Goal: Task Accomplishment & Management: Manage account settings

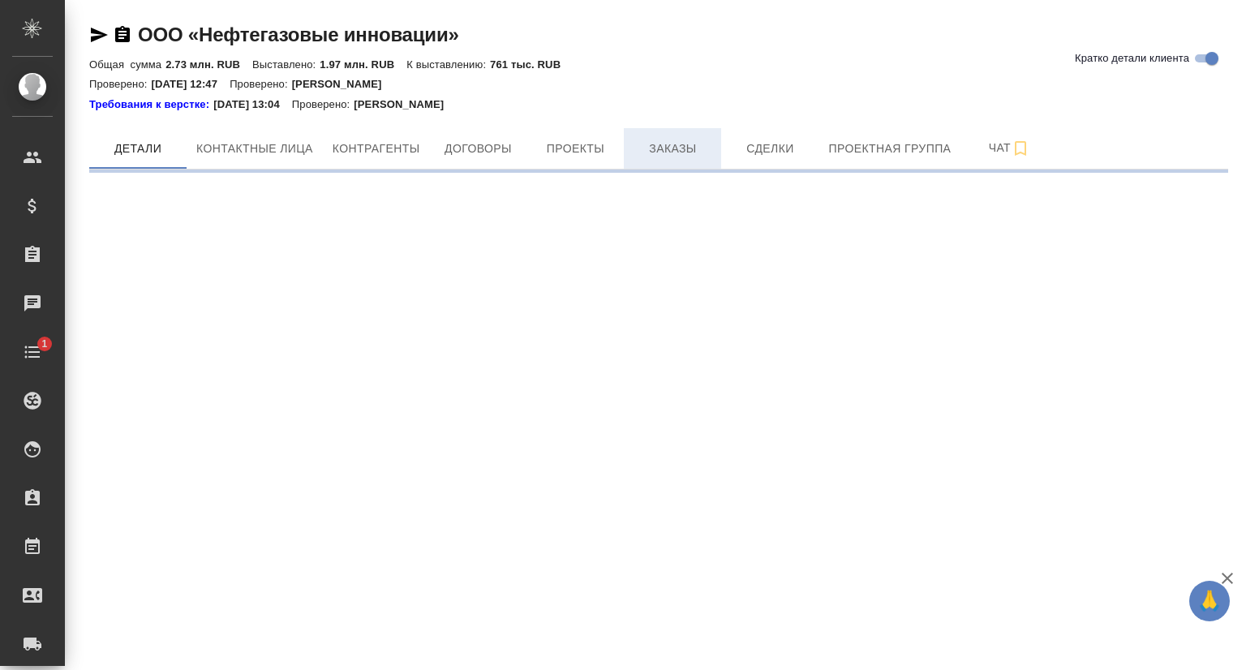
click at [643, 146] on span "Заказы" at bounding box center [673, 149] width 78 height 20
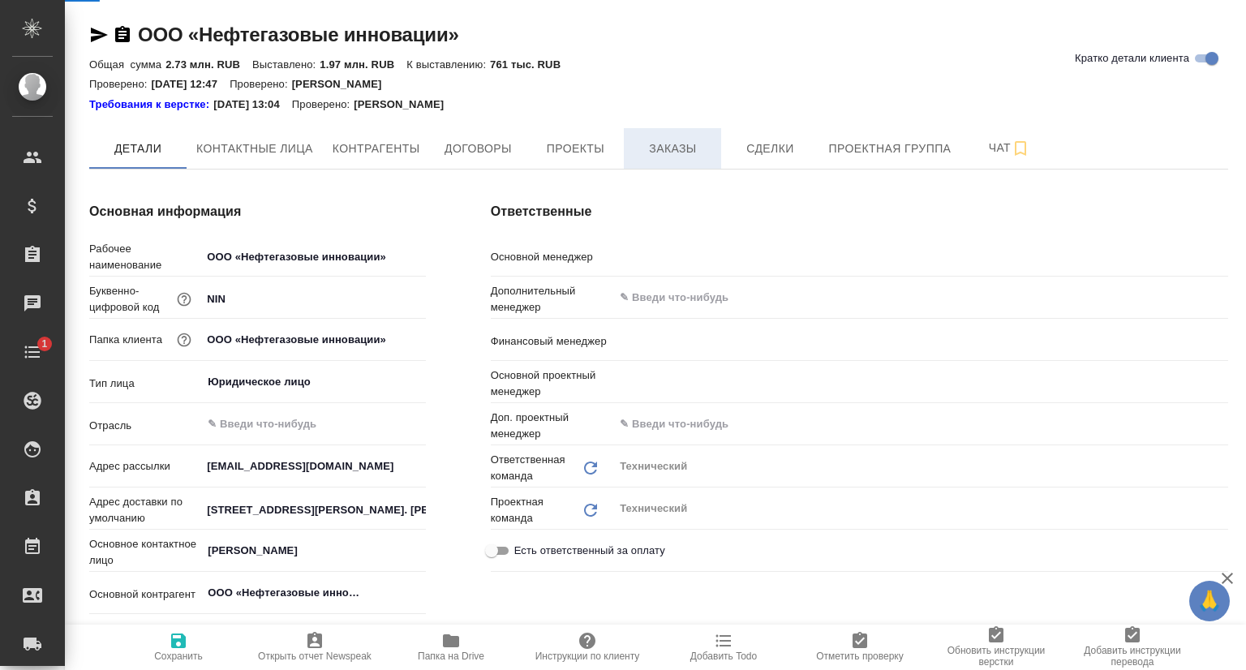
type textarea "x"
type input "Никифорова Валерия"
type input "Воробьёва Екатерина"
type input "Сергеева Анастасия"
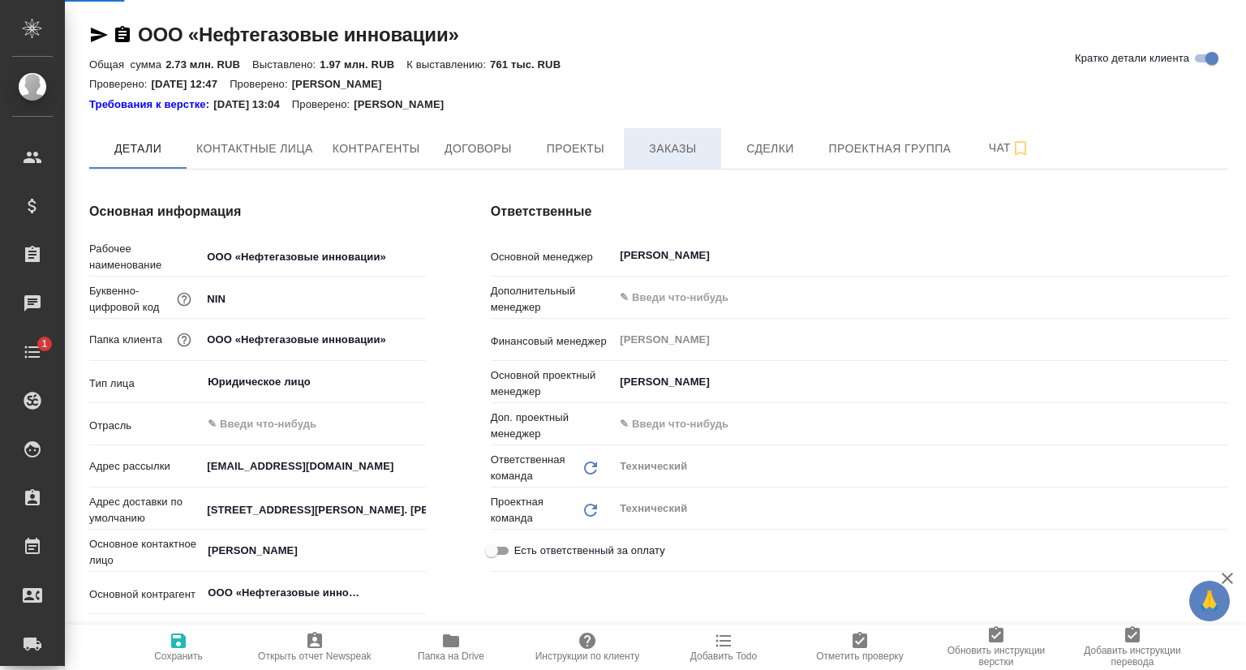
type textarea "x"
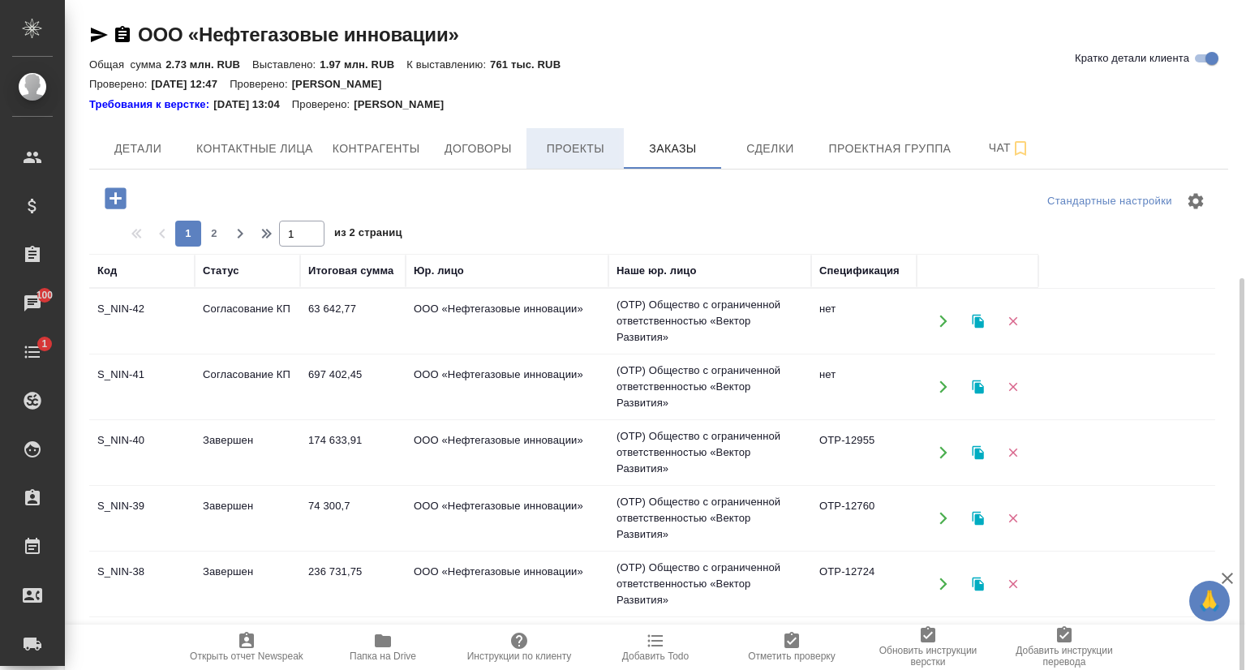
scroll to position [243, 0]
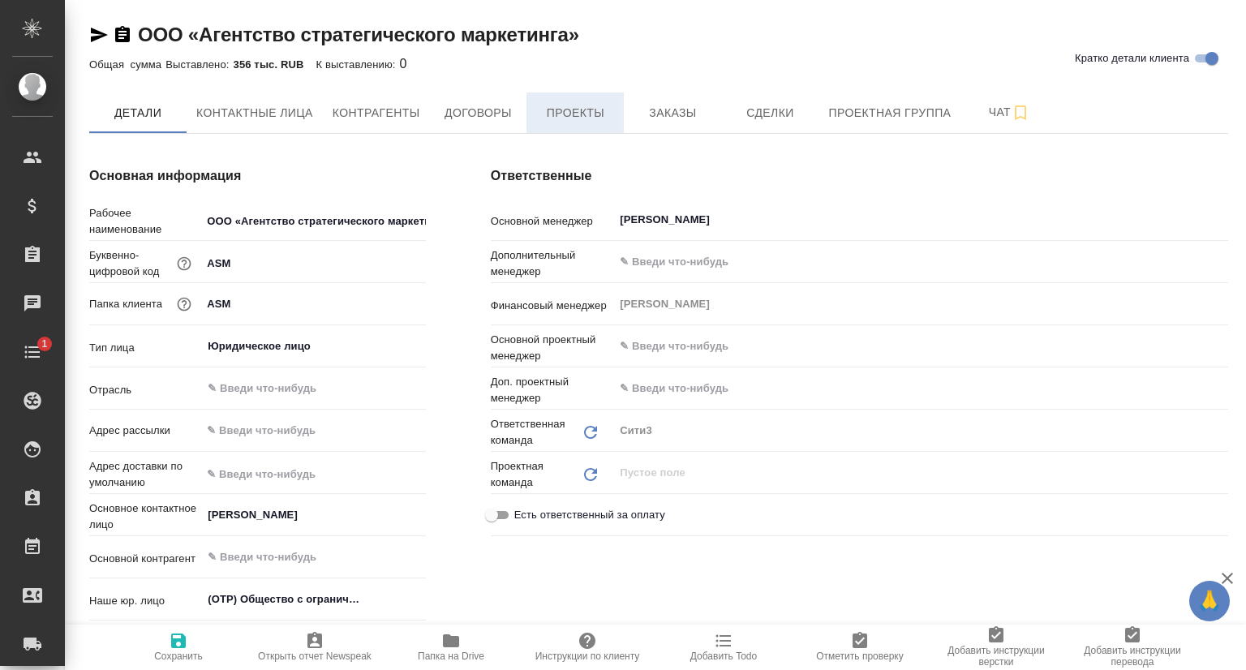
type textarea "x"
click at [576, 114] on span "Проекты" at bounding box center [575, 113] width 78 height 20
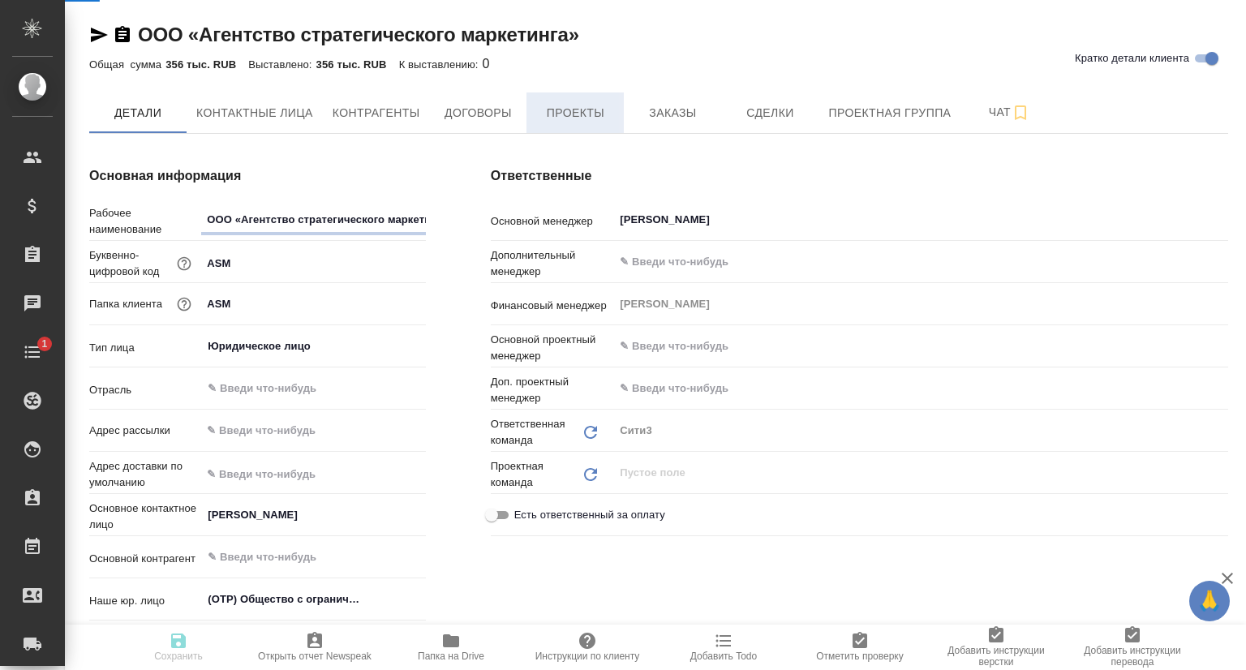
type textarea "x"
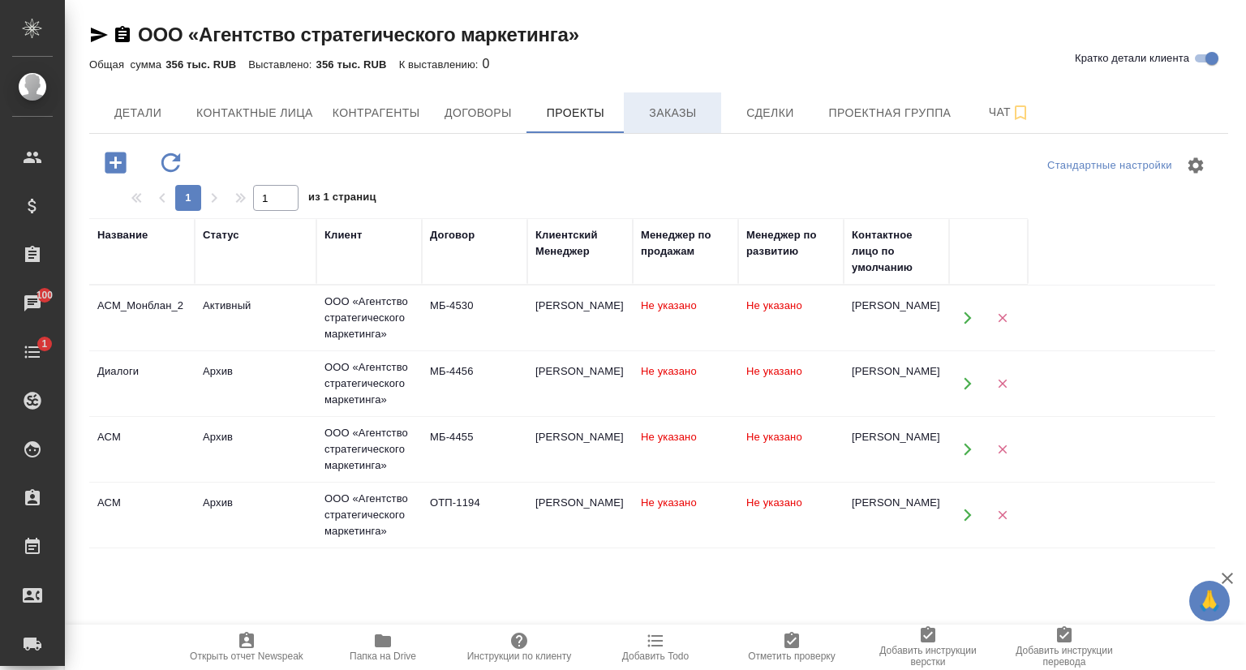
click at [678, 129] on button "Заказы" at bounding box center [672, 113] width 97 height 41
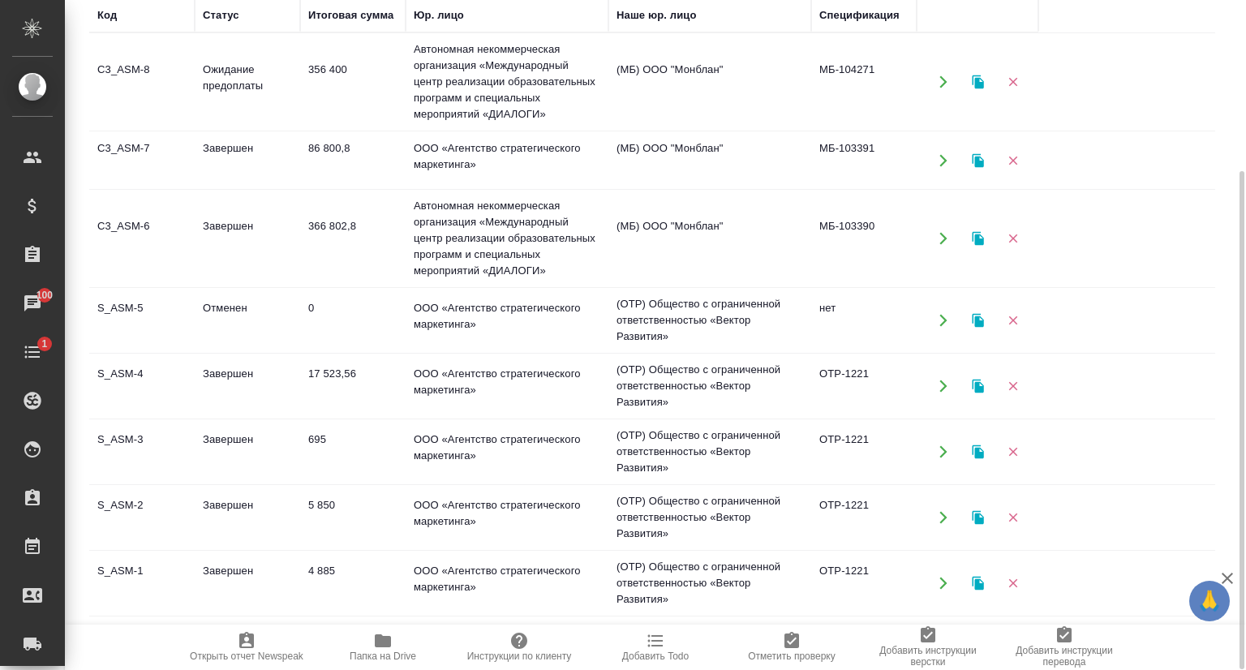
scroll to position [230, 0]
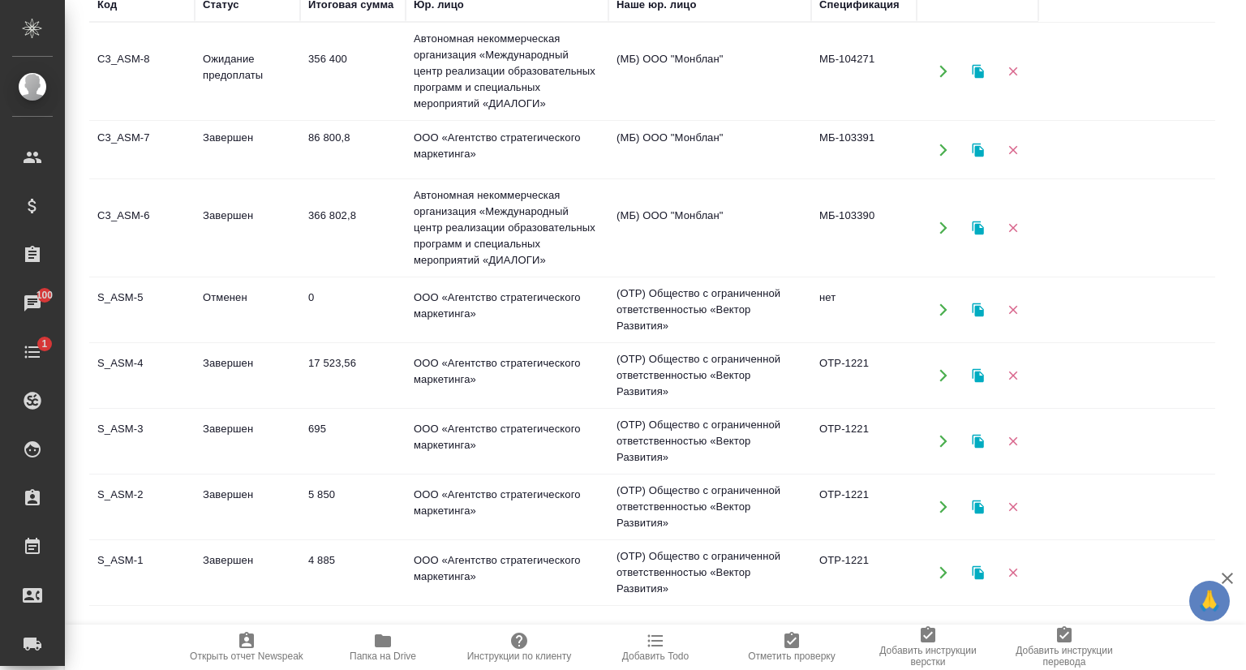
click at [122, 364] on td "S_ASM-4" at bounding box center [141, 375] width 105 height 57
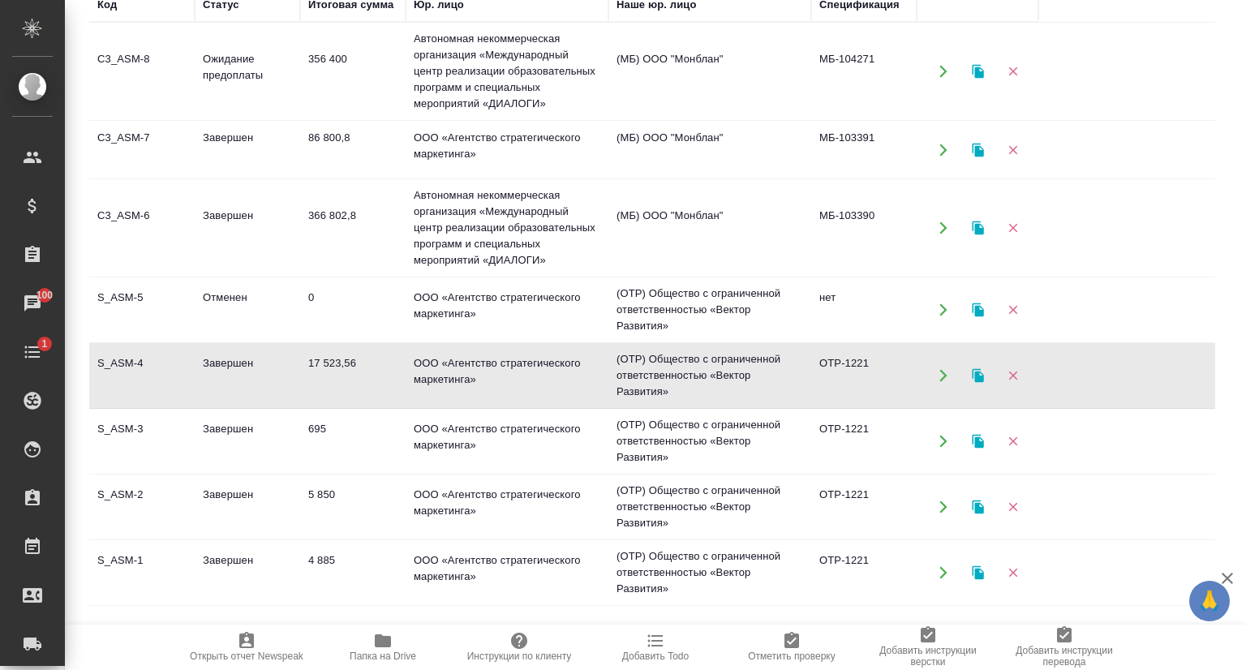
click at [140, 221] on td "C3_ASM-6" at bounding box center [141, 228] width 105 height 57
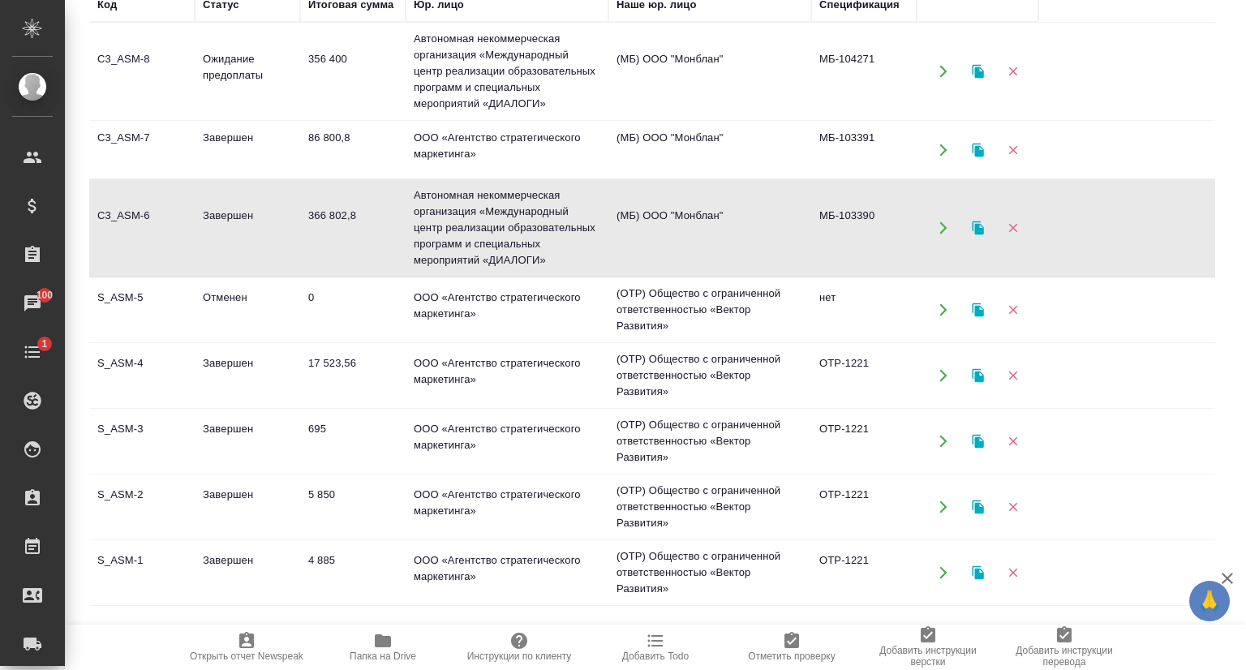
click at [140, 221] on td "C3_ASM-6" at bounding box center [141, 228] width 105 height 57
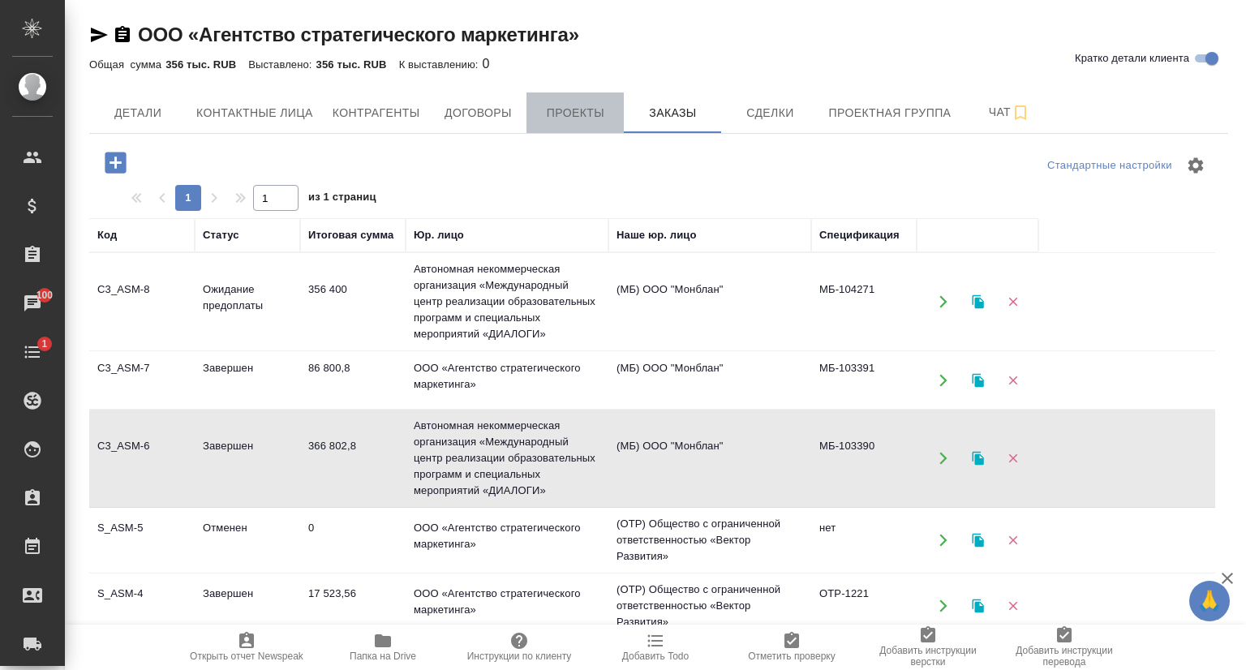
click at [562, 106] on span "Проекты" at bounding box center [575, 113] width 78 height 20
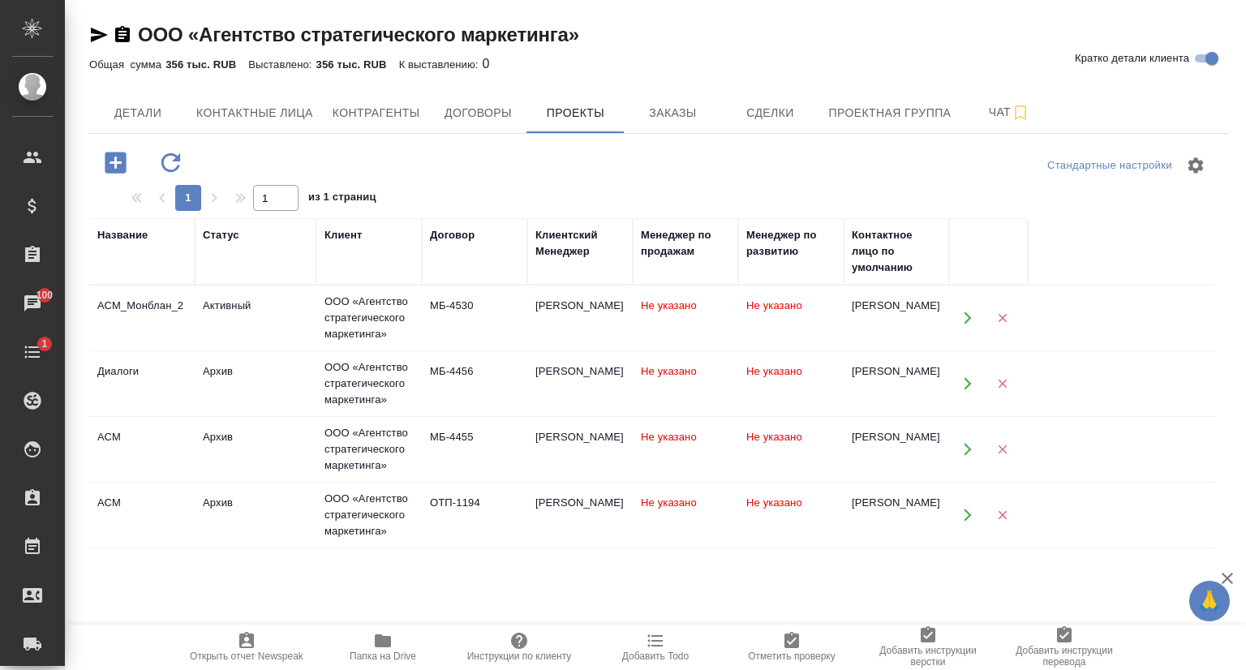
click at [103, 32] on icon "button" at bounding box center [98, 34] width 19 height 19
click at [695, 124] on button "Заказы" at bounding box center [672, 113] width 97 height 41
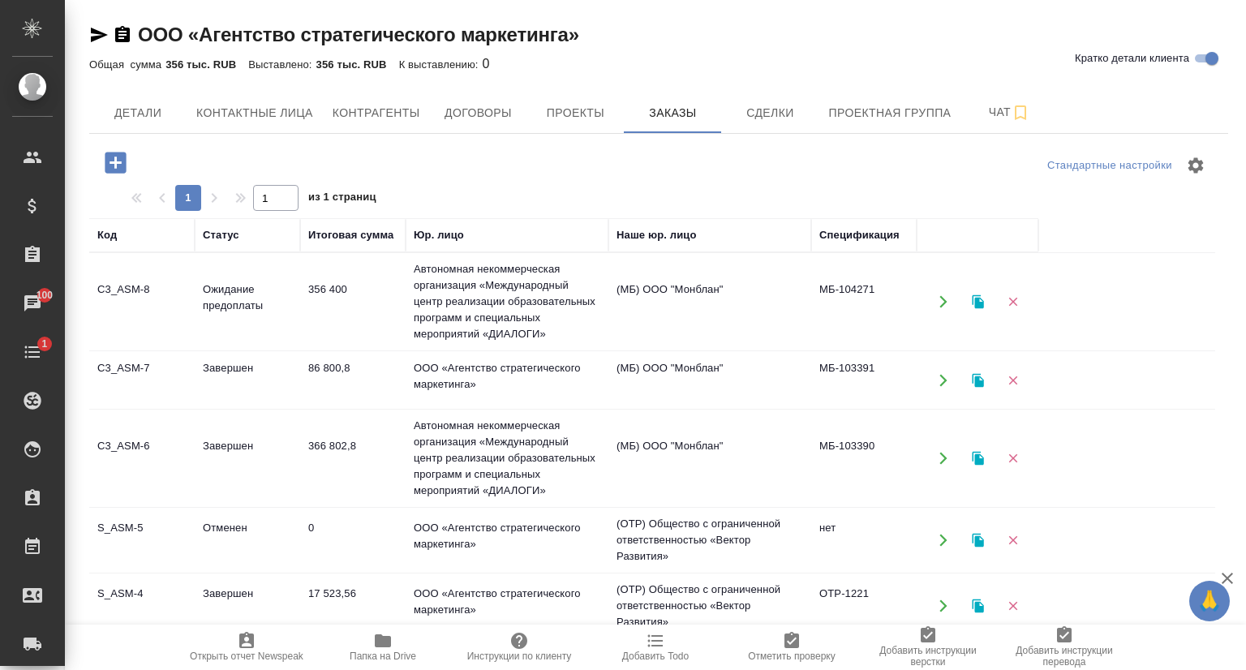
click at [154, 371] on td "C3_ASM-7" at bounding box center [141, 380] width 105 height 57
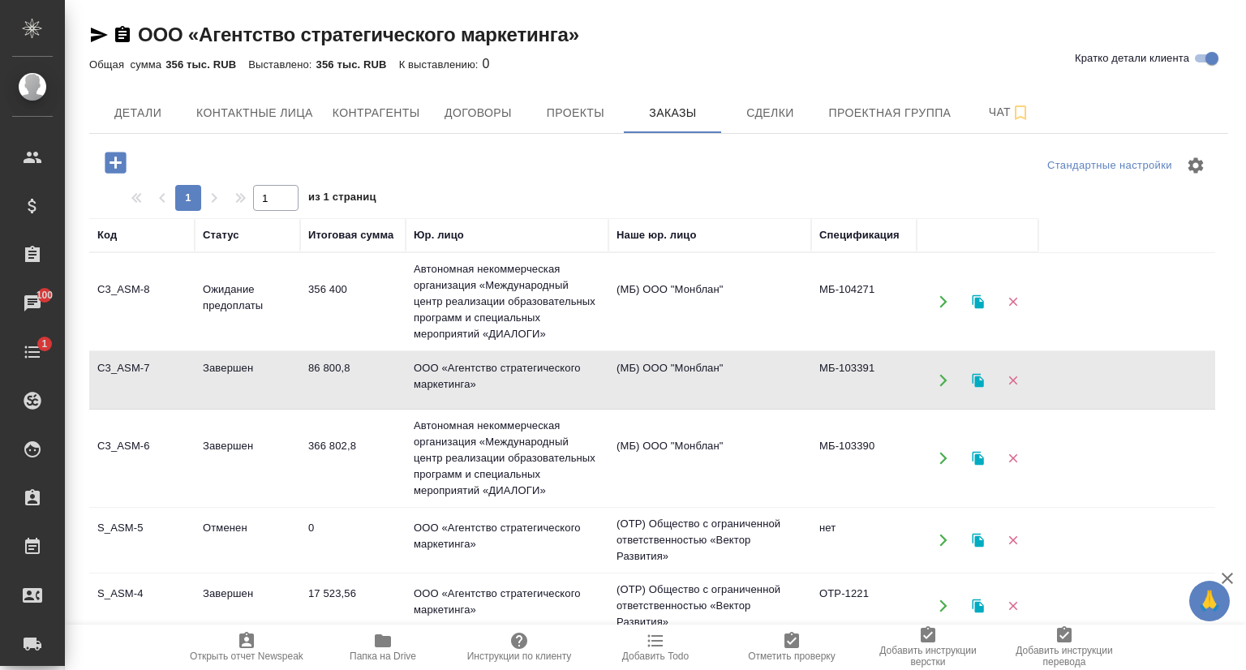
click at [154, 371] on td "C3_ASM-7" at bounding box center [141, 380] width 105 height 57
click at [195, 282] on td "Ожидание предоплаты" at bounding box center [247, 301] width 105 height 57
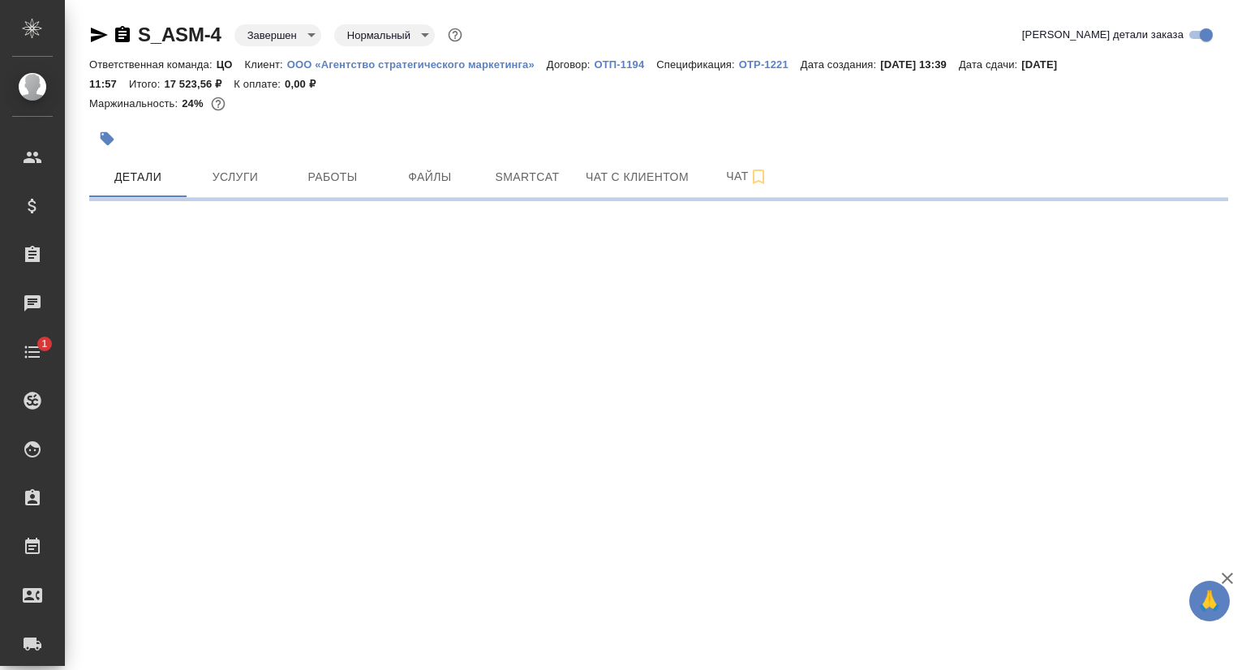
select select "RU"
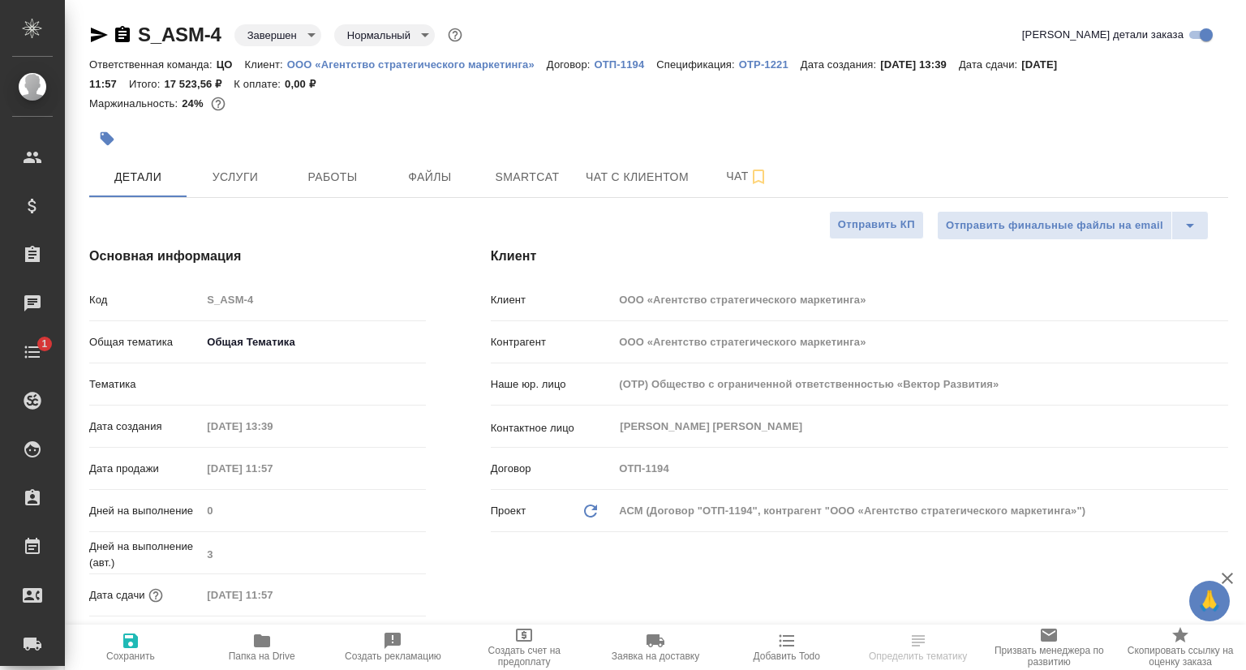
type textarea "x"
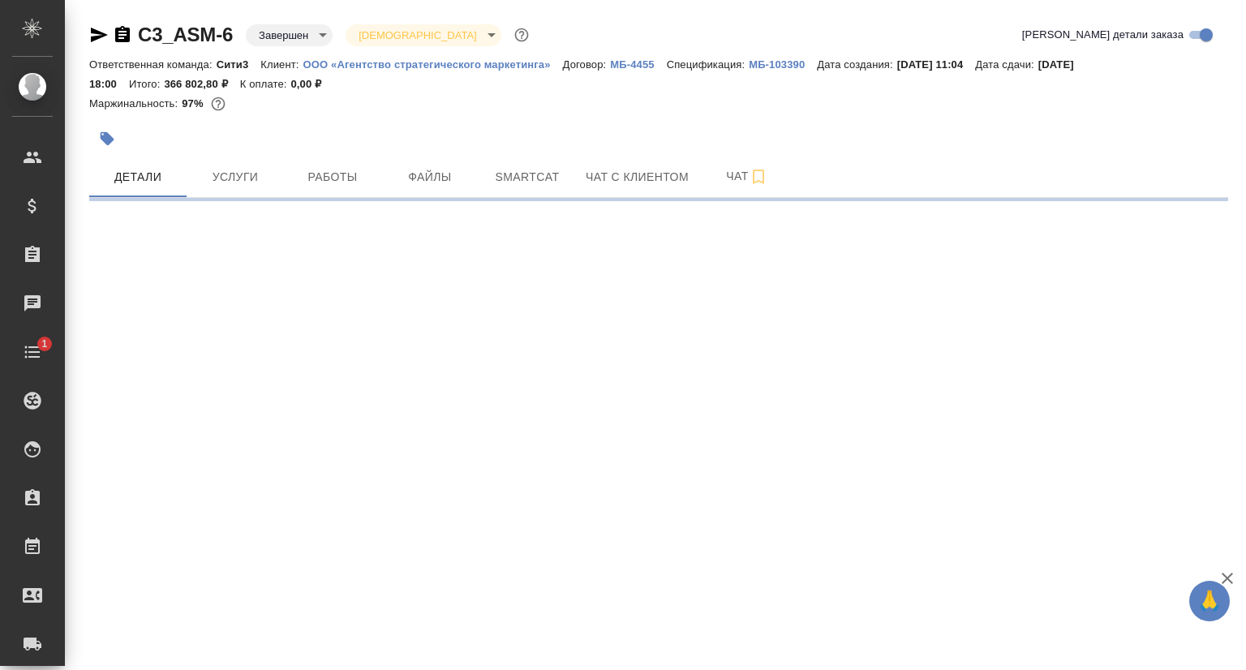
select select "RU"
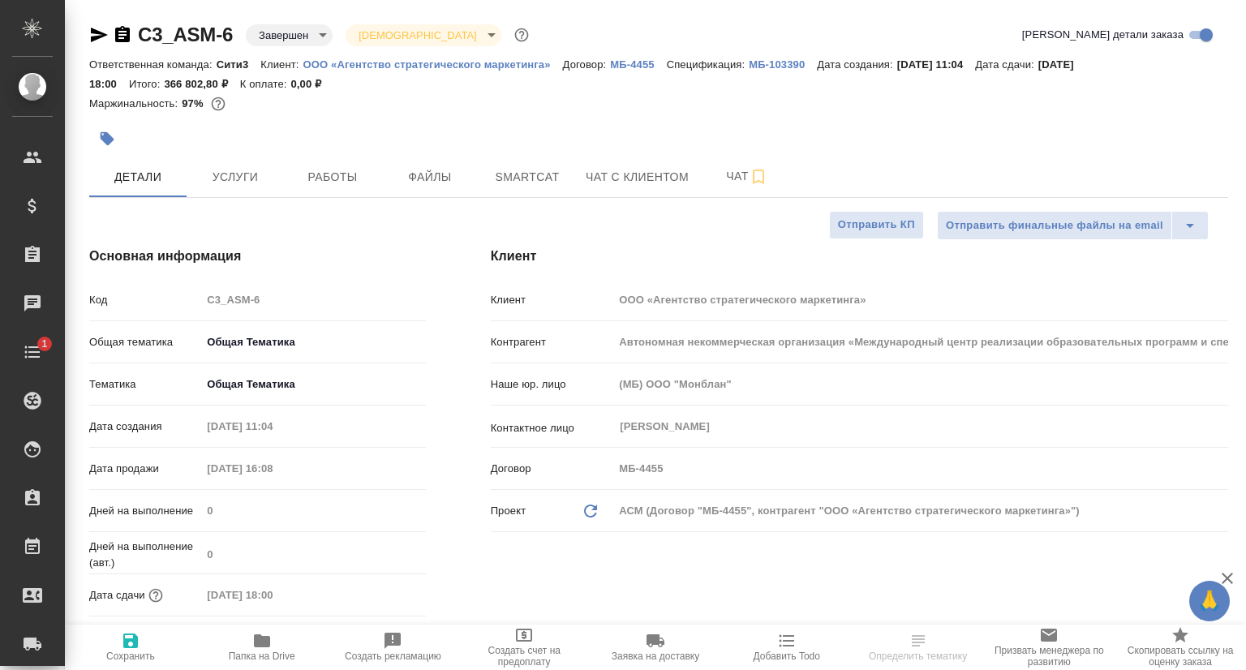
type textarea "x"
click at [192, 302] on div "Код C3_ASM-6" at bounding box center [257, 300] width 337 height 28
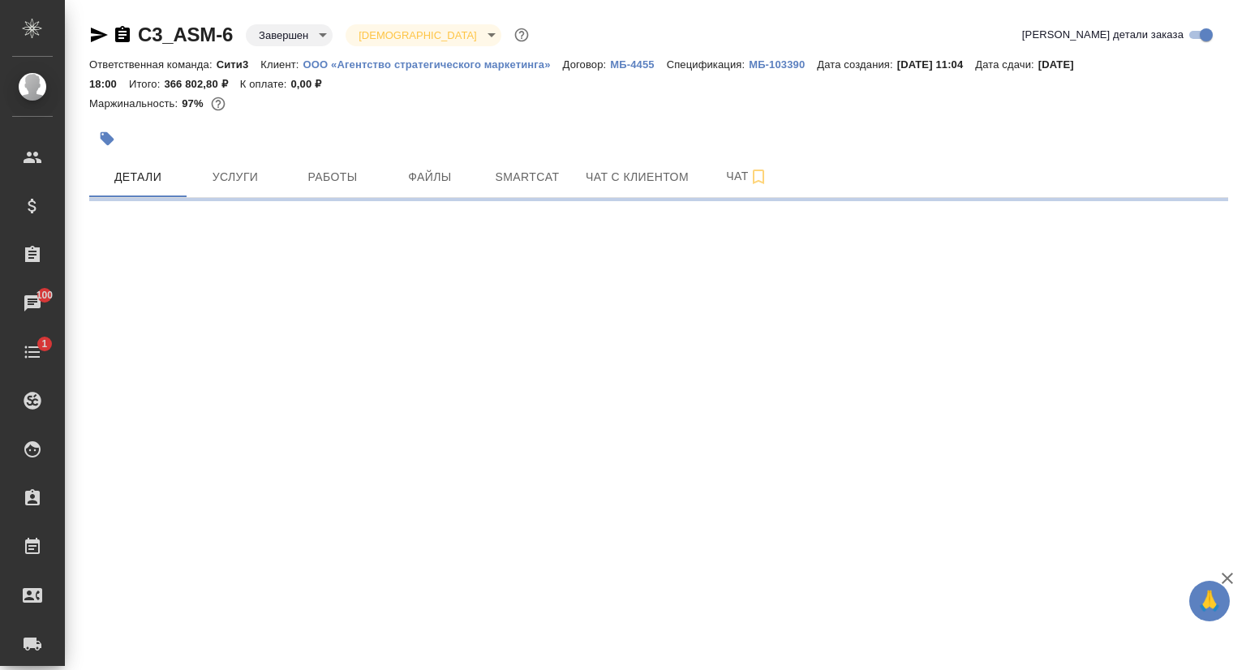
select select "RU"
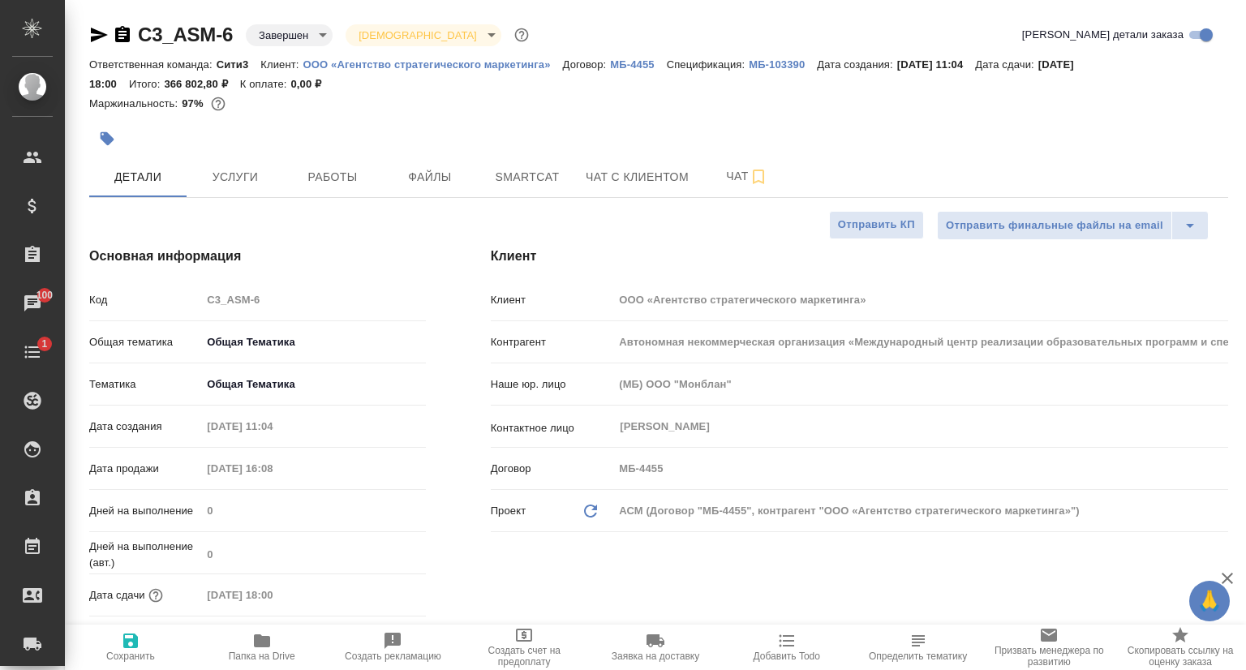
type textarea "x"
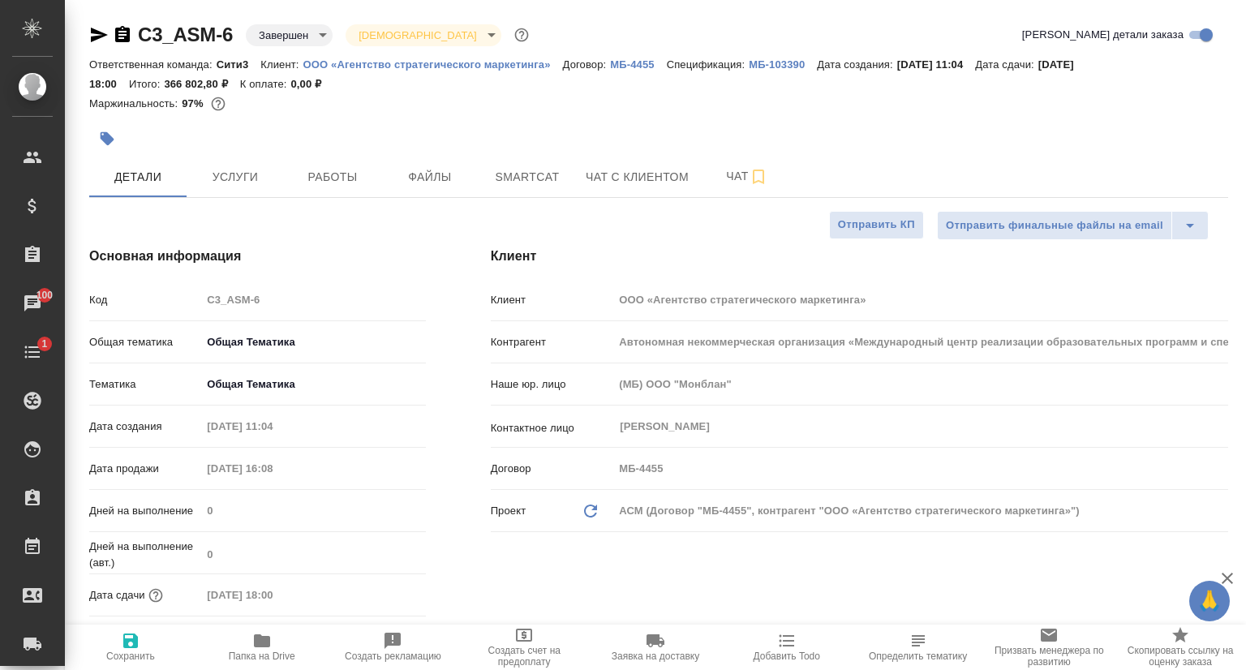
type textarea "x"
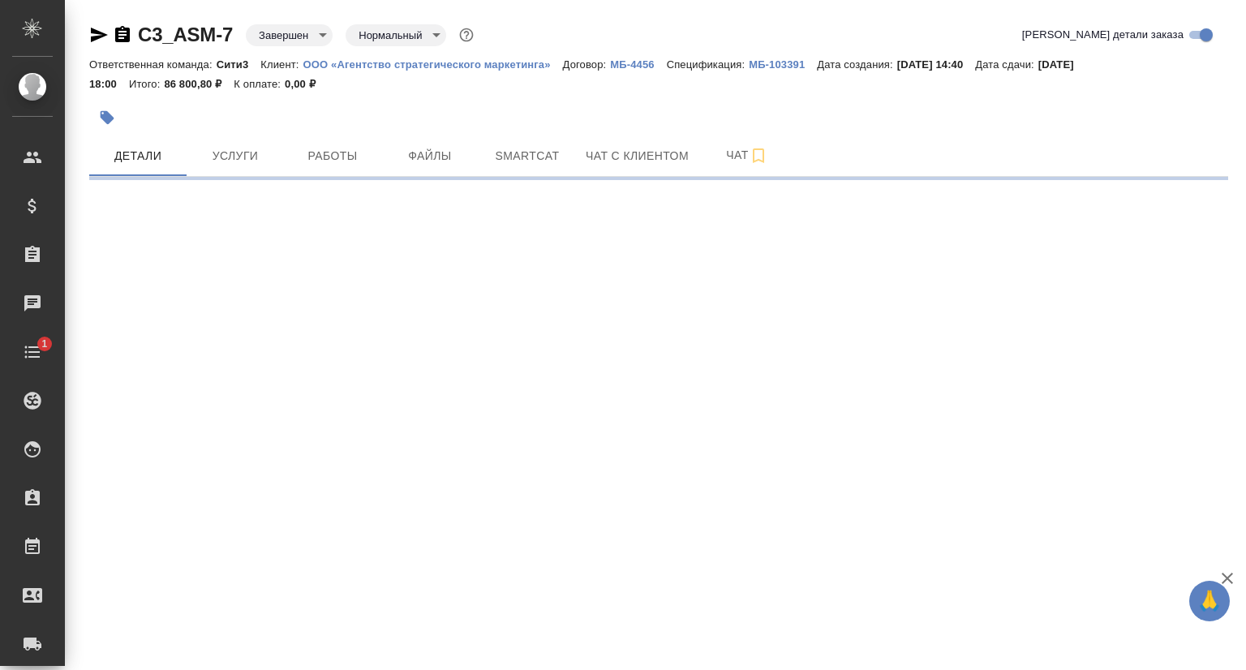
select select "RU"
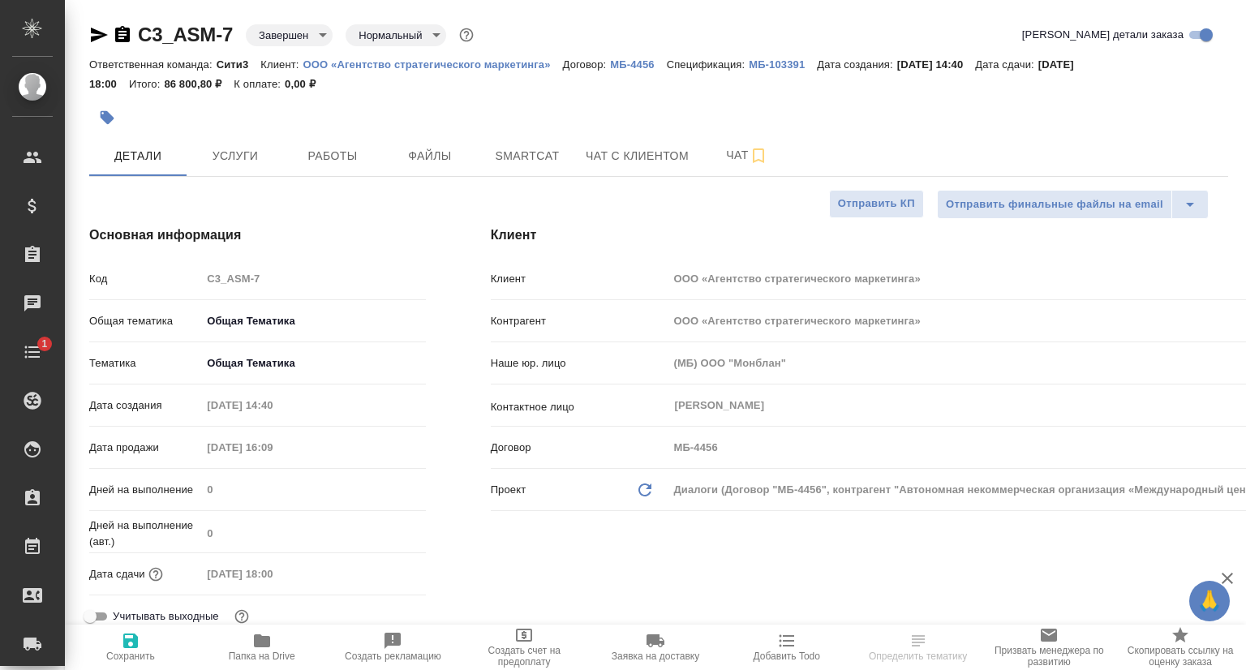
type textarea "x"
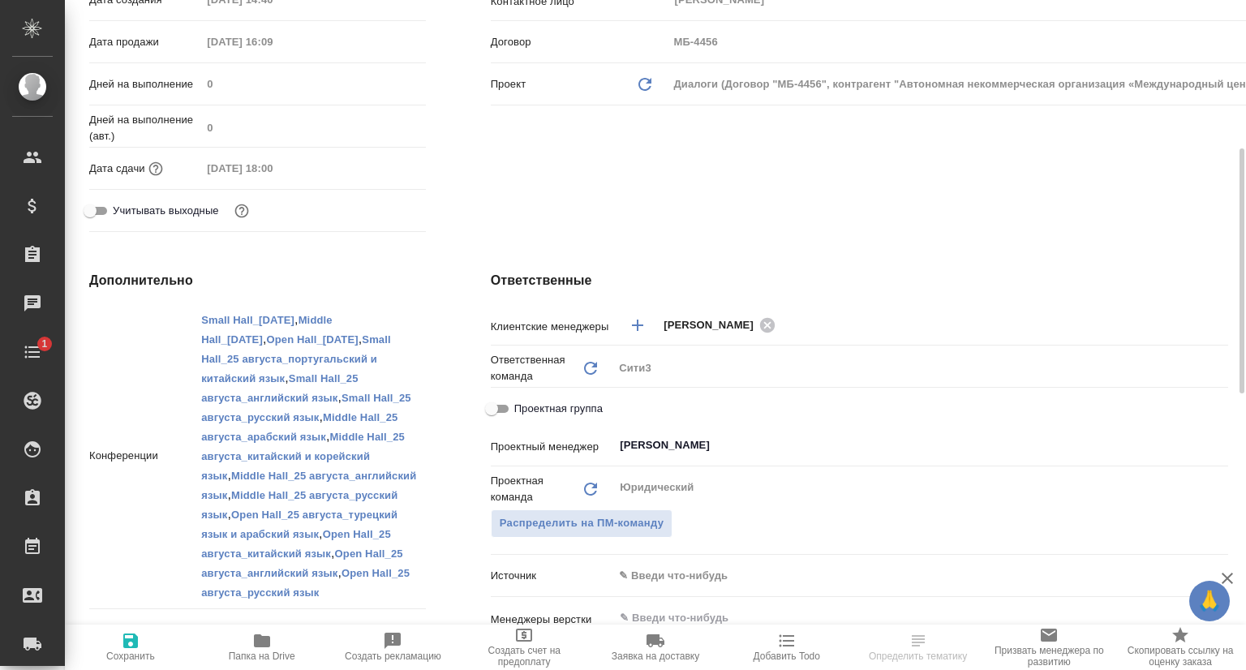
scroll to position [730, 0]
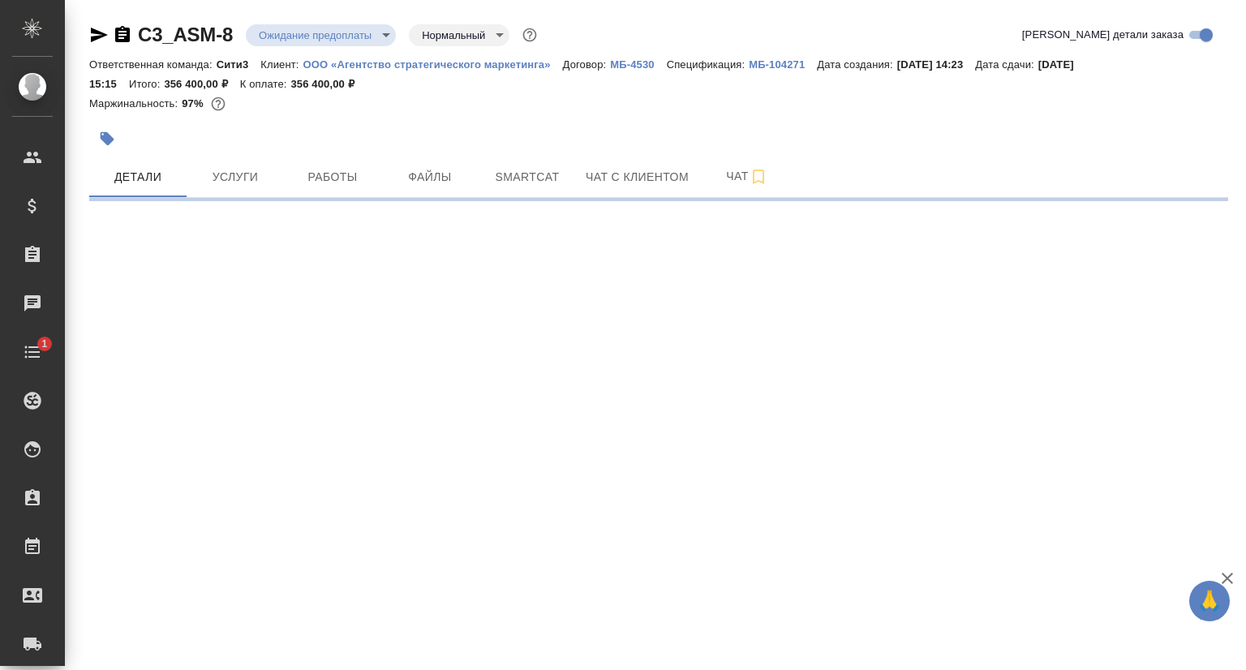
select select "RU"
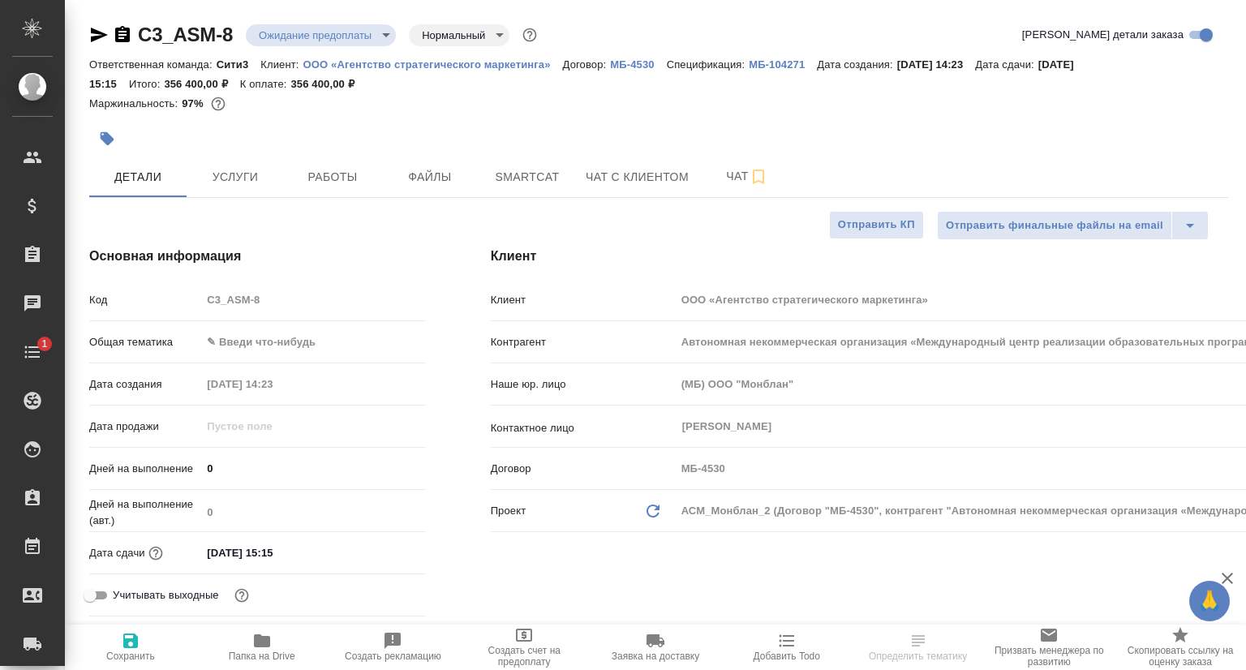
type textarea "x"
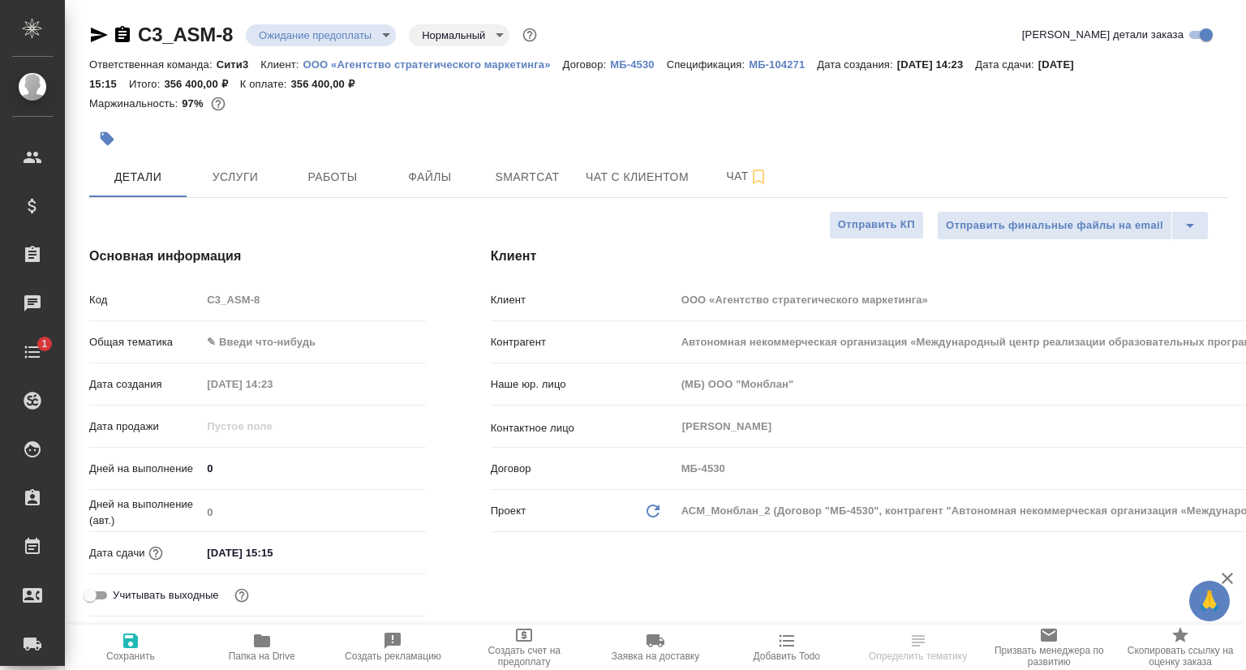
type textarea "x"
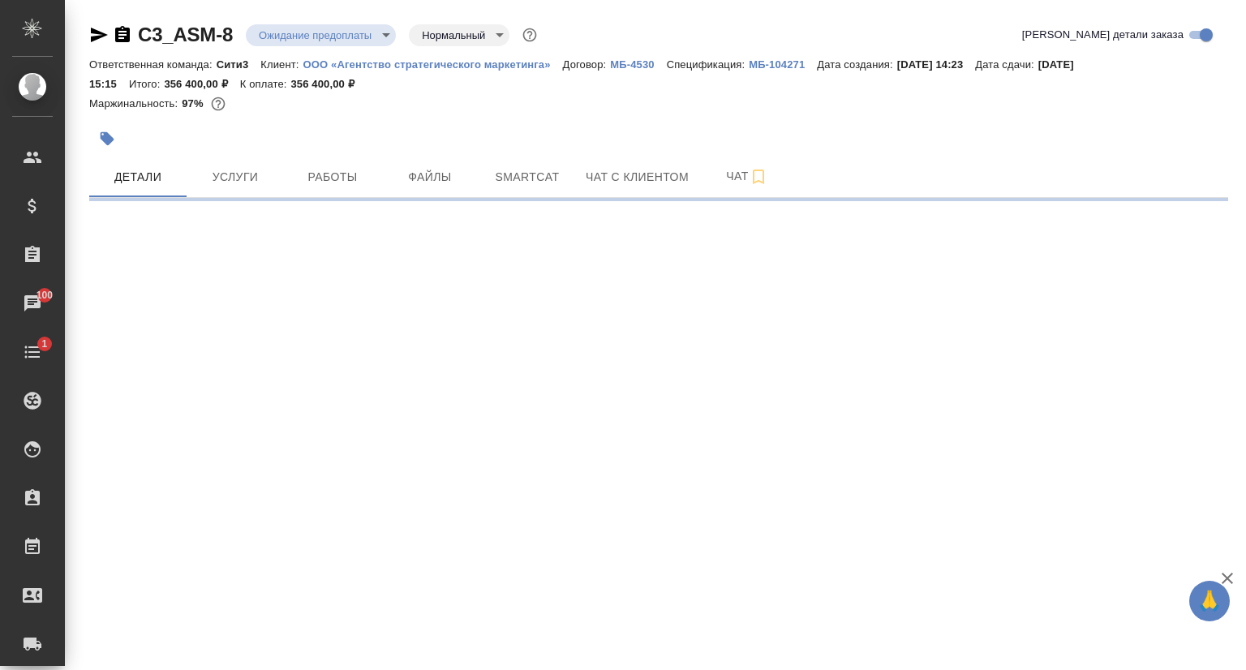
select select "RU"
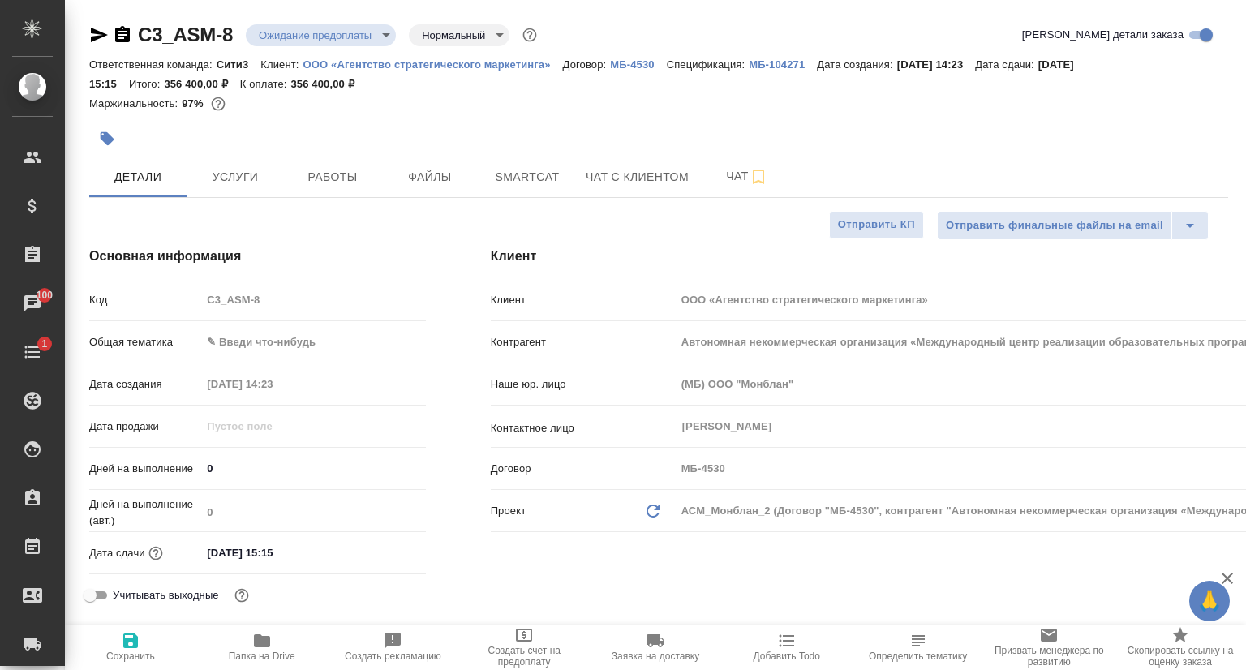
type textarea "x"
click at [94, 33] on icon "button" at bounding box center [99, 35] width 17 height 15
type textarea "x"
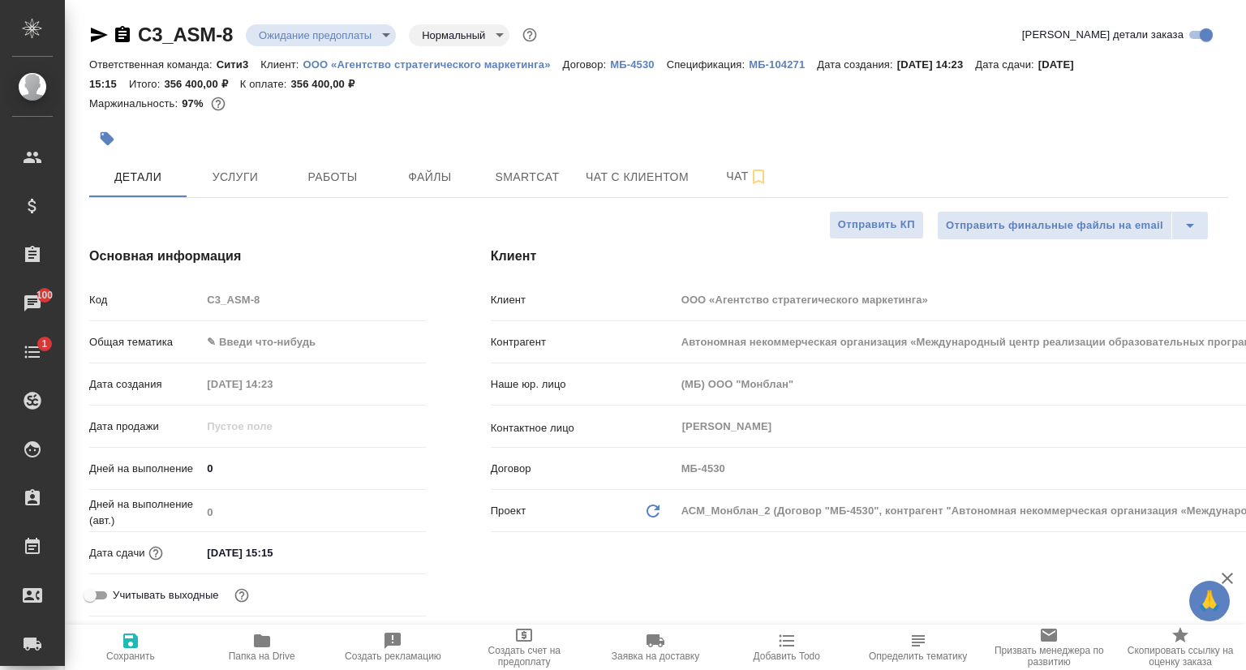
type textarea "x"
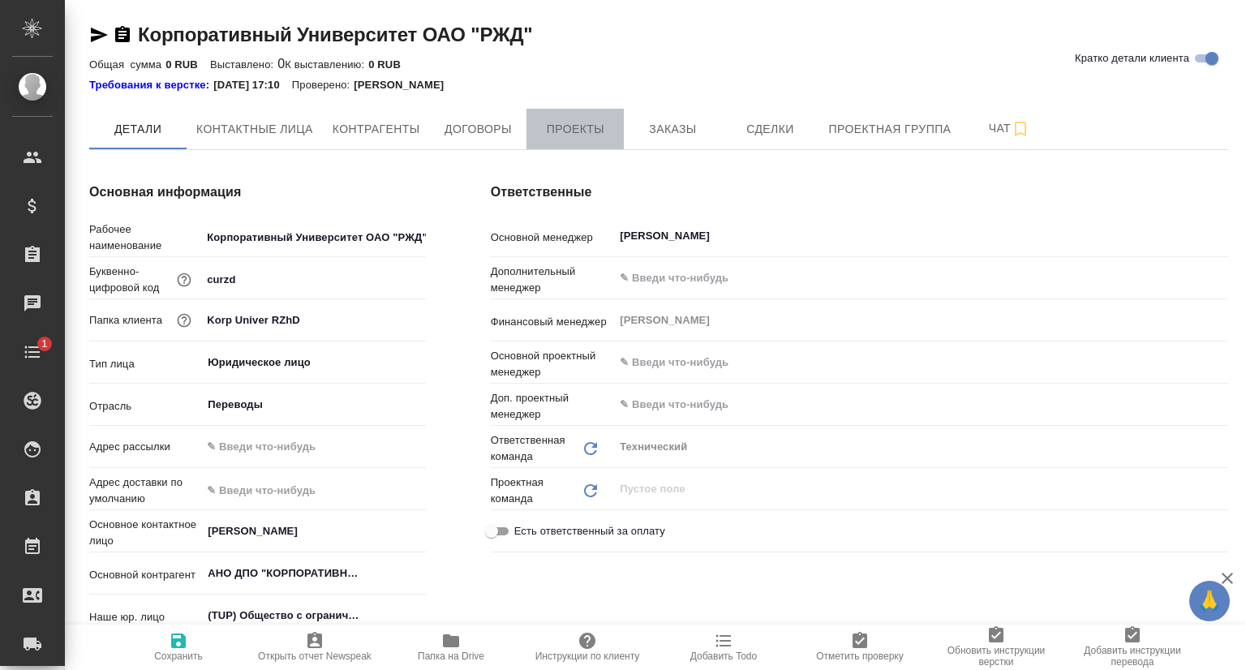
click at [613, 132] on span "Проекты" at bounding box center [575, 129] width 78 height 20
type textarea "x"
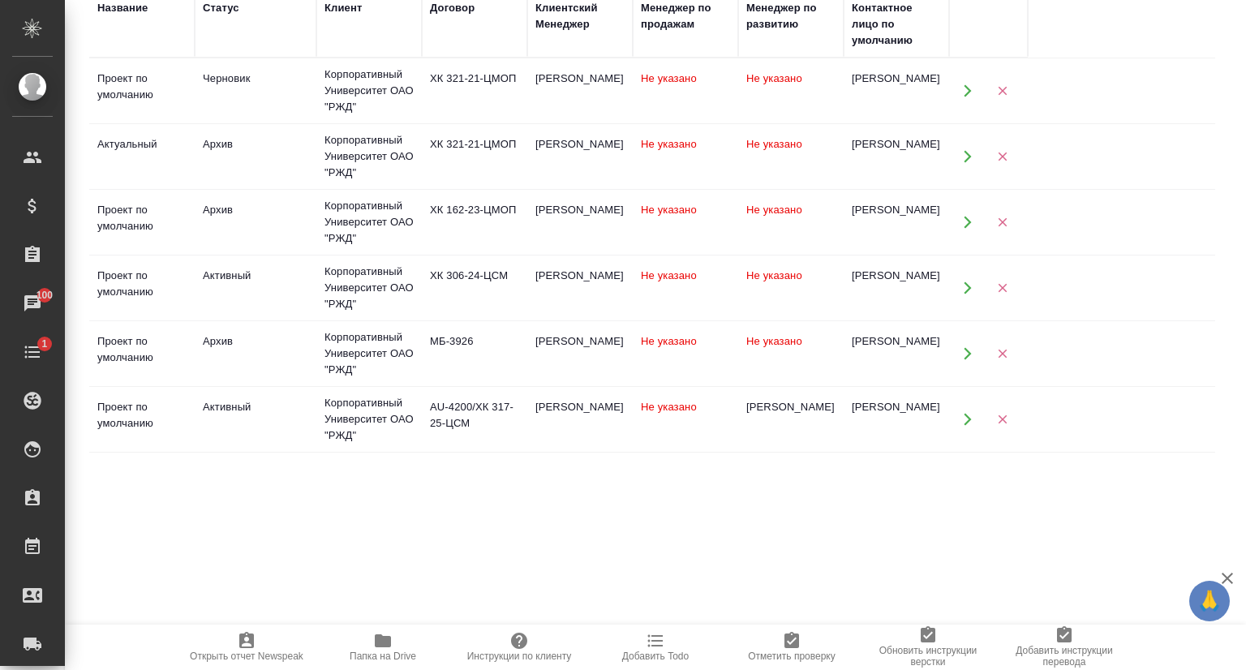
scroll to position [247, 0]
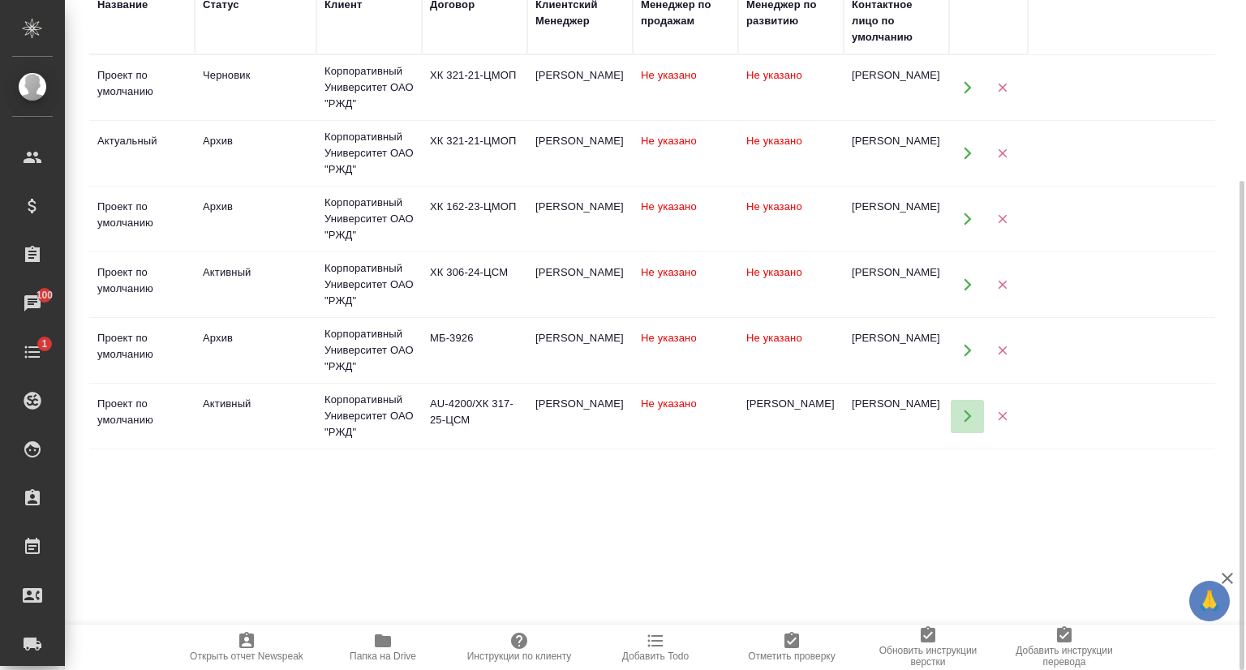
click at [966, 417] on icon "button" at bounding box center [967, 417] width 7 height 12
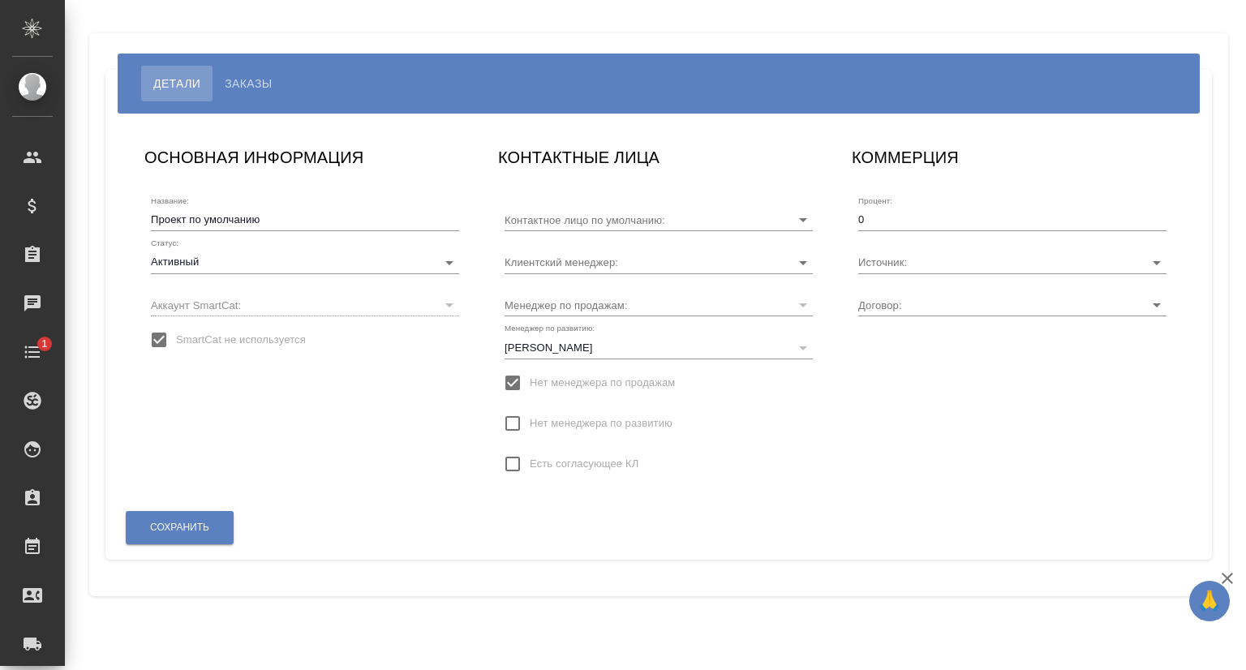
type input "[PERSON_NAME]"
type input "AU-4200/ХК 317-25-ЦСМ"
type input "[PERSON_NAME]"
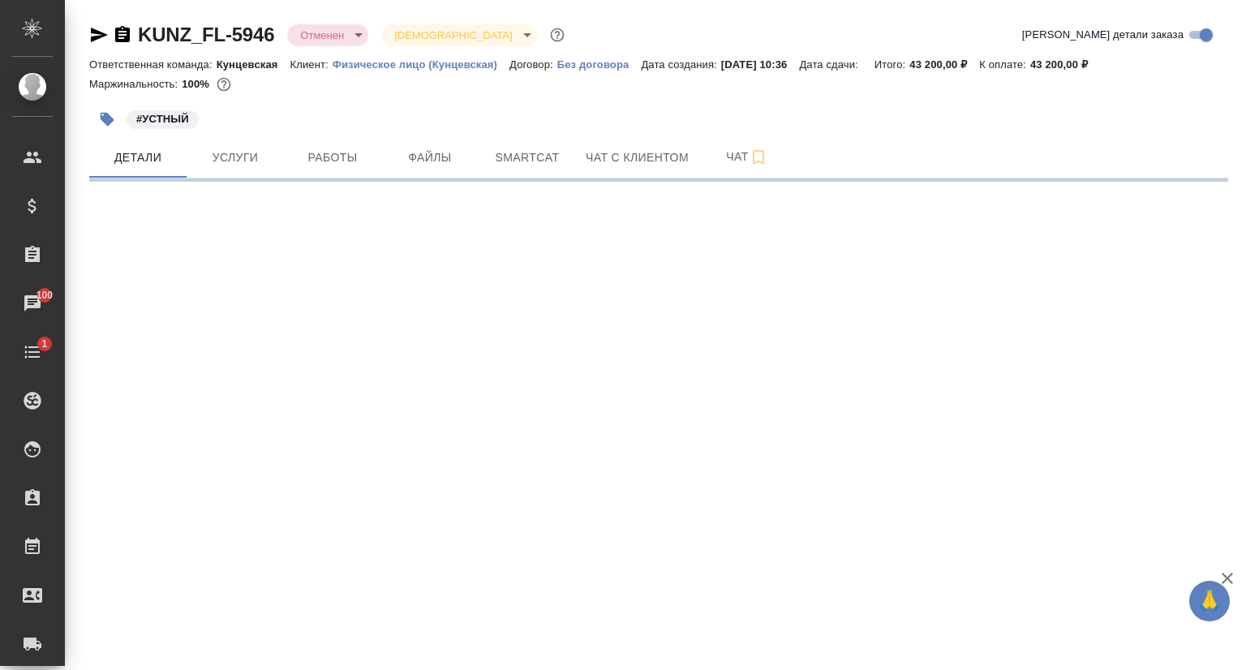
select select "RU"
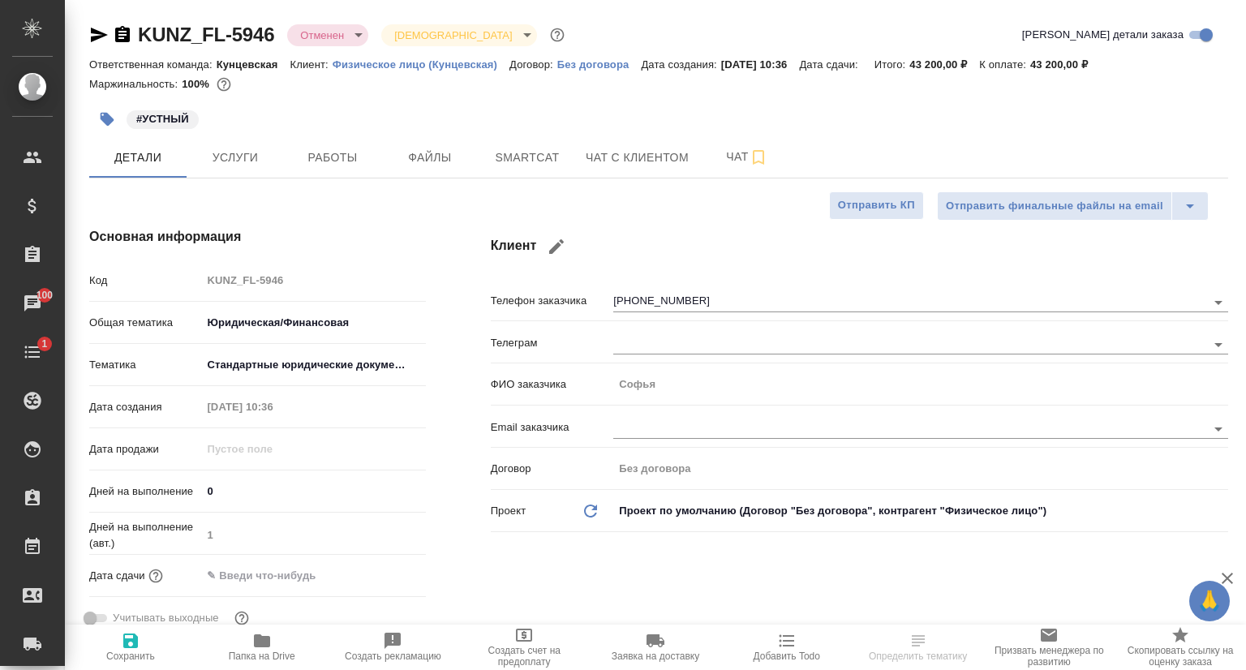
type textarea "x"
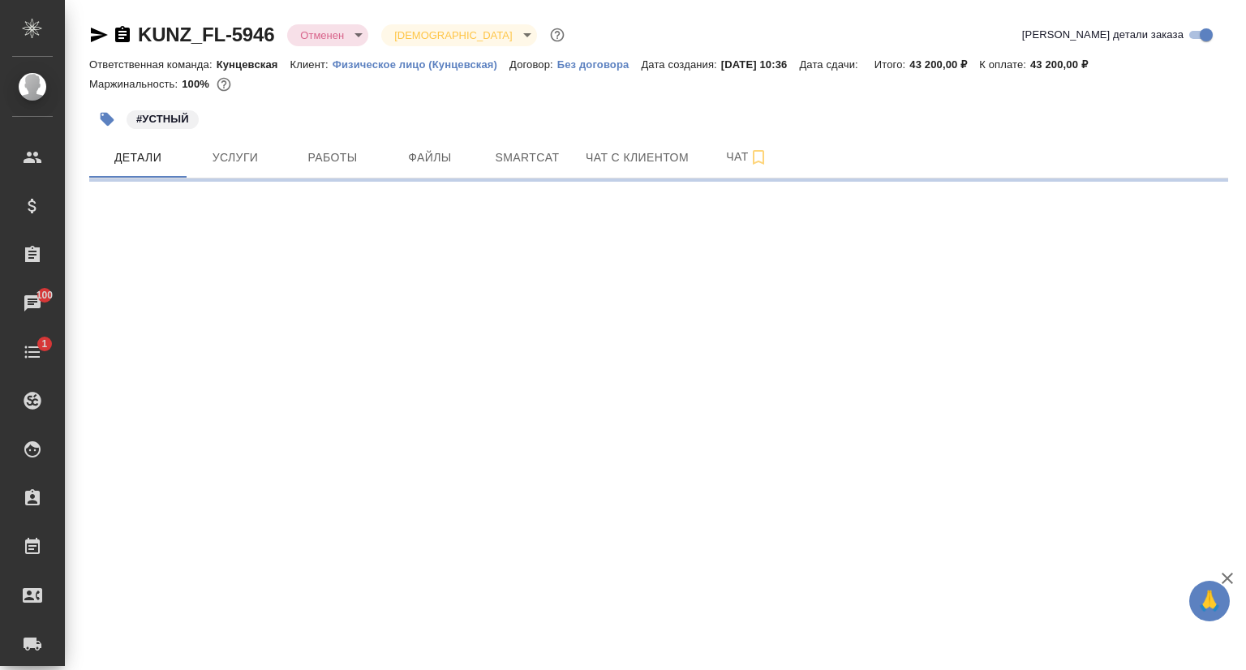
select select "RU"
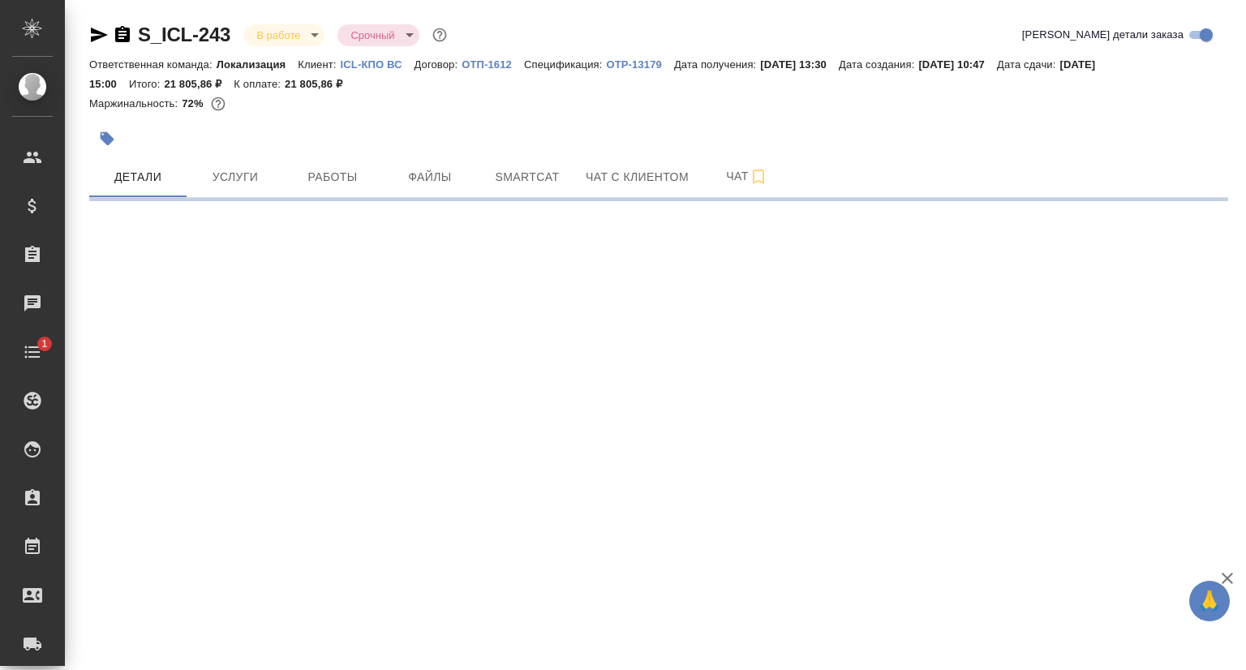
select select "RU"
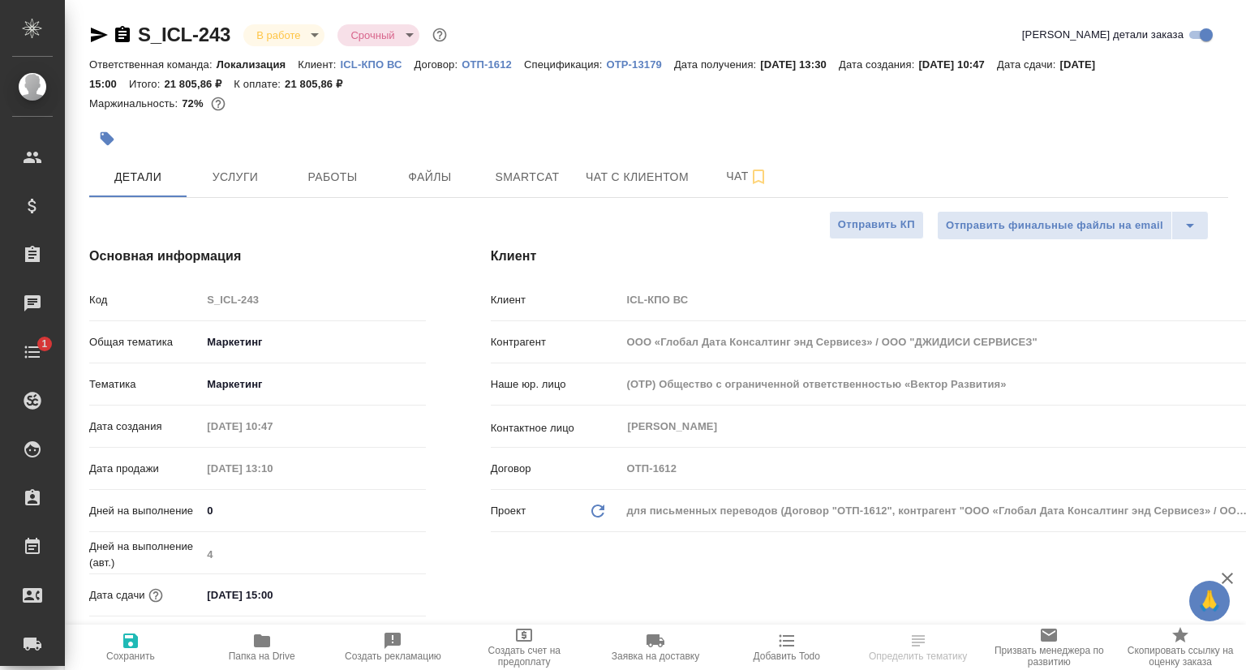
type textarea "x"
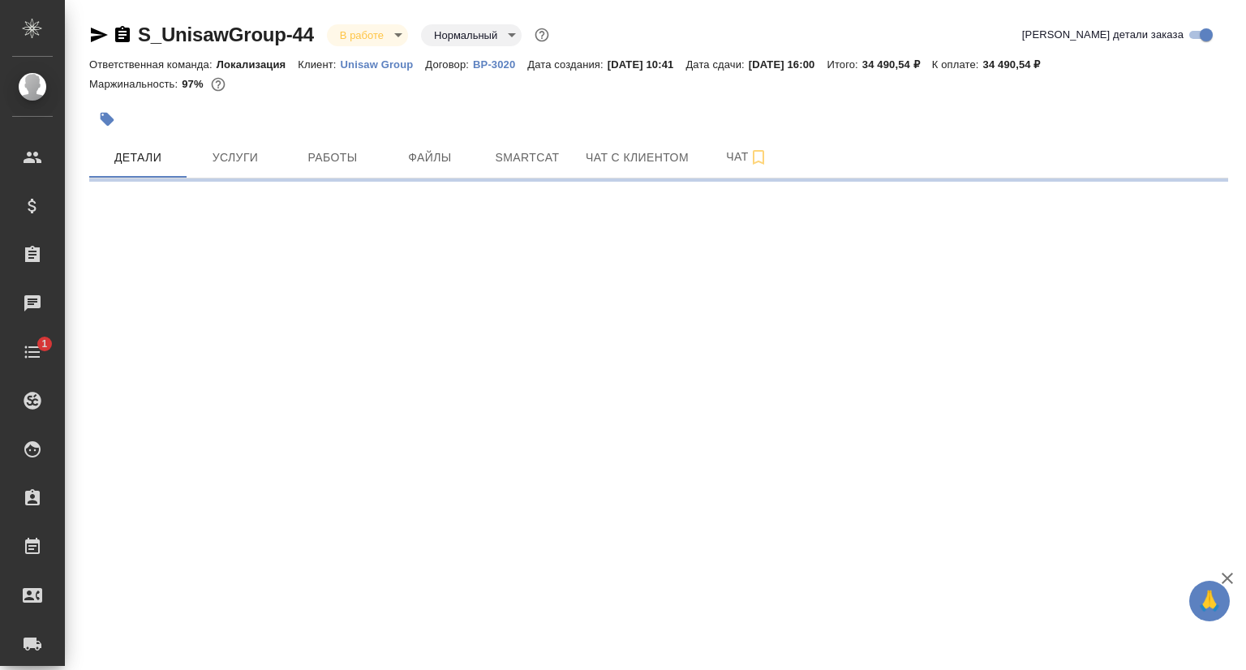
select select "RU"
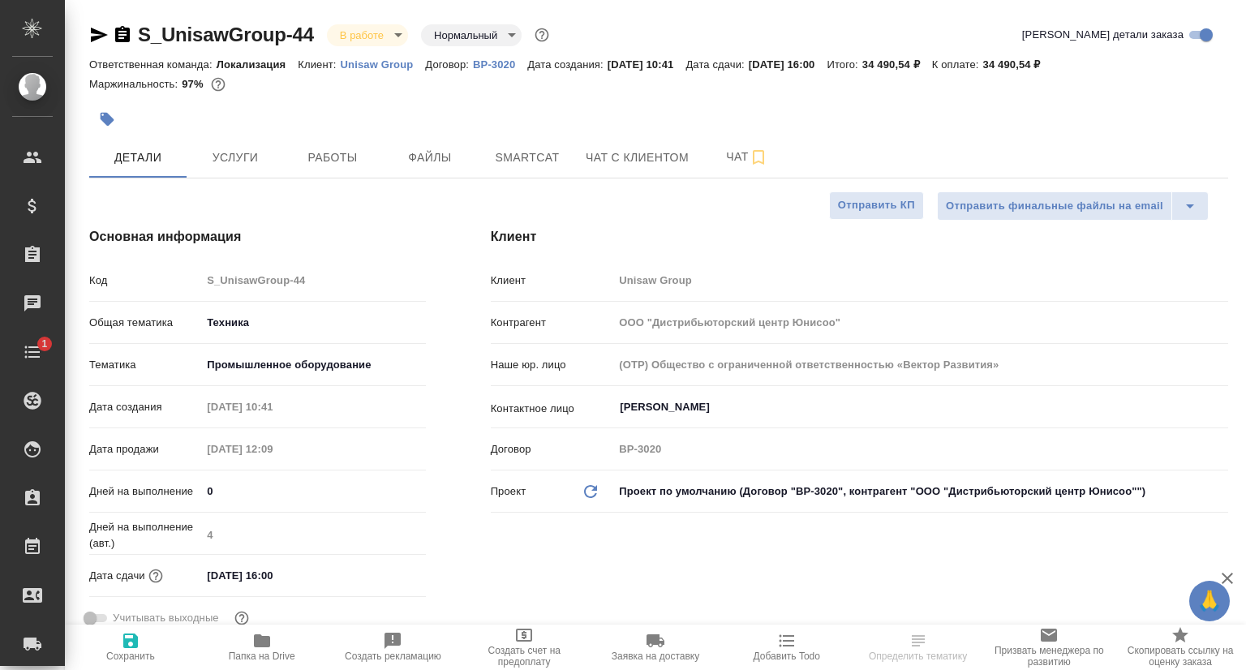
type textarea "x"
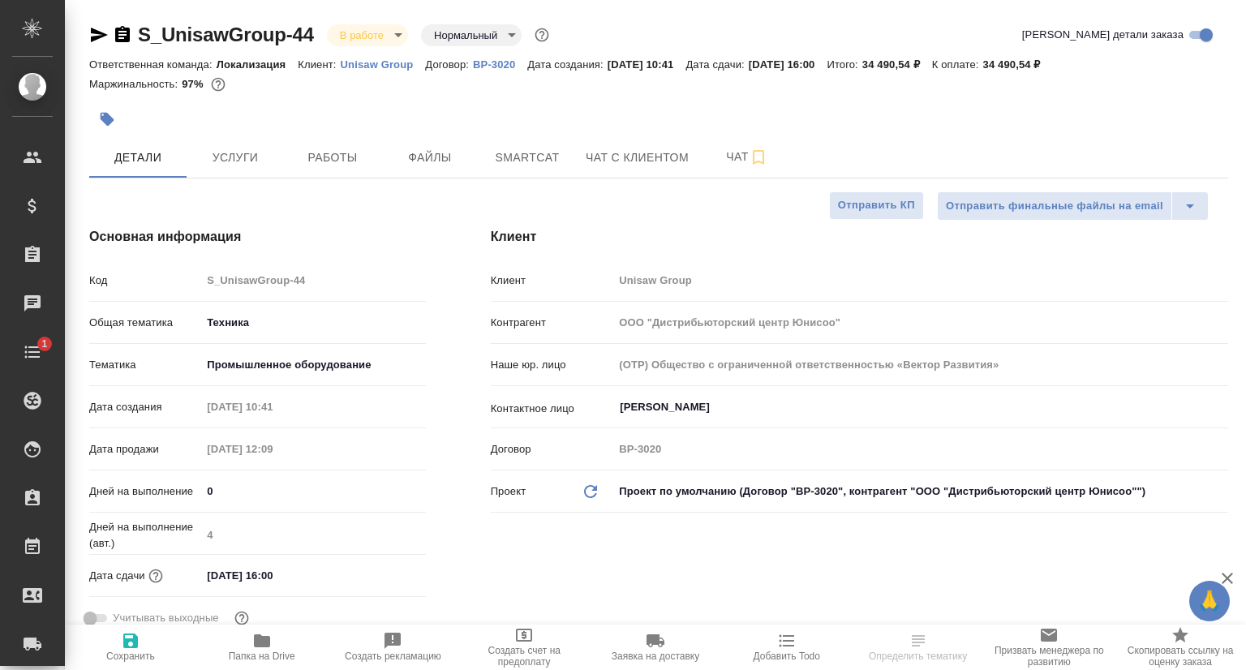
type textarea "x"
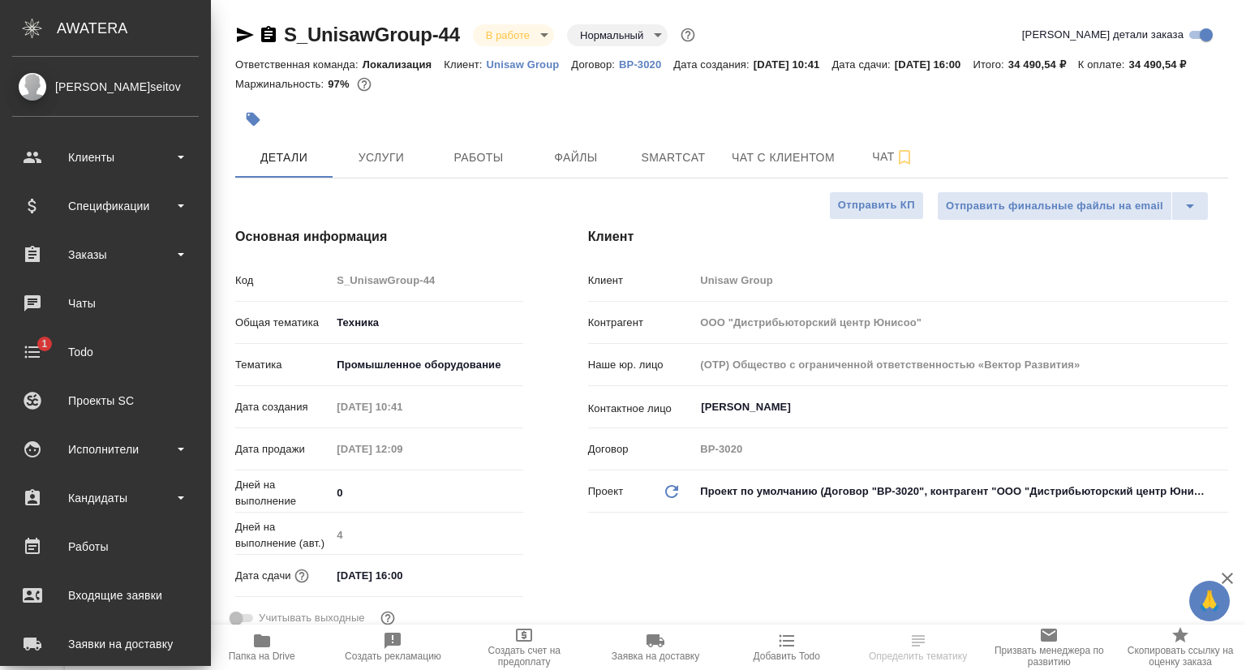
type textarea "x"
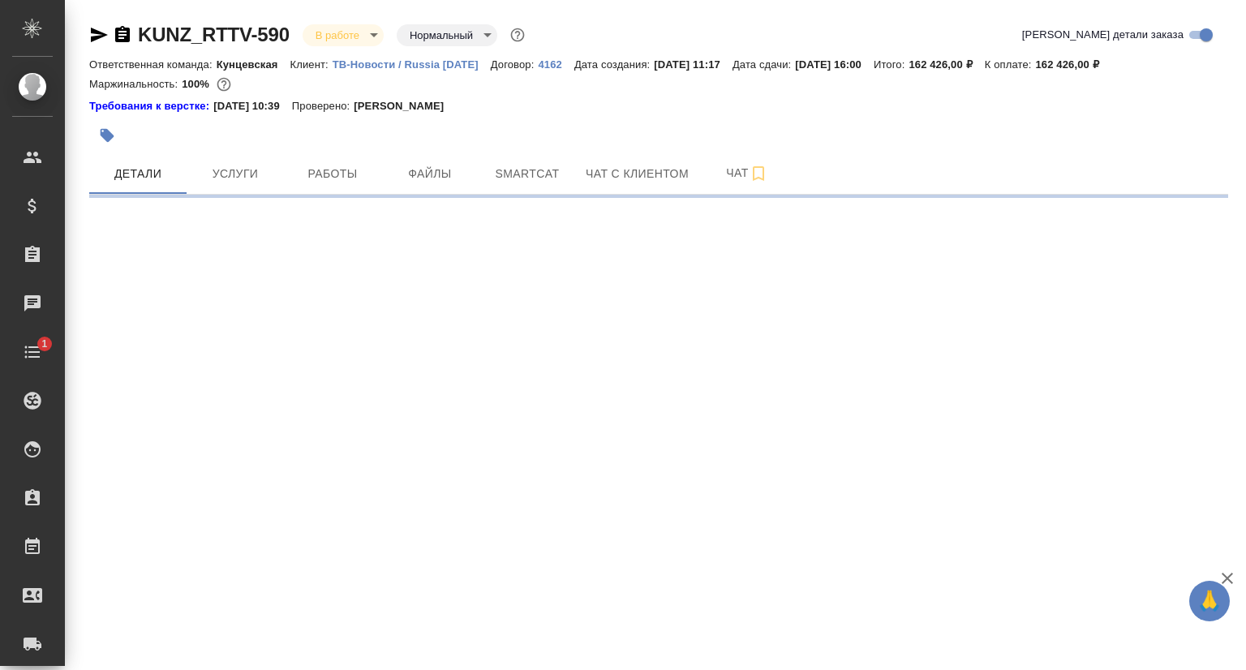
select select "RU"
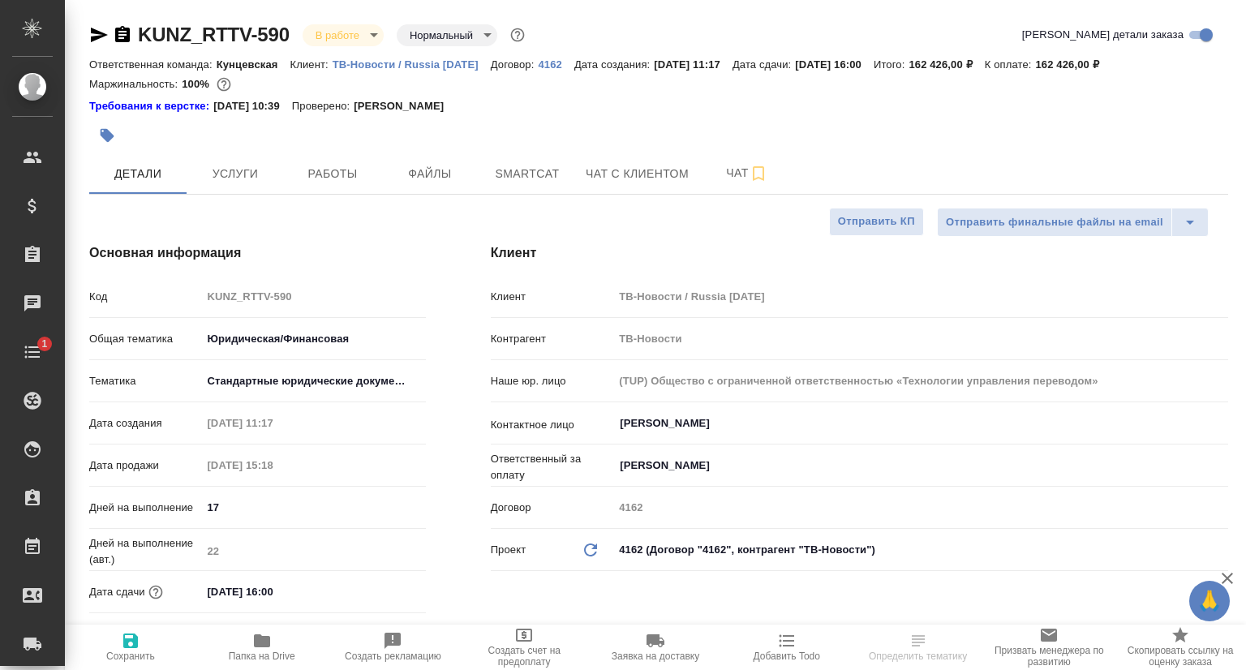
type textarea "x"
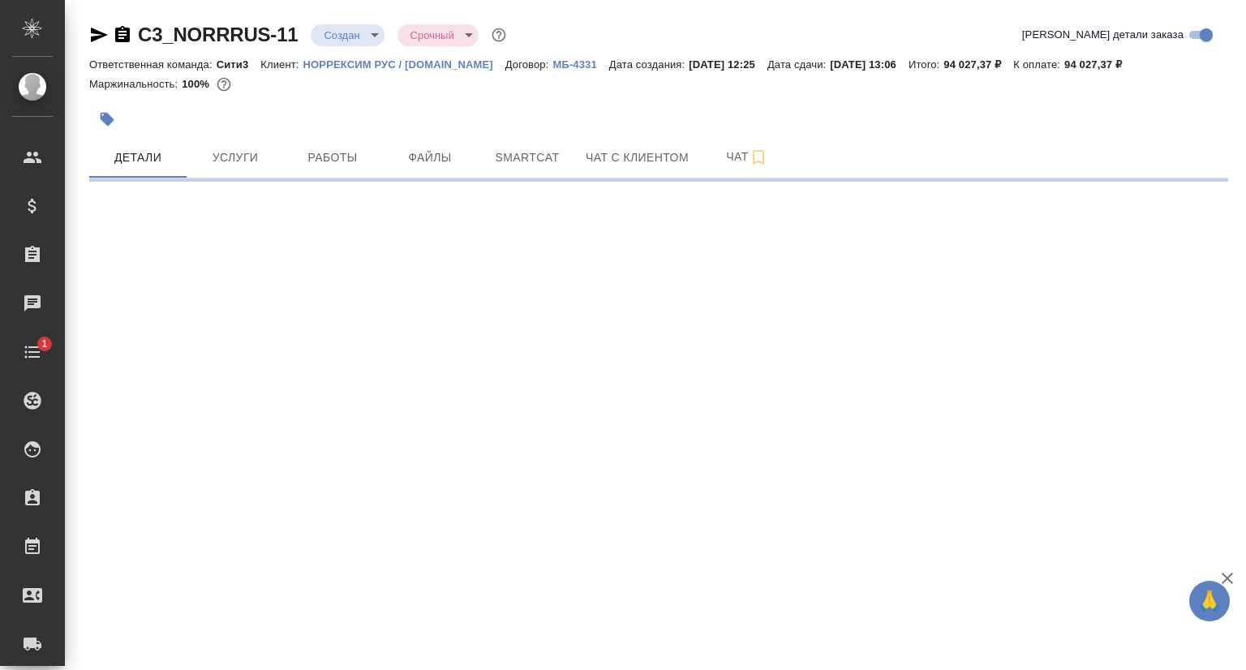
select select "RU"
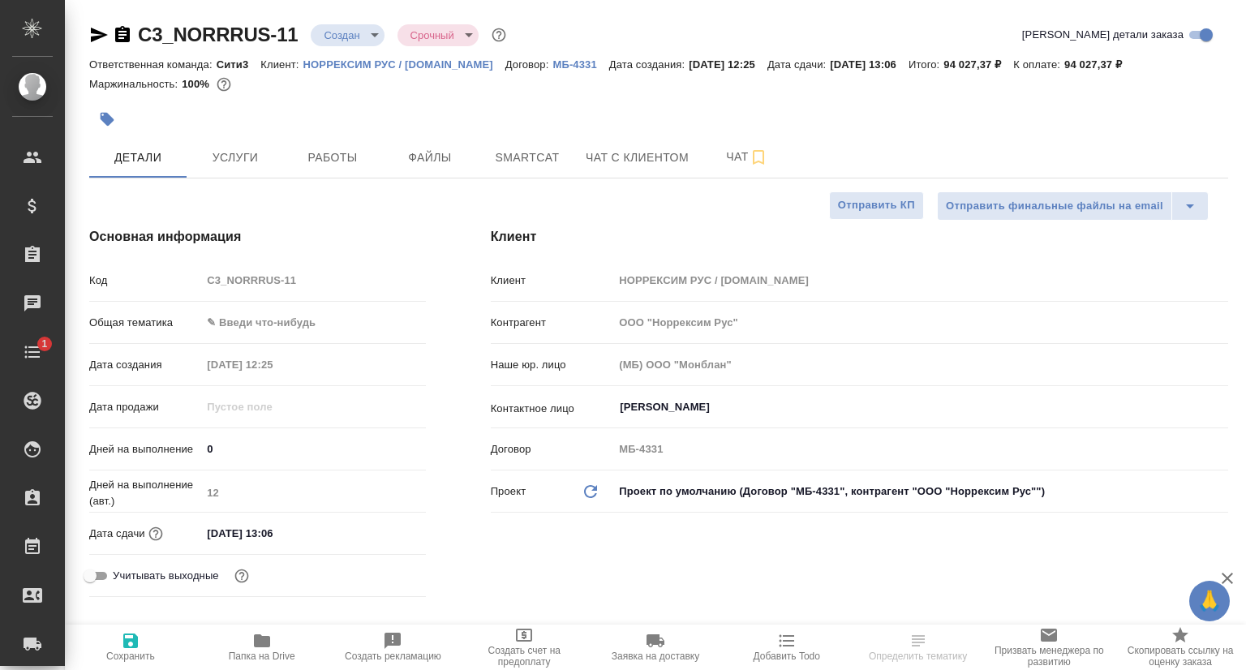
type textarea "x"
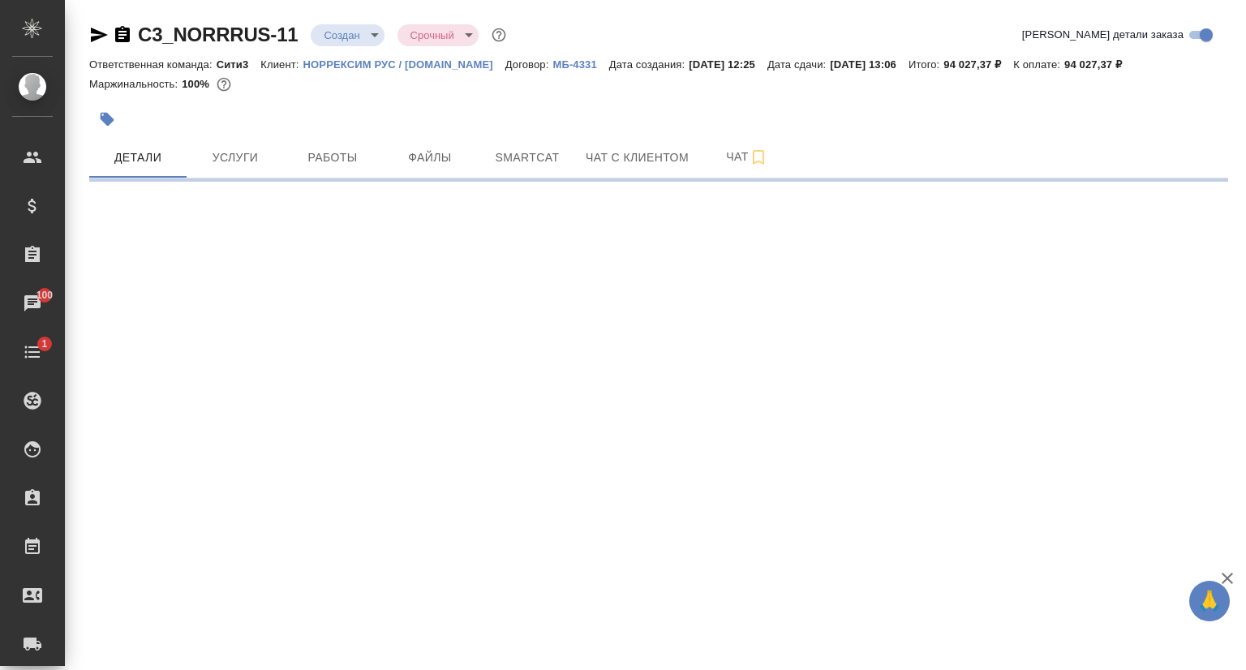
select select "RU"
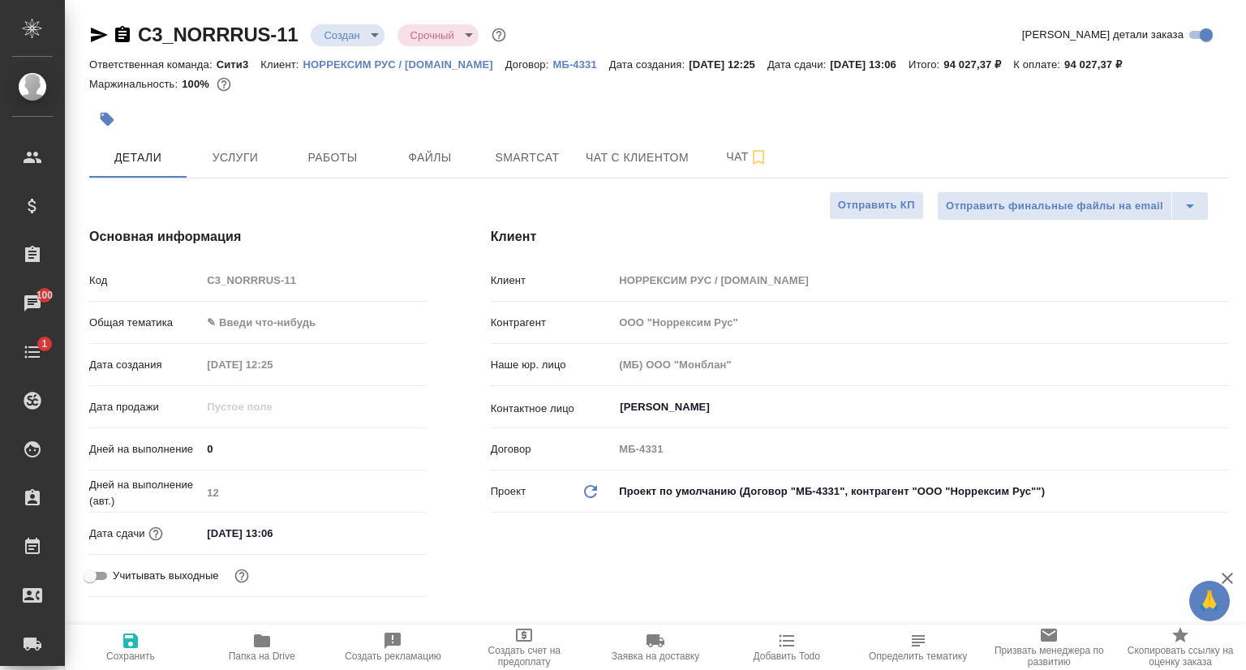
type textarea "x"
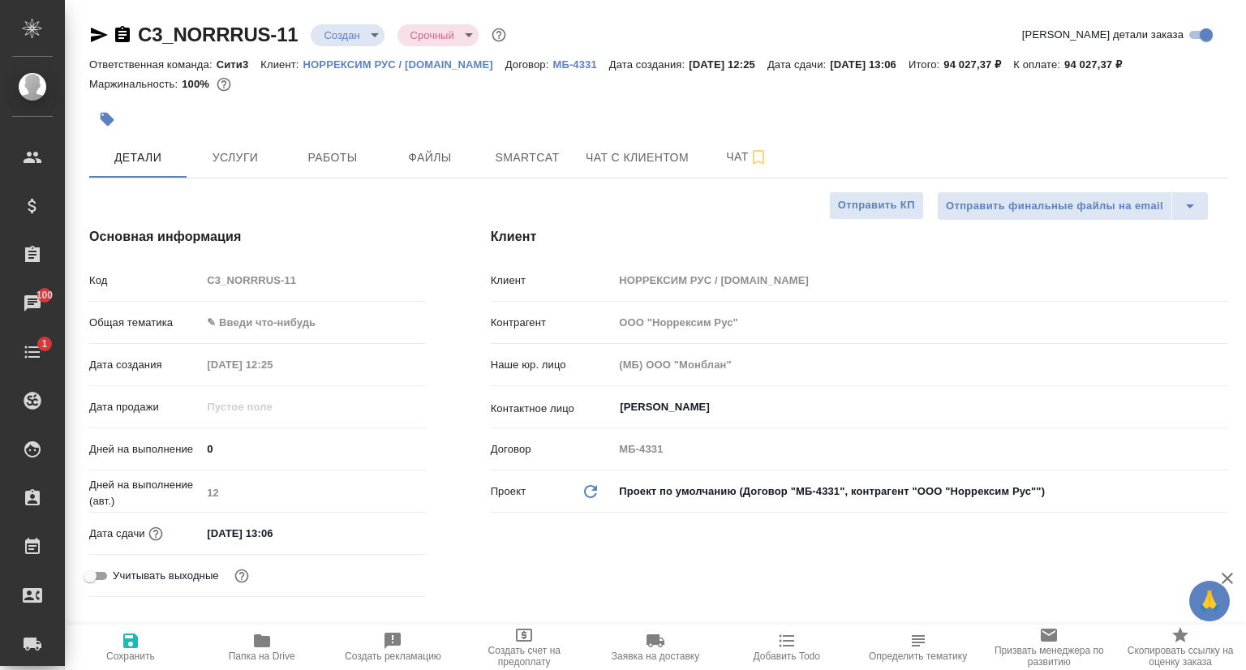
type textarea "x"
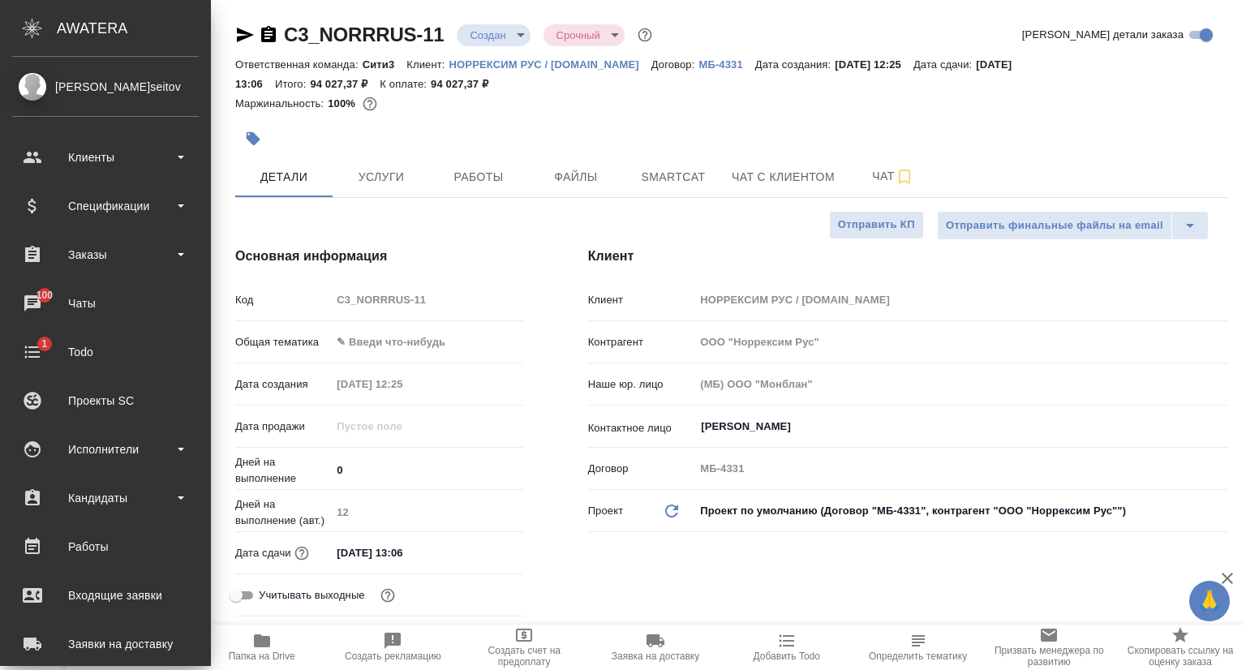
type textarea "x"
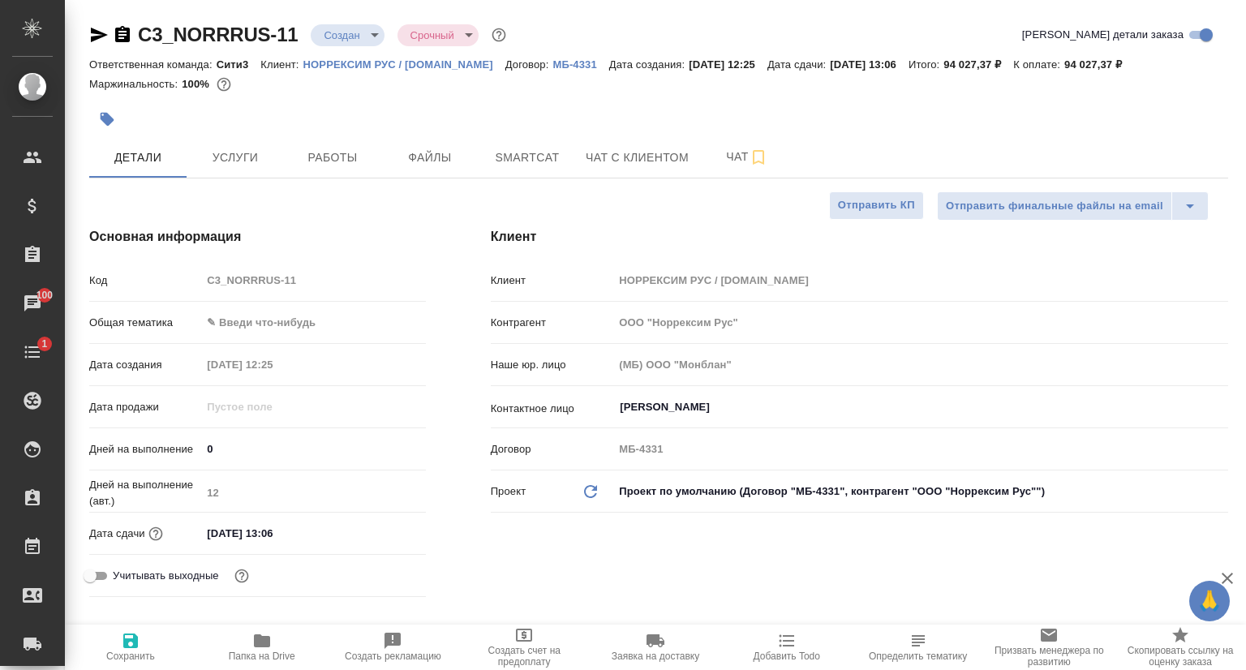
type textarea "x"
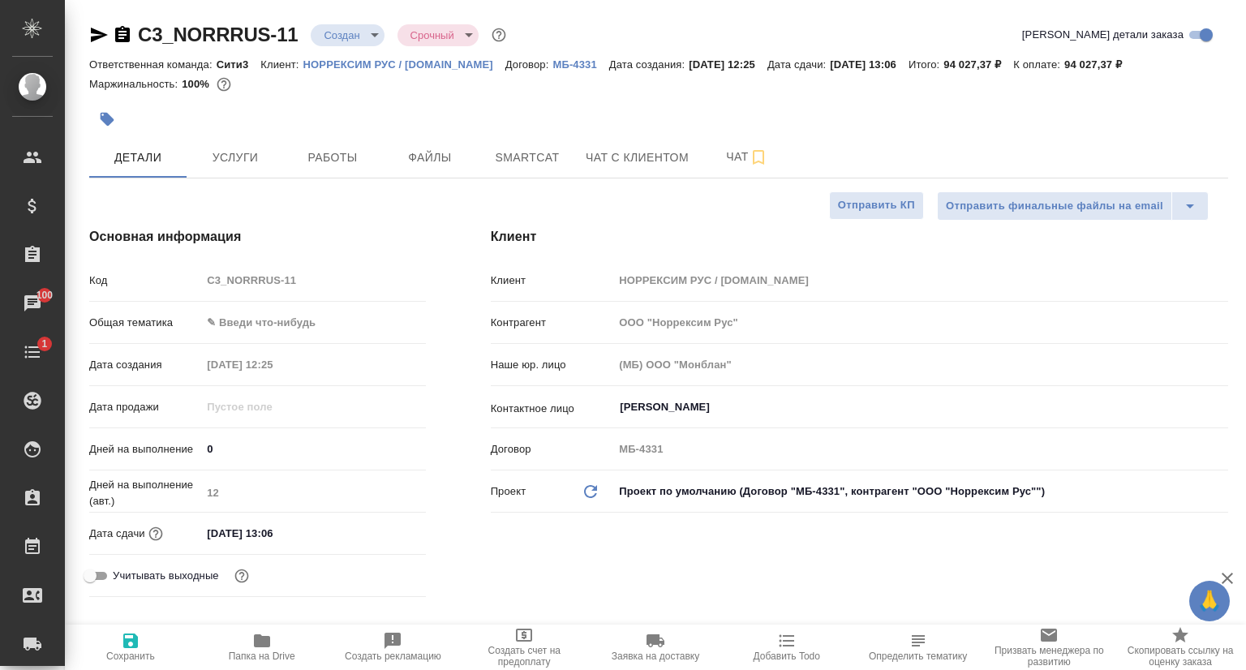
type textarea "x"
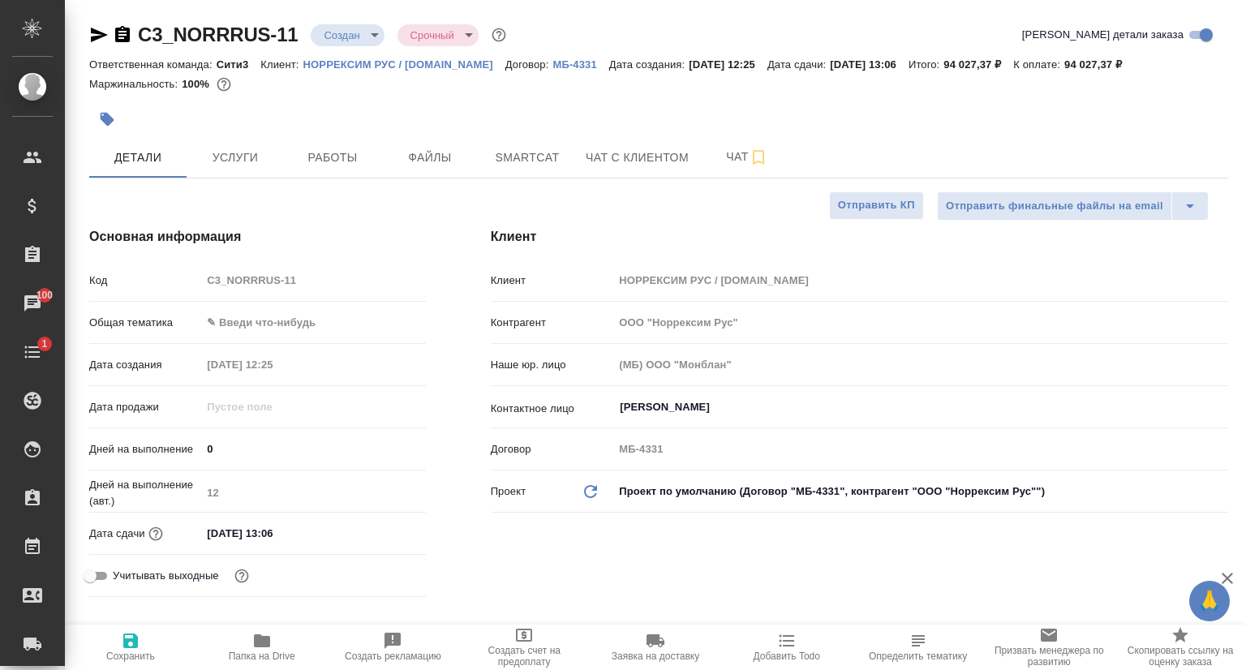
type textarea "x"
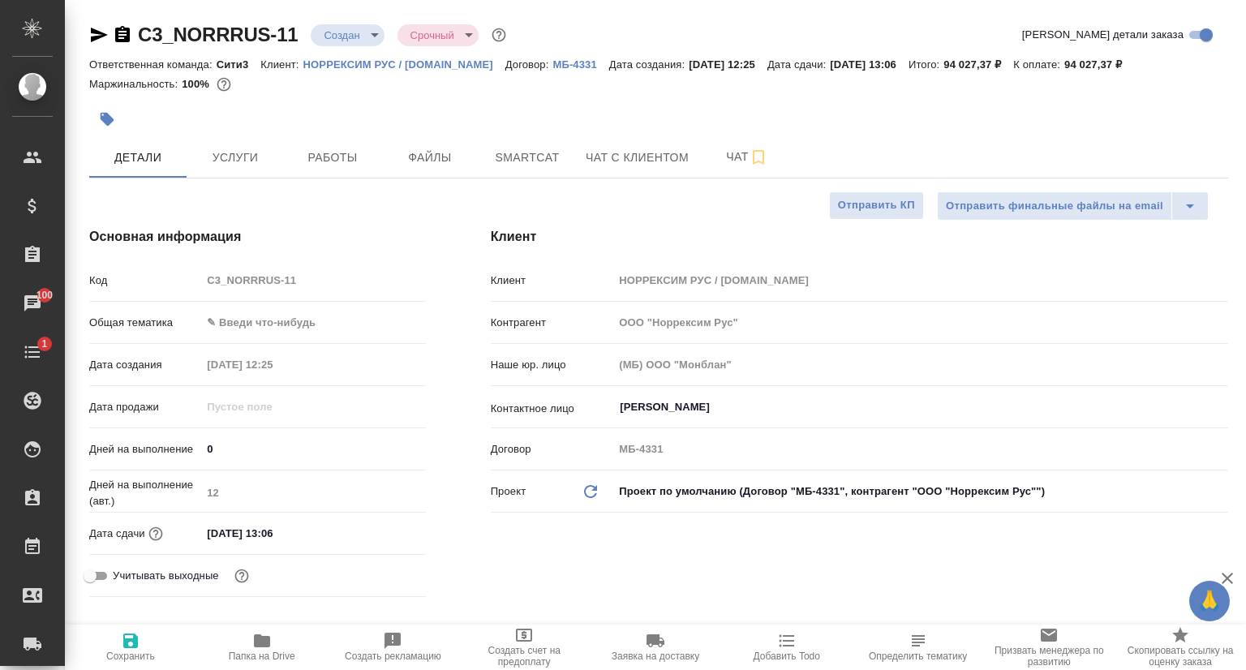
type textarea "x"
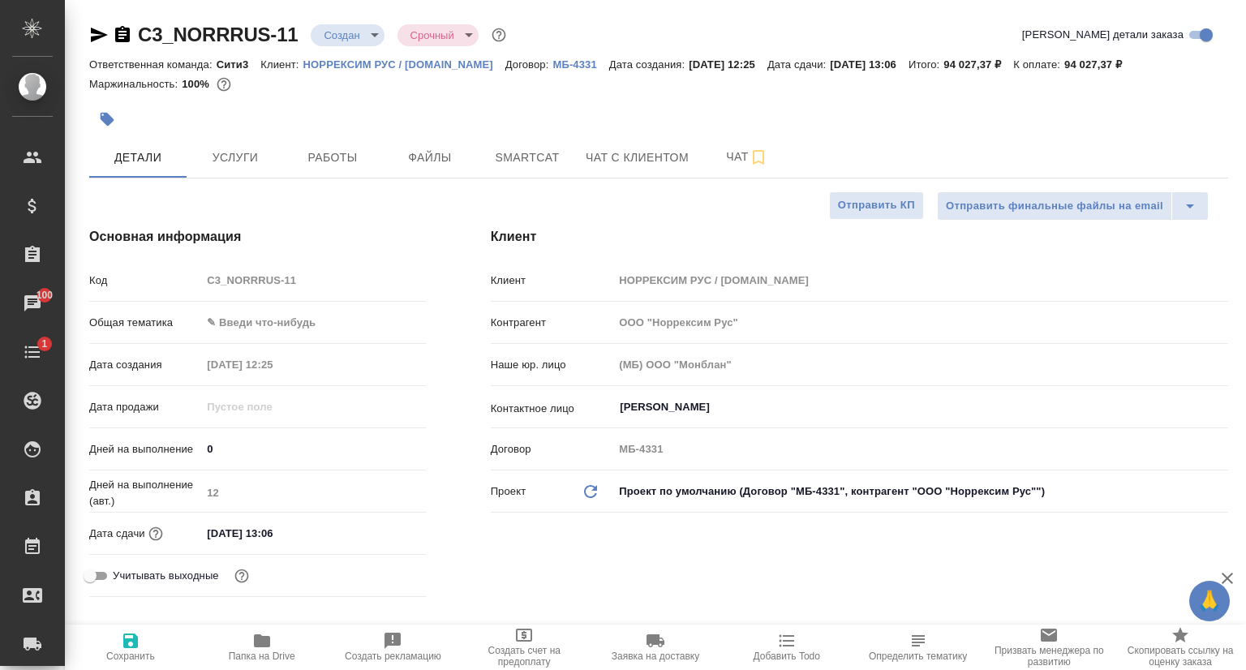
type textarea "x"
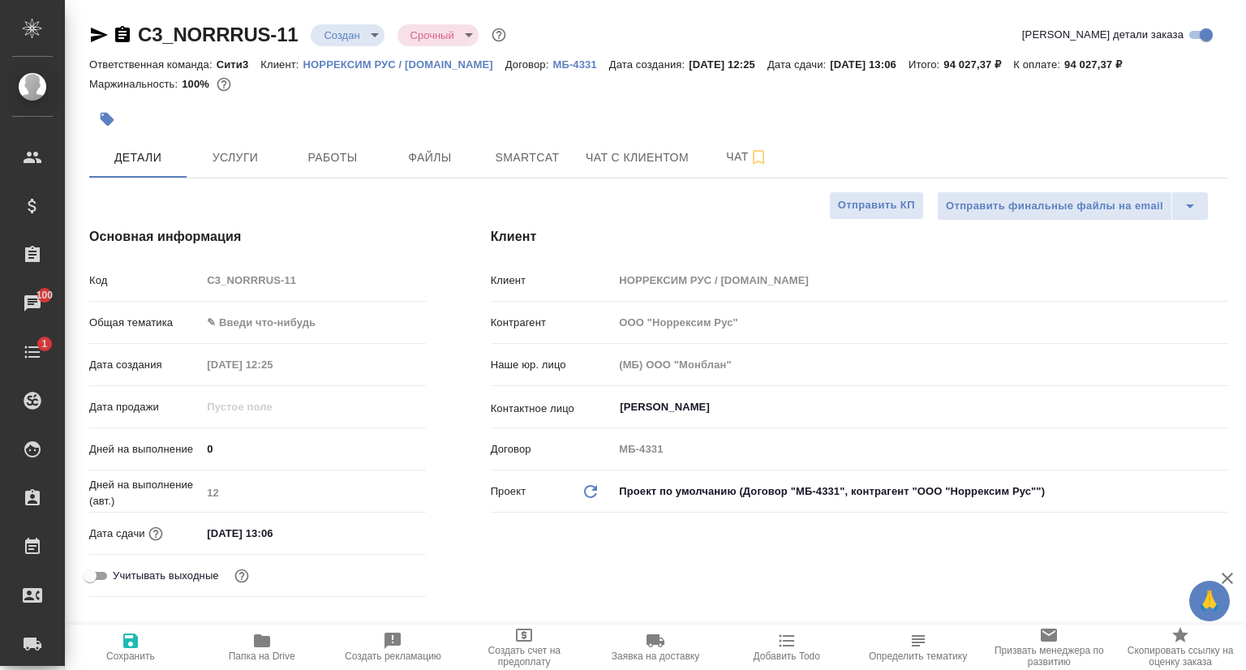
type textarea "x"
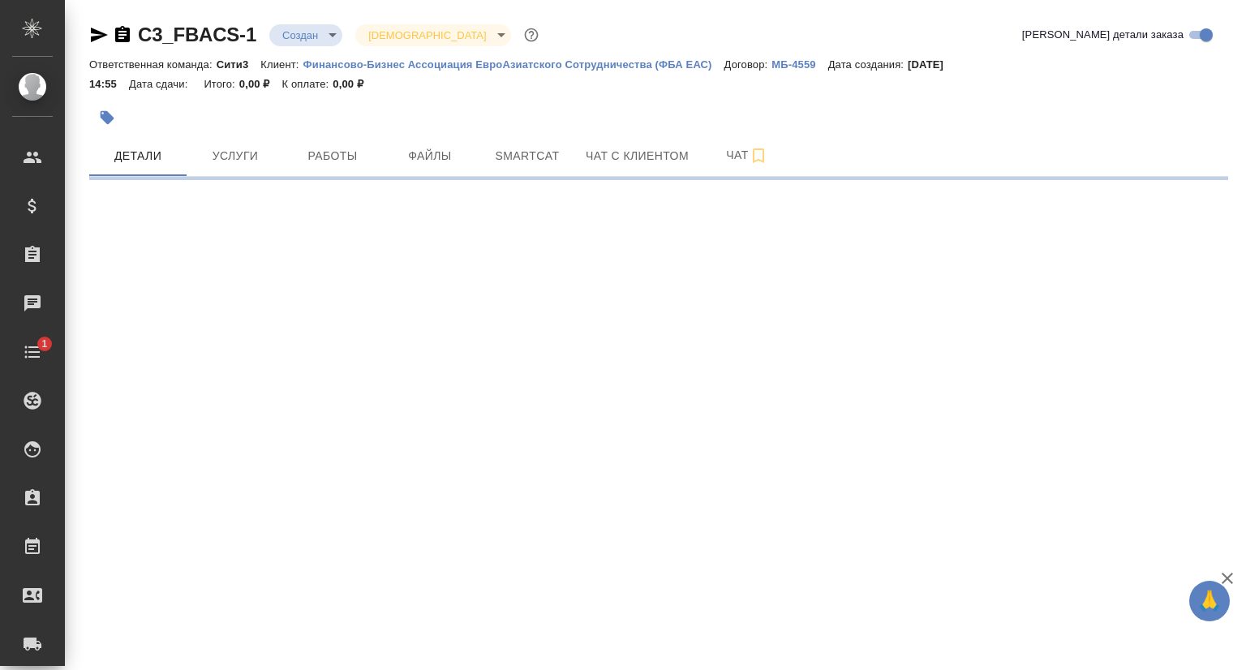
select select "RU"
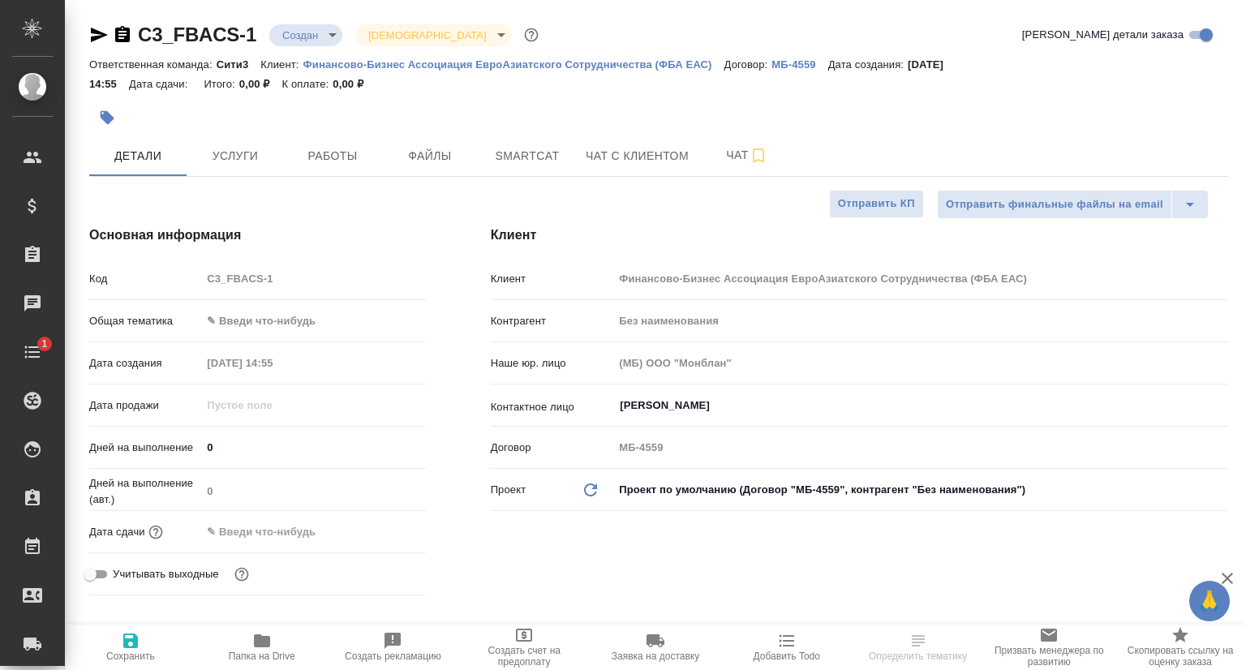
type textarea "x"
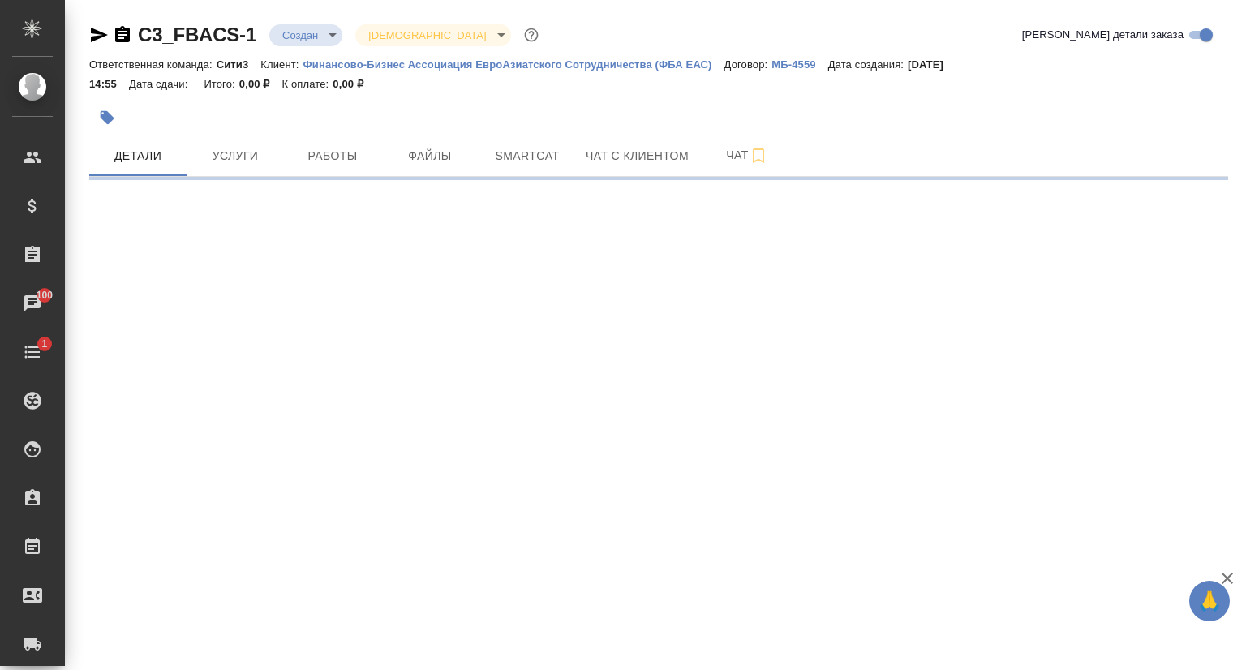
select select "RU"
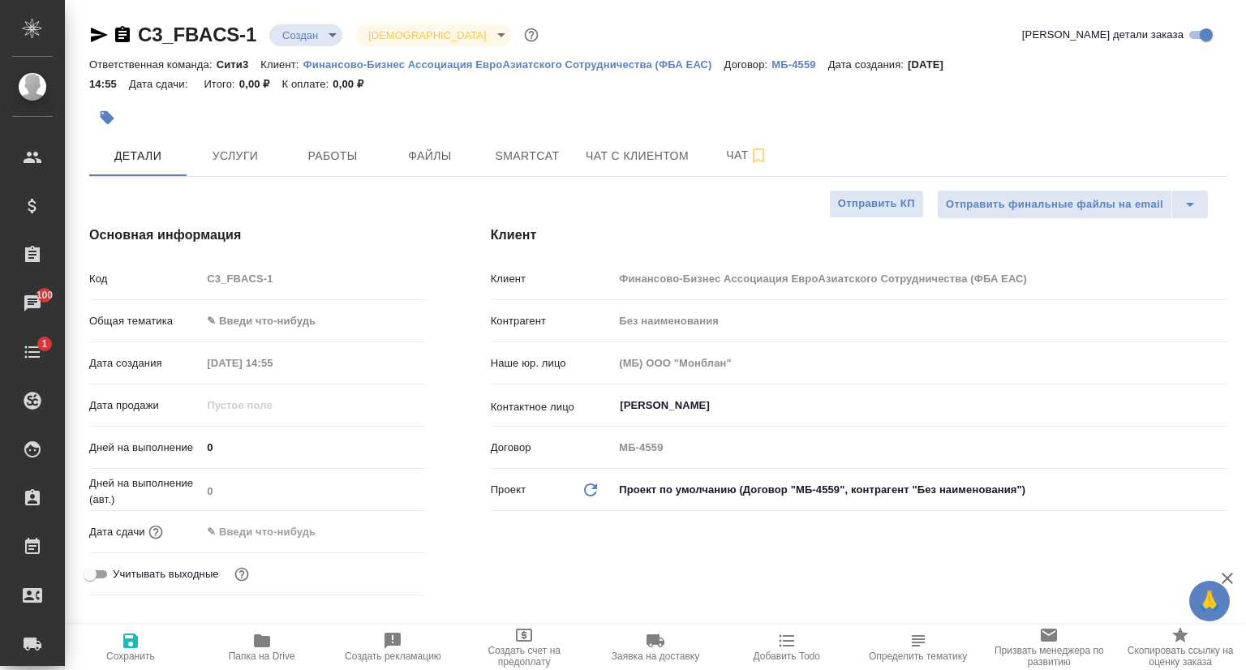
type textarea "x"
click at [622, 65] on p "Финансово-Бизнес Ассоциация ЕвроАзиатского Сотрудничества (ФБА ЕАС)" at bounding box center [513, 64] width 421 height 12
type textarea "x"
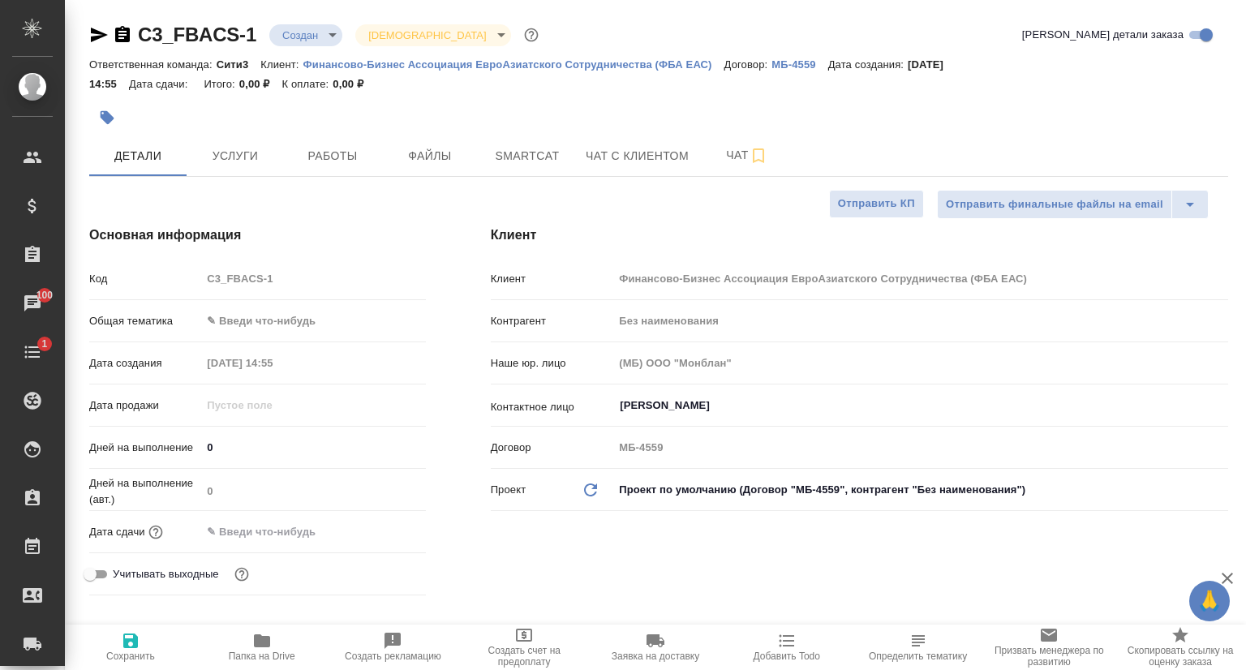
type textarea "x"
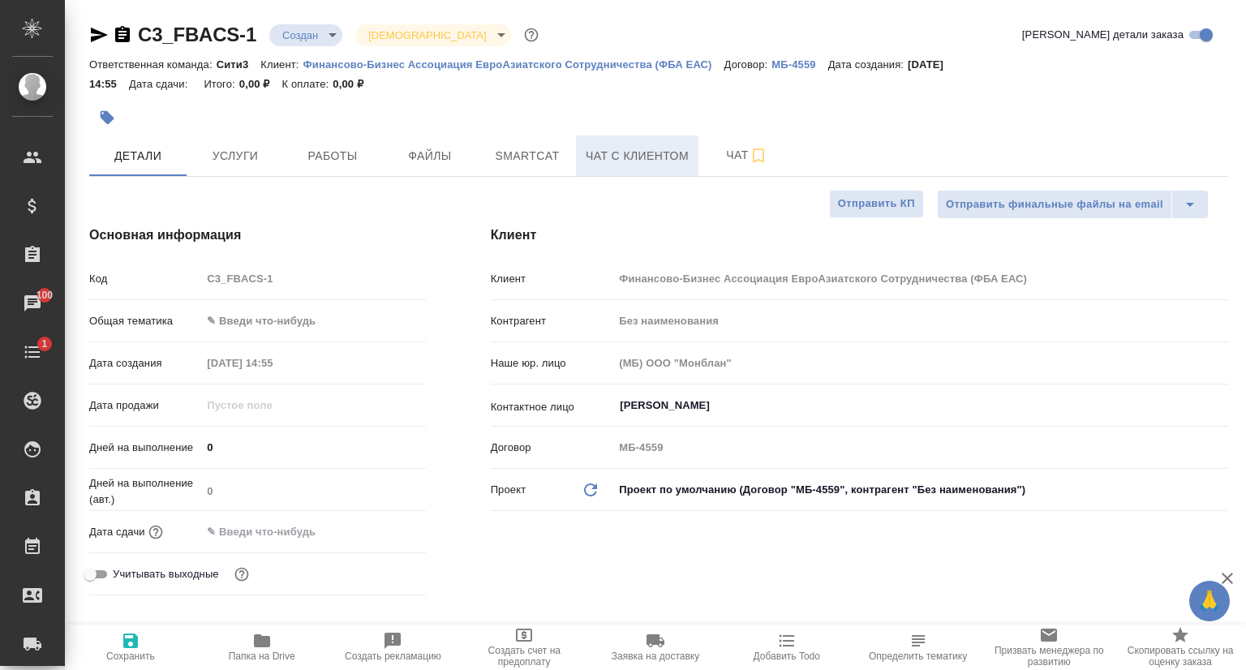
click at [605, 151] on span "Чат с клиентом" at bounding box center [637, 156] width 103 height 20
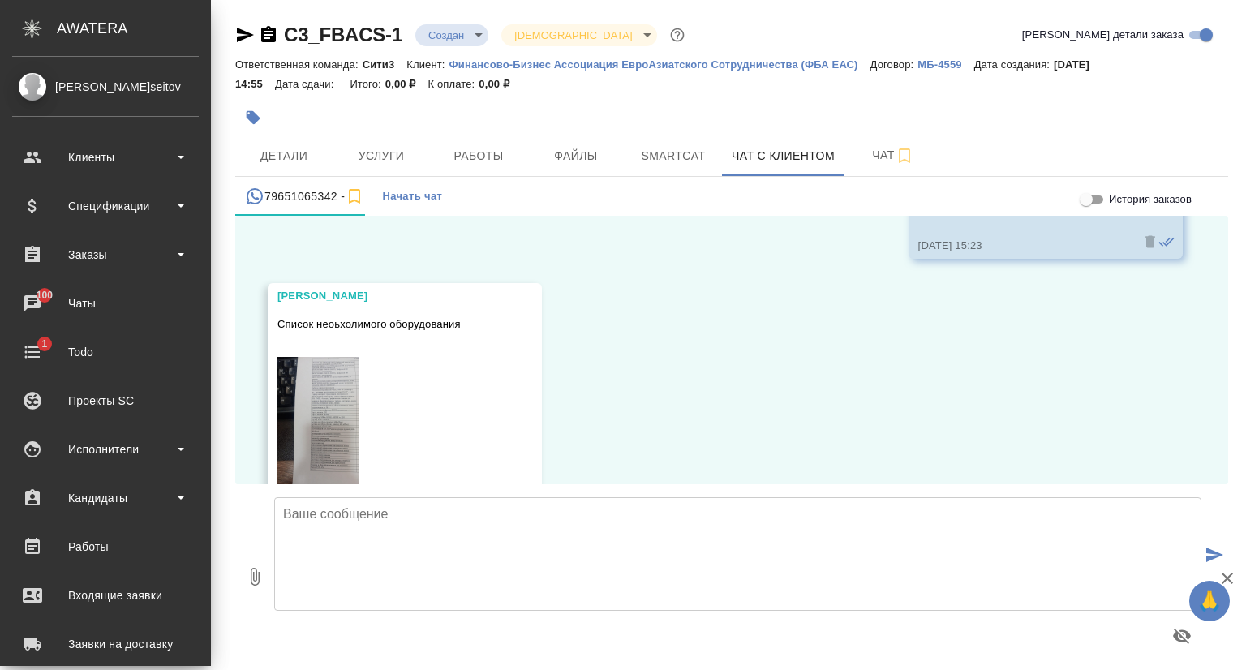
scroll to position [2375, 0]
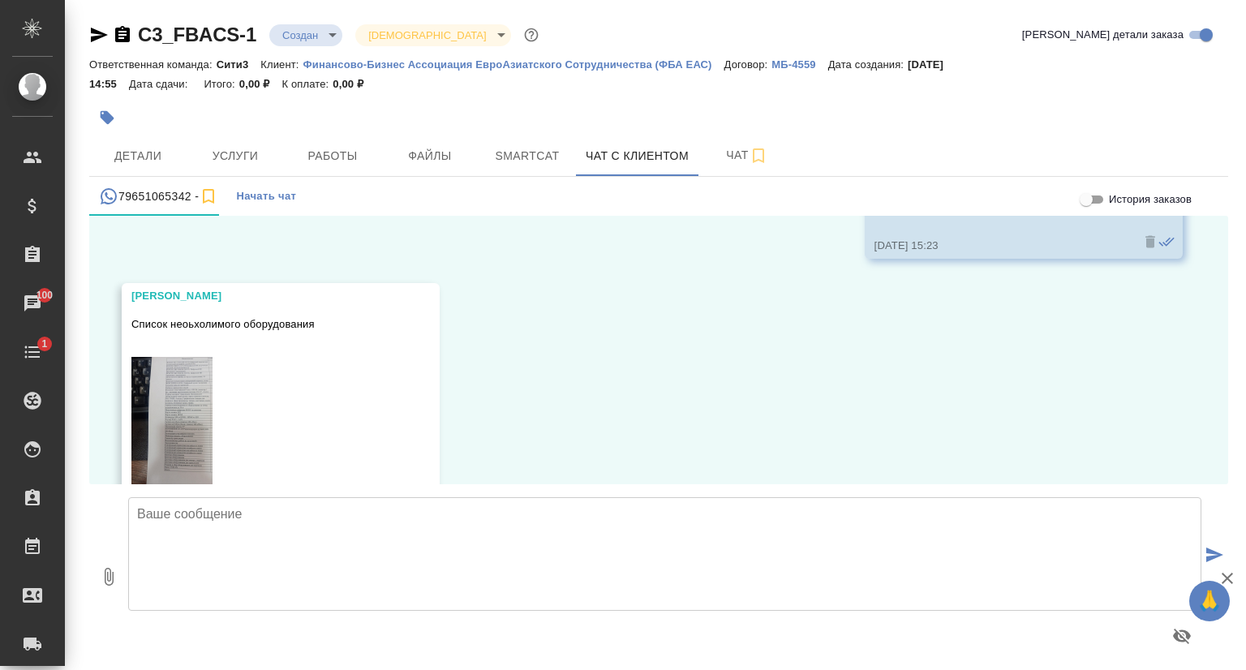
click at [146, 404] on img at bounding box center [171, 429] width 81 height 144
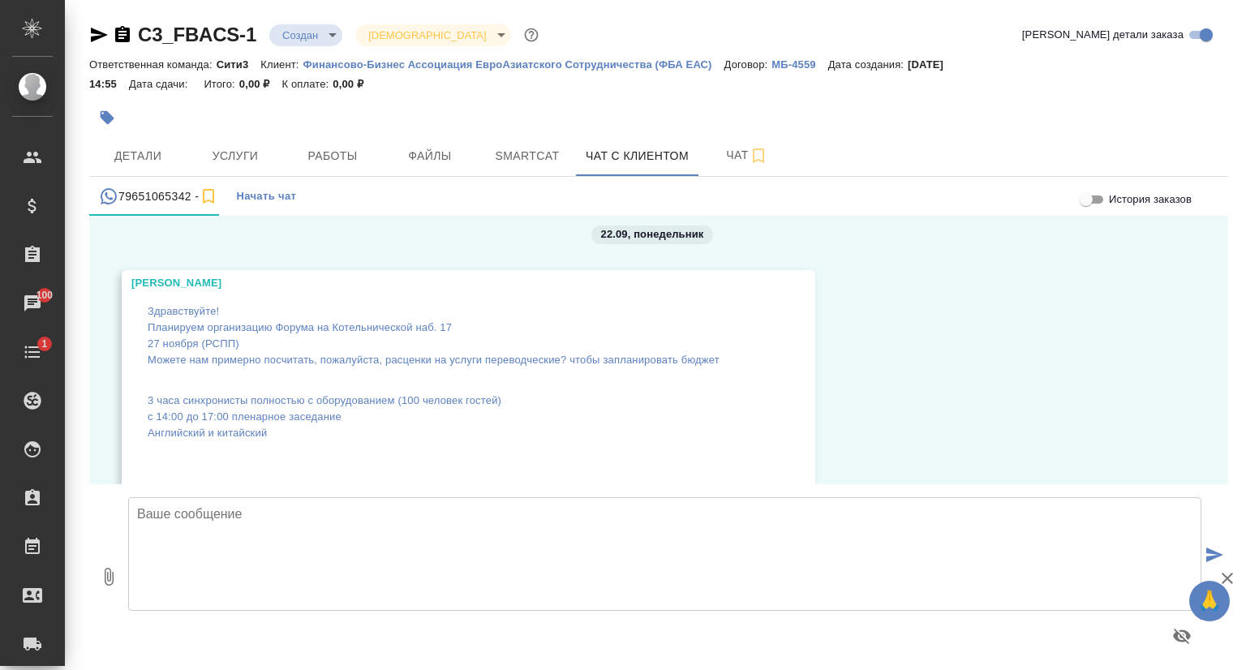
scroll to position [0, 0]
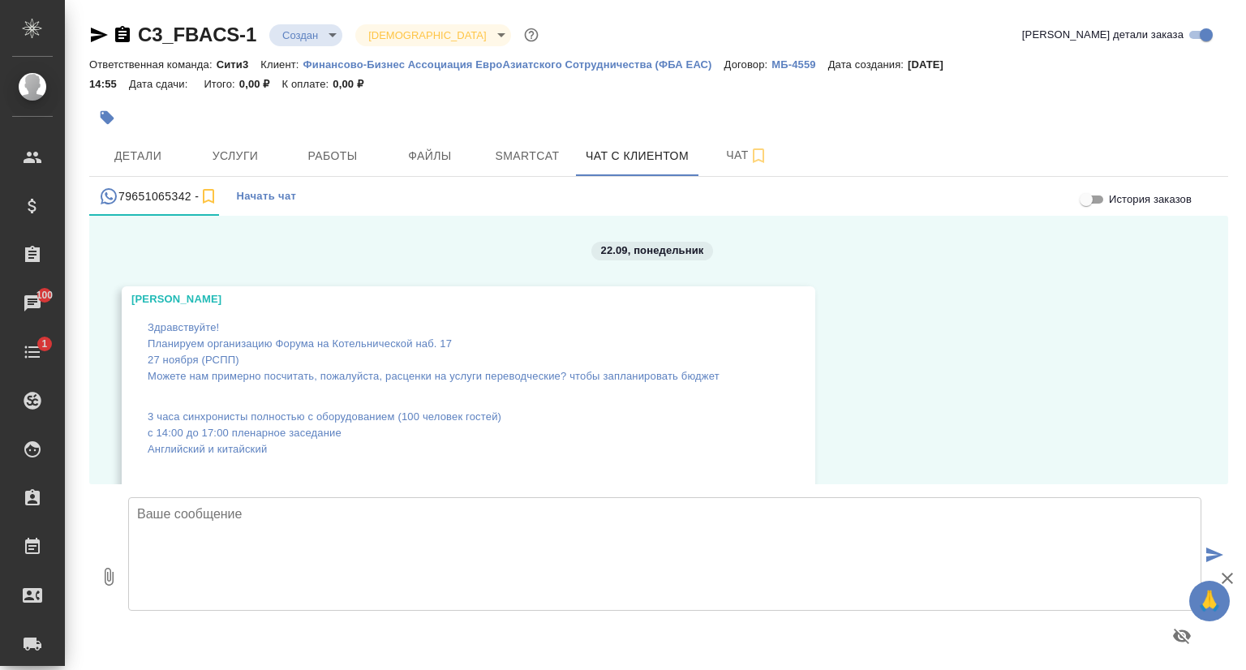
drag, startPoint x: 143, startPoint y: 195, endPoint x: 489, endPoint y: 197, distance: 346.5
click at [490, 199] on div "79651065342 - Начать чат" at bounding box center [658, 196] width 1139 height 39
drag, startPoint x: 355, startPoint y: 205, endPoint x: 105, endPoint y: 190, distance: 249.6
click at [107, 191] on div "79651065342 - Начать чат" at bounding box center [658, 196] width 1139 height 39
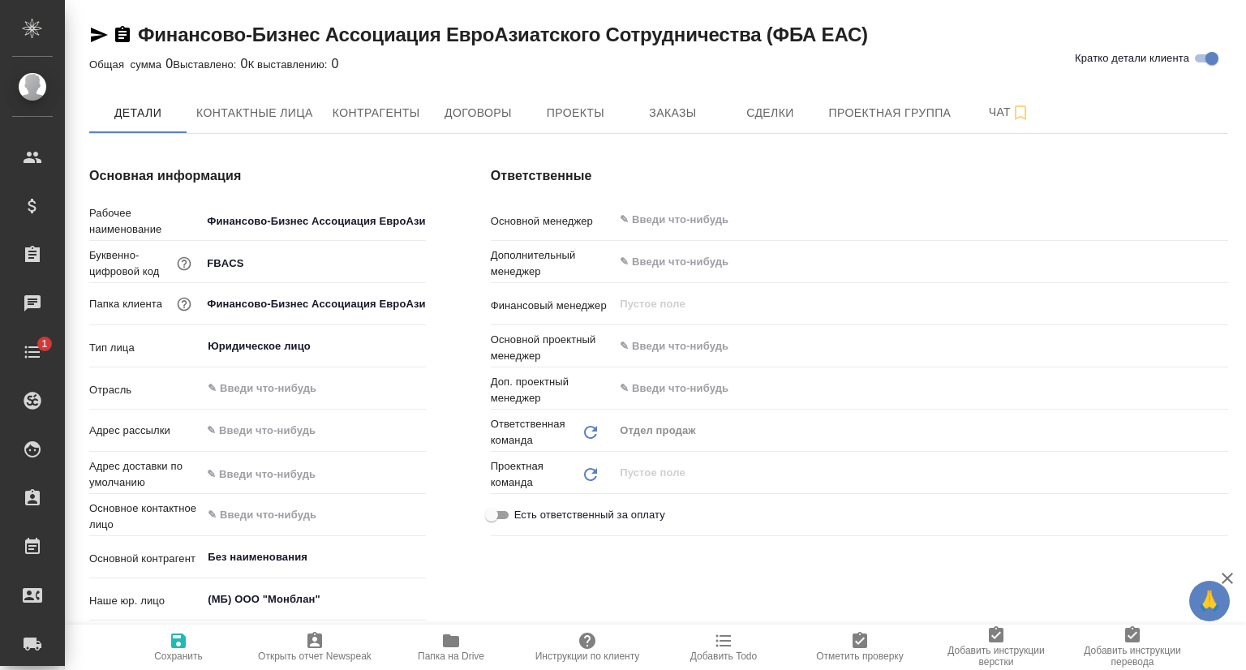
type textarea "x"
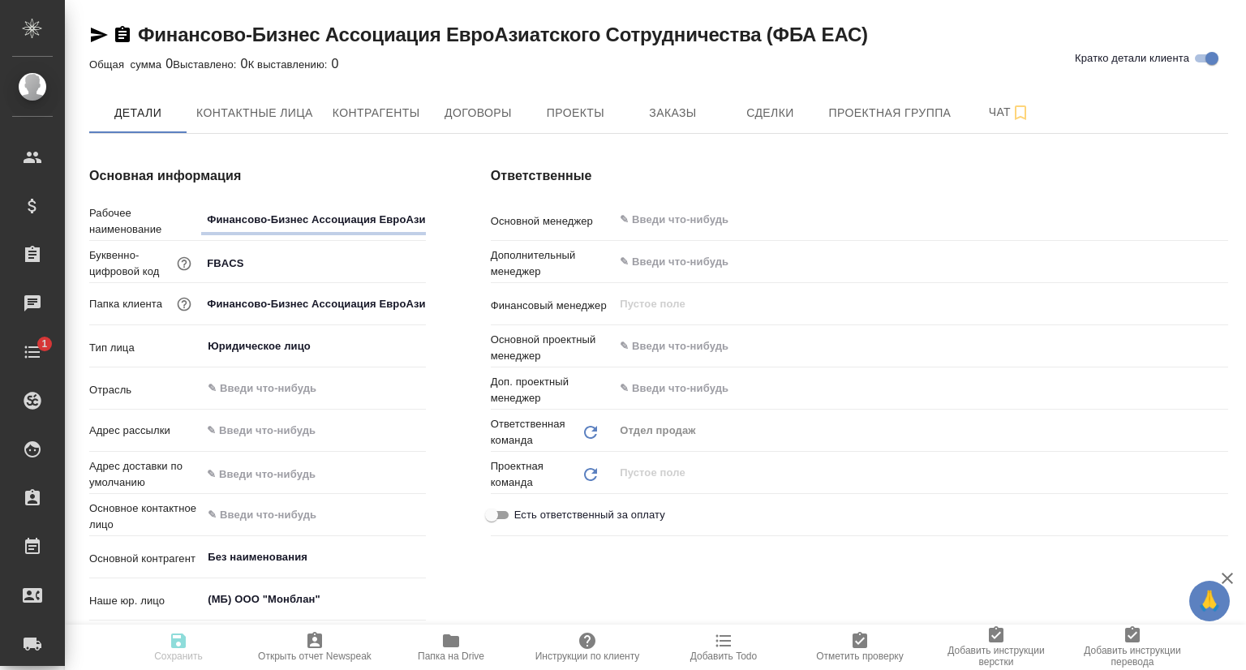
type textarea "x"
click at [582, 117] on span "Проекты" at bounding box center [575, 113] width 78 height 20
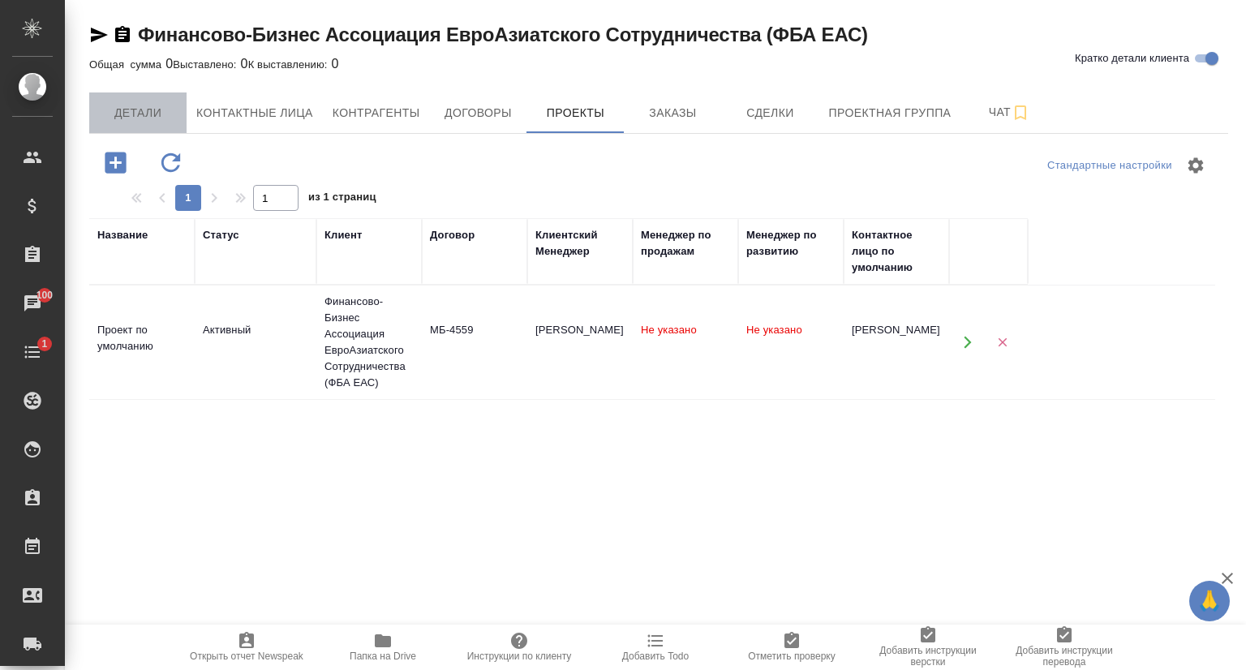
click at [160, 105] on span "Детали" at bounding box center [138, 113] width 78 height 20
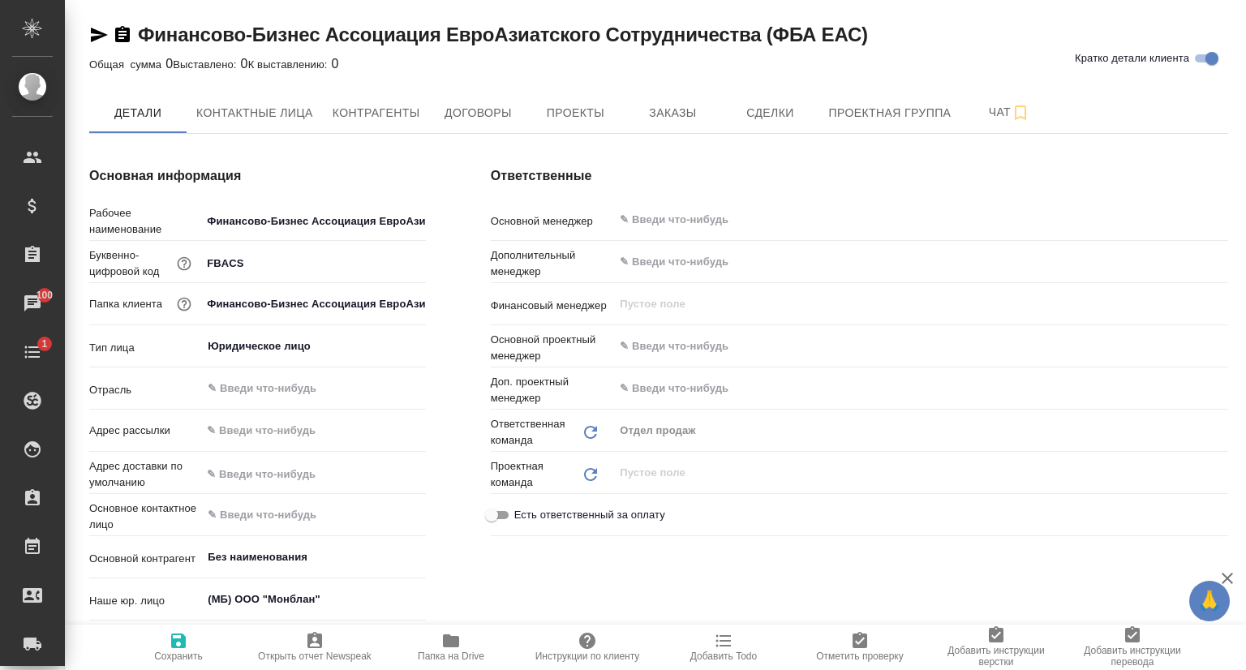
type textarea "x"
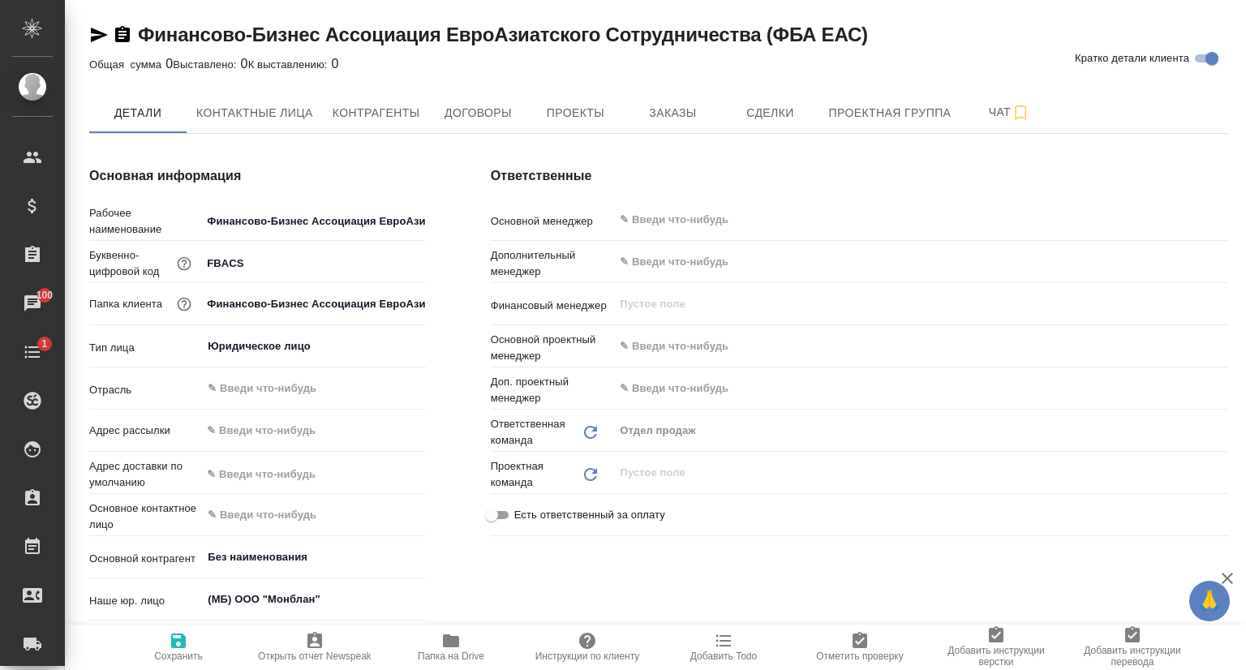
type textarea "x"
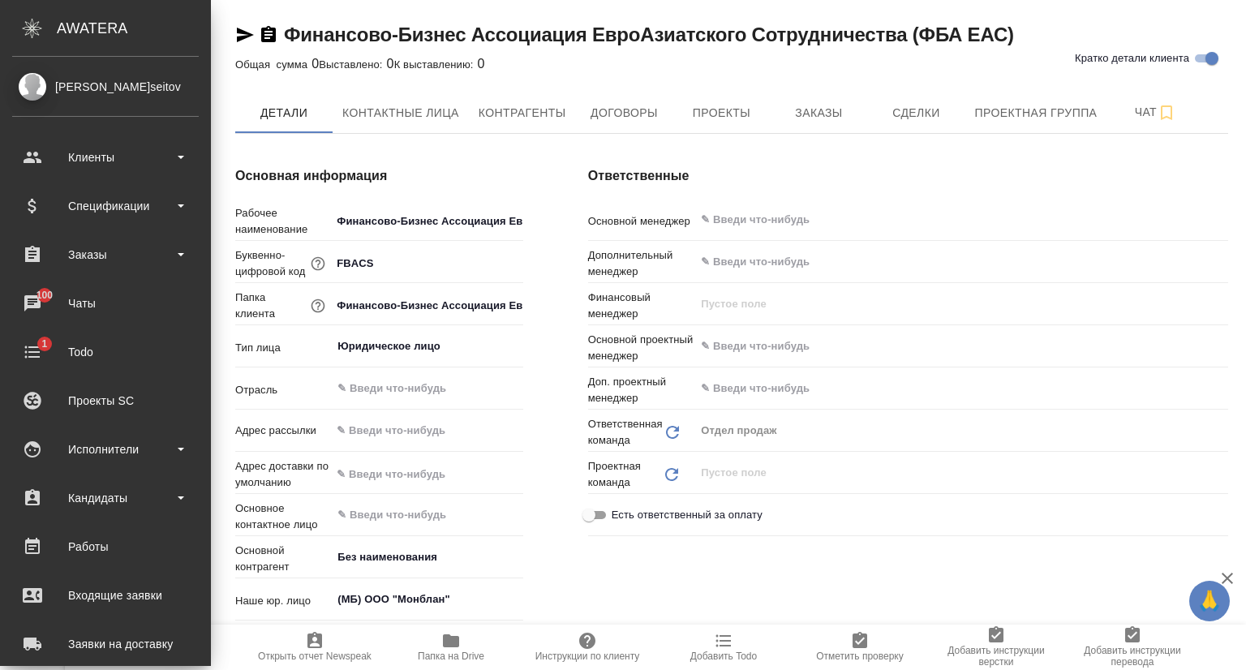
type textarea "x"
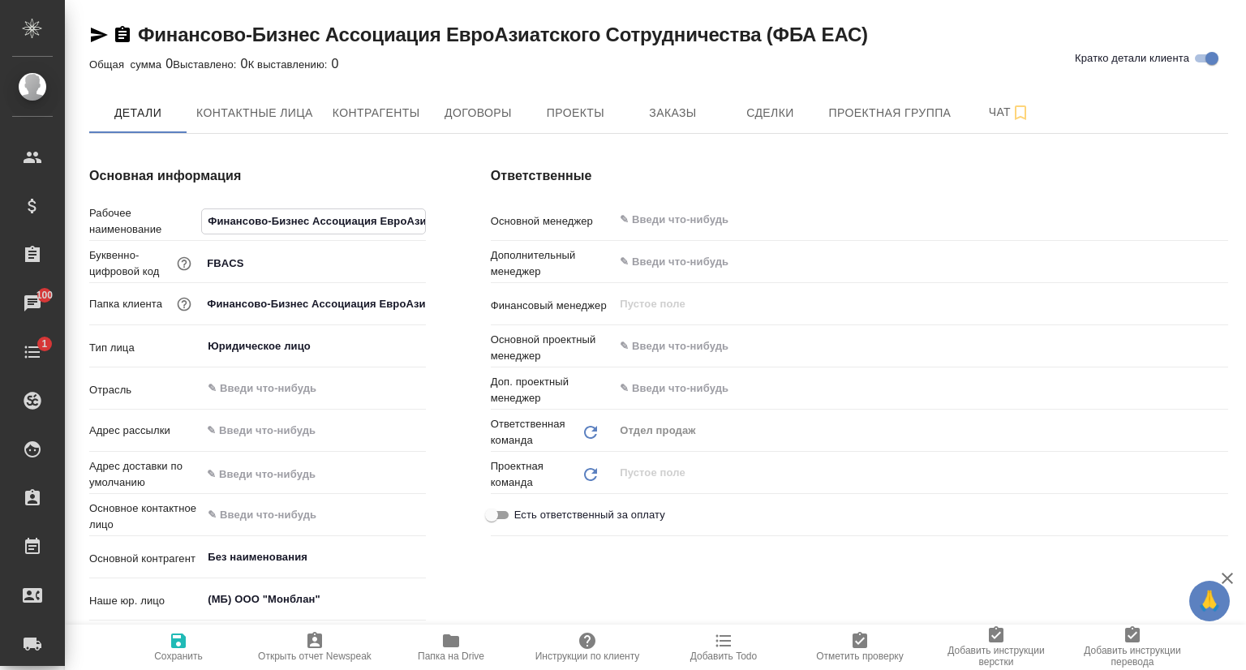
scroll to position [0, 194]
drag, startPoint x: 208, startPoint y: 222, endPoint x: 444, endPoint y: 231, distance: 236.3
click at [444, 231] on div "Основная информация Рабочее наименование Финансово-Бизнес Ассоциация ЕвроАзиатс…" at bounding box center [258, 467] width 402 height 667
type textarea "x"
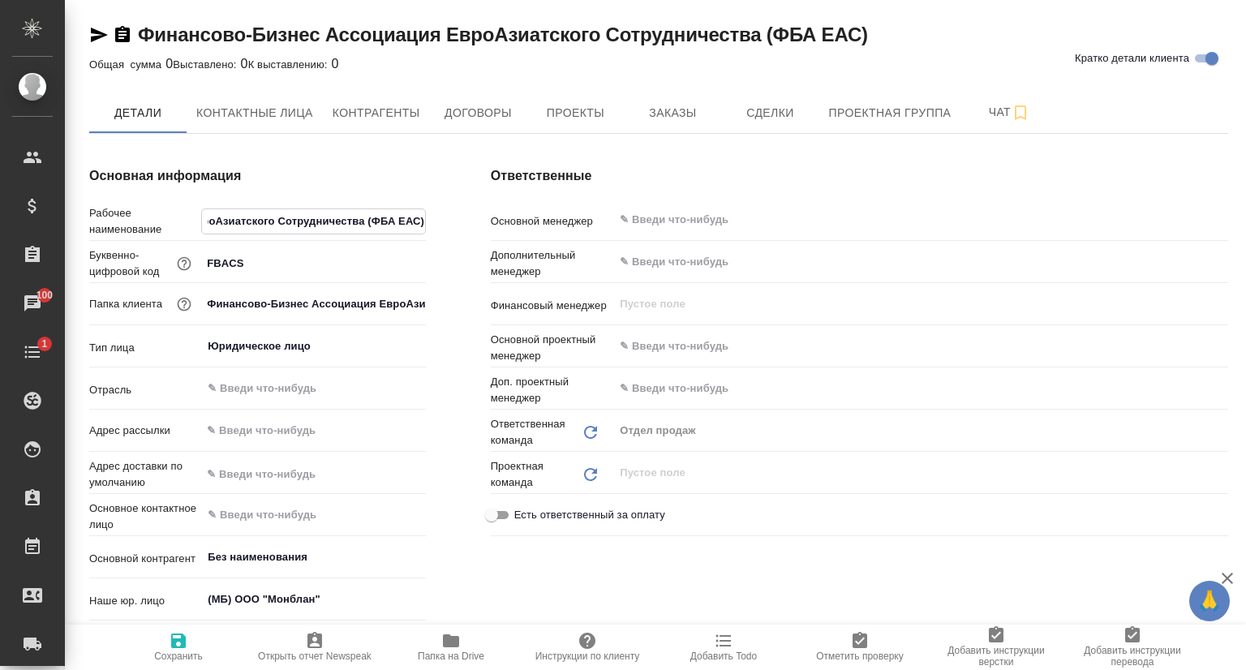
scroll to position [0, 0]
click at [275, 110] on span "Контактные лица" at bounding box center [254, 113] width 117 height 20
select select "RU"
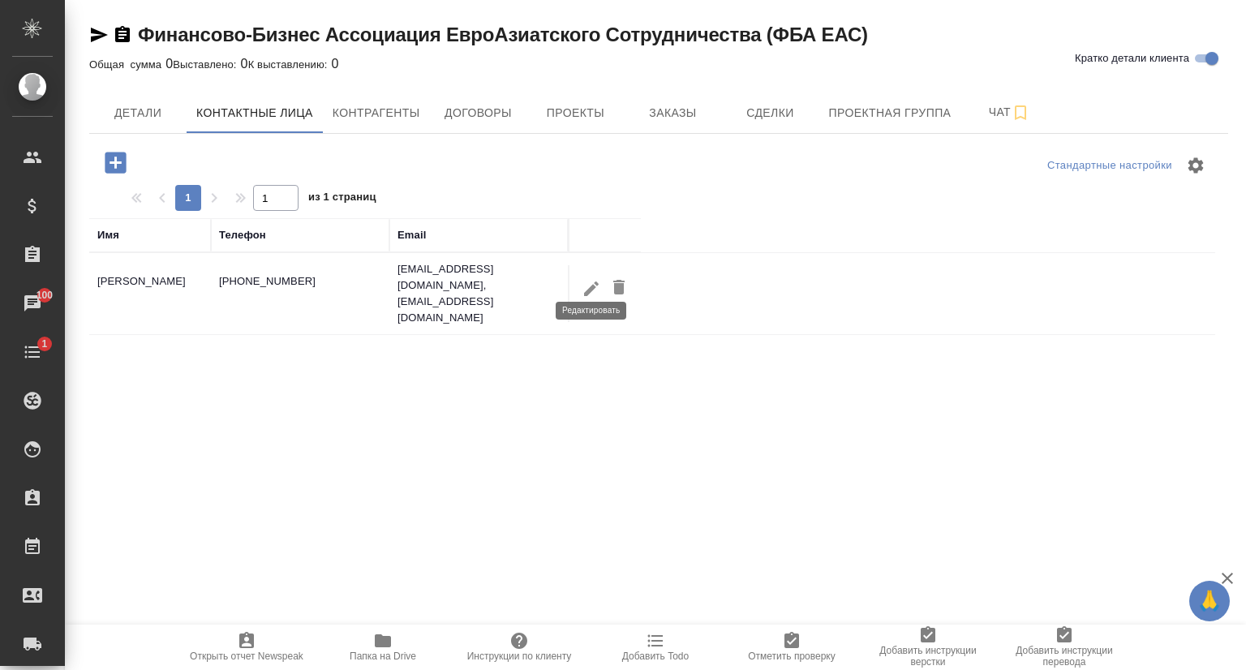
click at [584, 279] on icon "button" at bounding box center [591, 288] width 19 height 19
type input "Людмила Сергеевна"
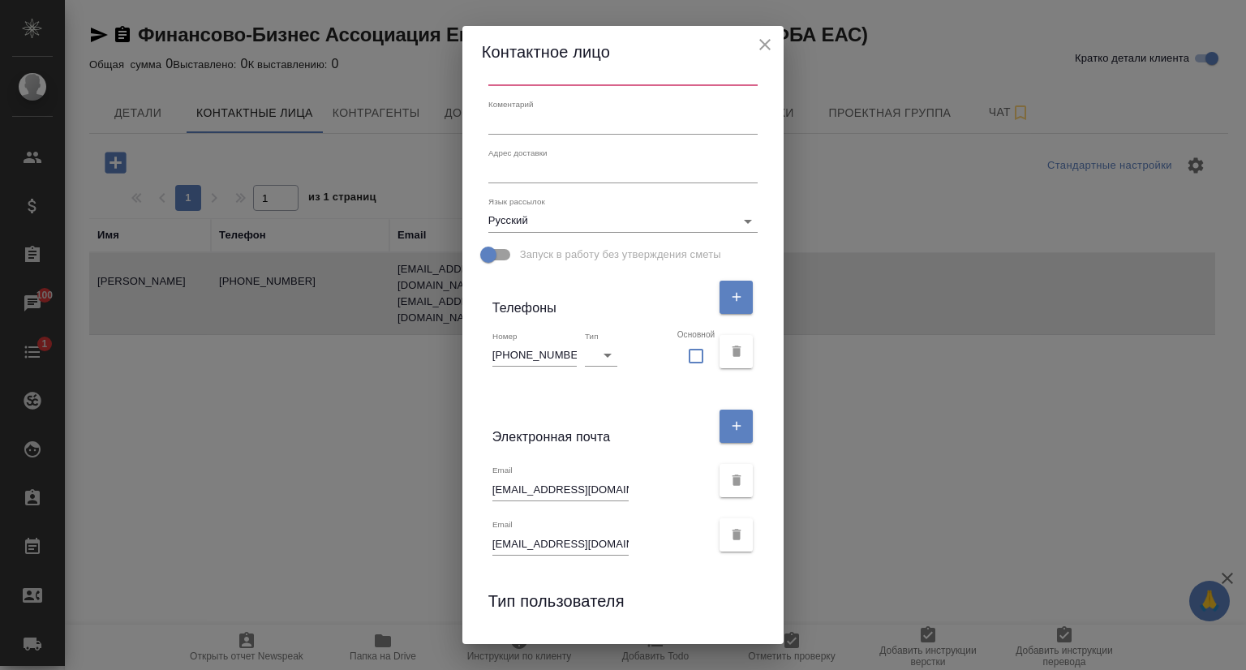
scroll to position [162, 0]
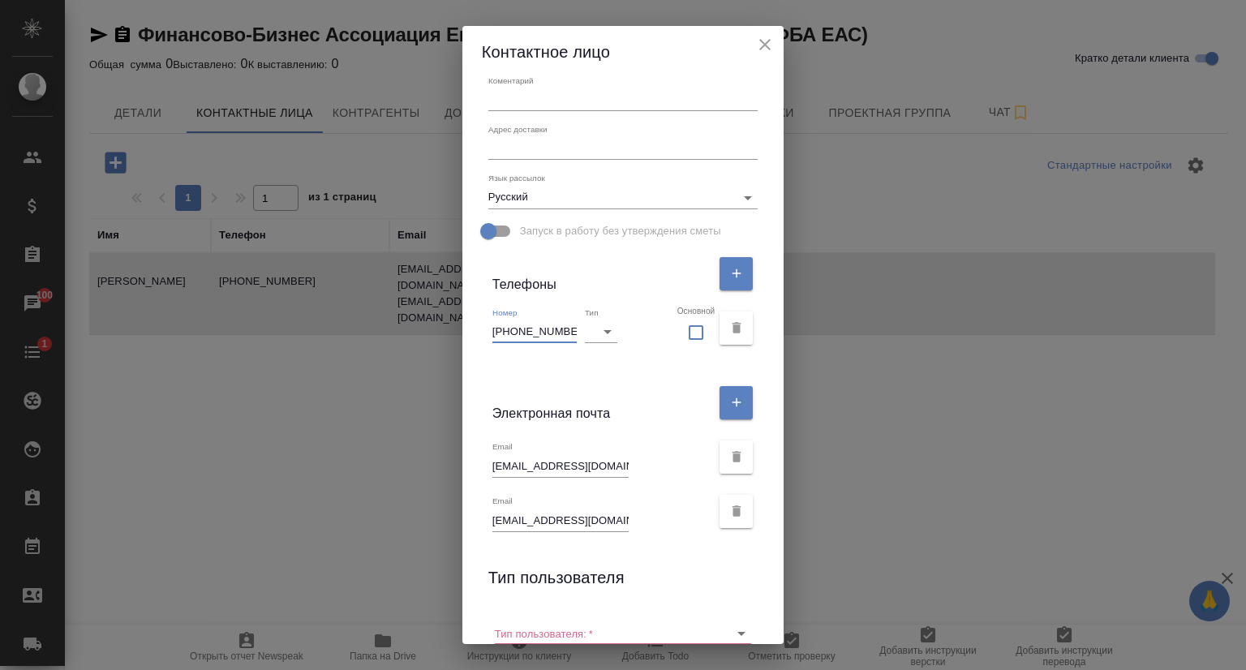
drag, startPoint x: 562, startPoint y: 332, endPoint x: 472, endPoint y: 335, distance: 90.1
click at [472, 335] on div "Имя Людмила Сергеевна Отчество Фамилия Коментарий x Адрес доставки x Язык рассы…" at bounding box center [624, 361] width 322 height 566
click at [769, 43] on icon "close" at bounding box center [765, 44] width 11 height 11
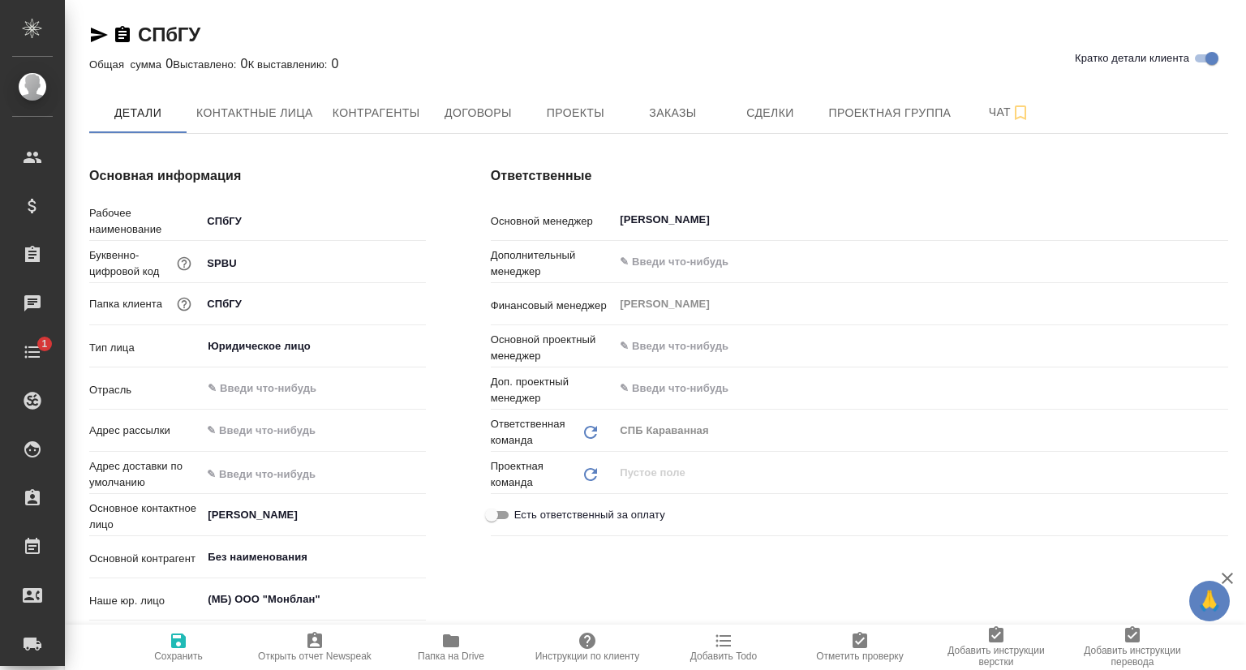
type textarea "x"
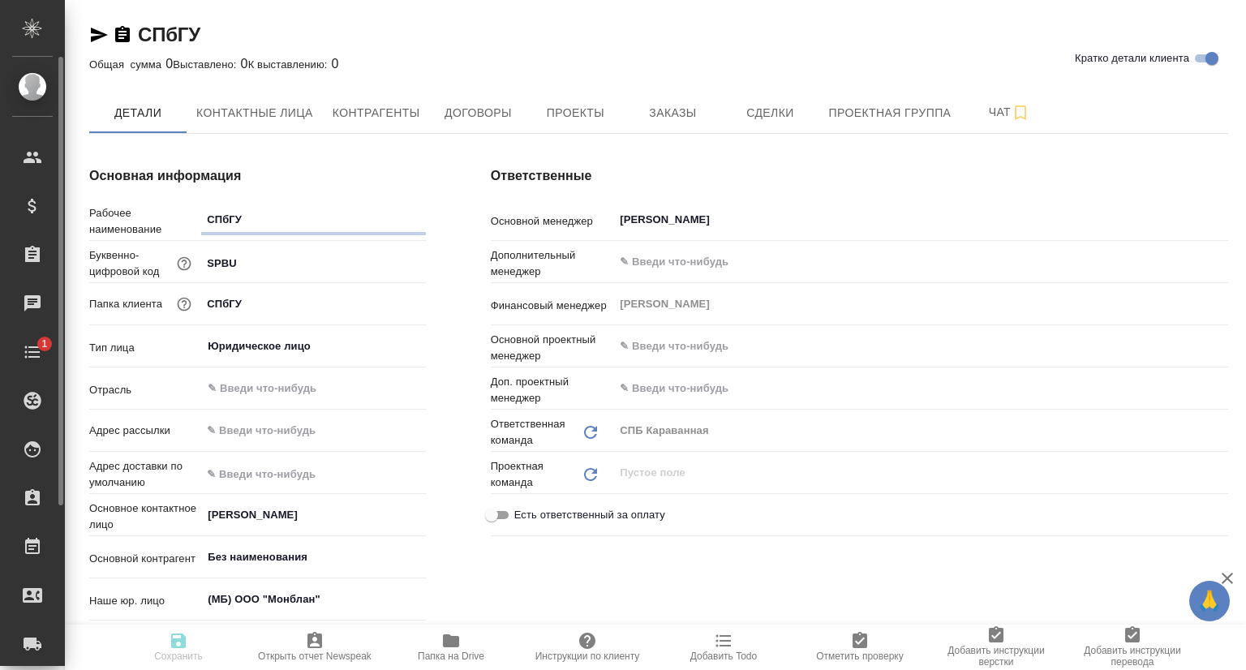
type textarea "x"
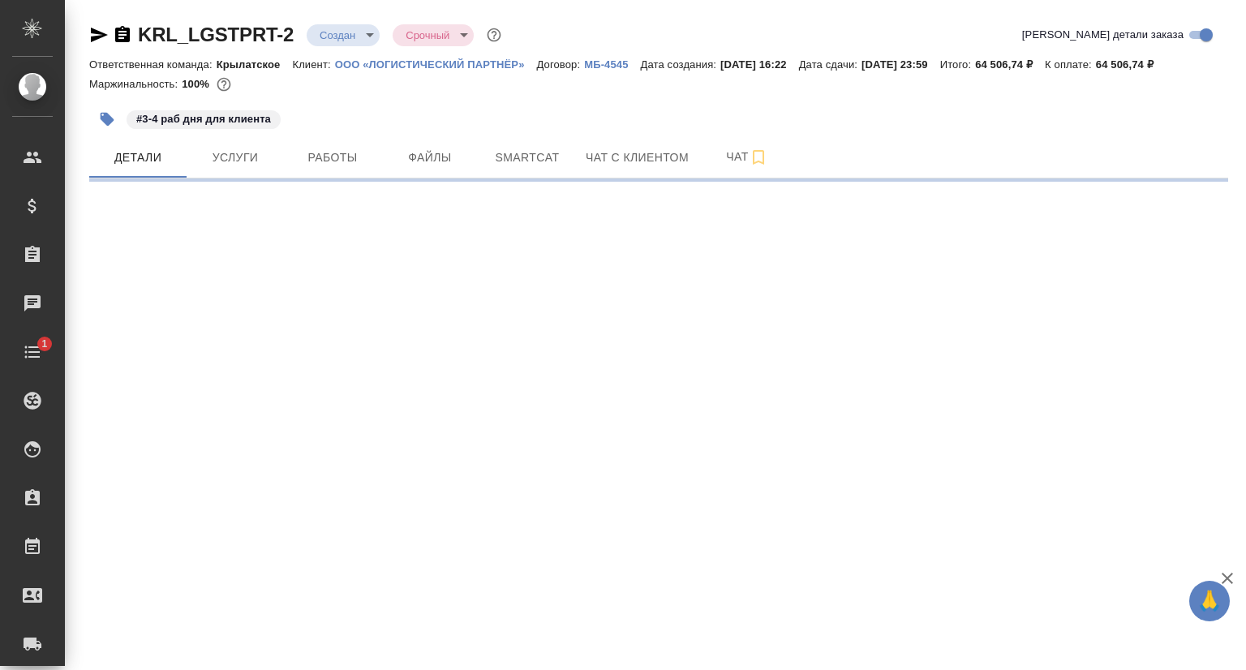
select select "RU"
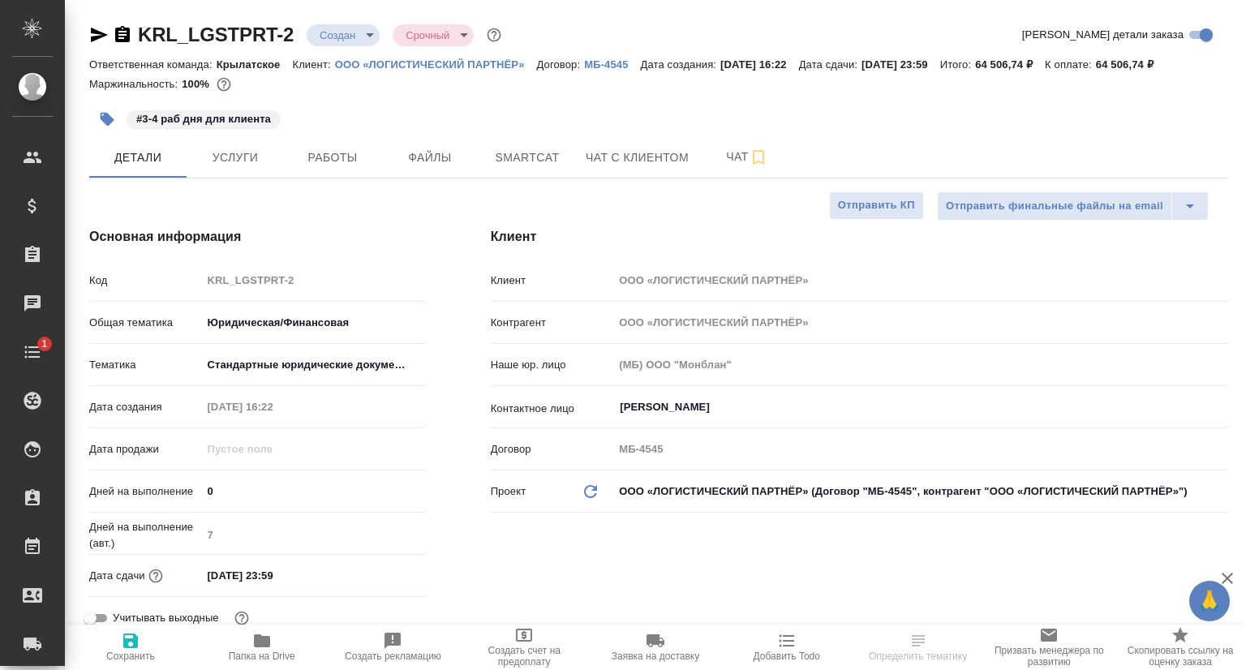
type textarea "x"
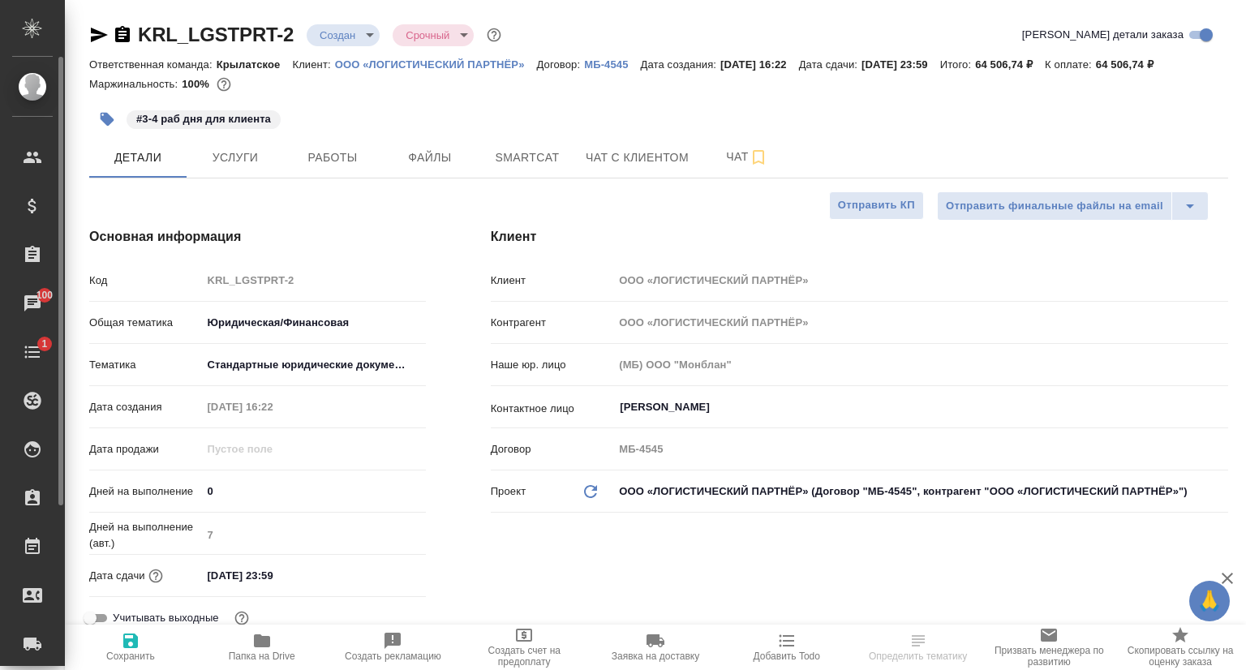
type textarea "x"
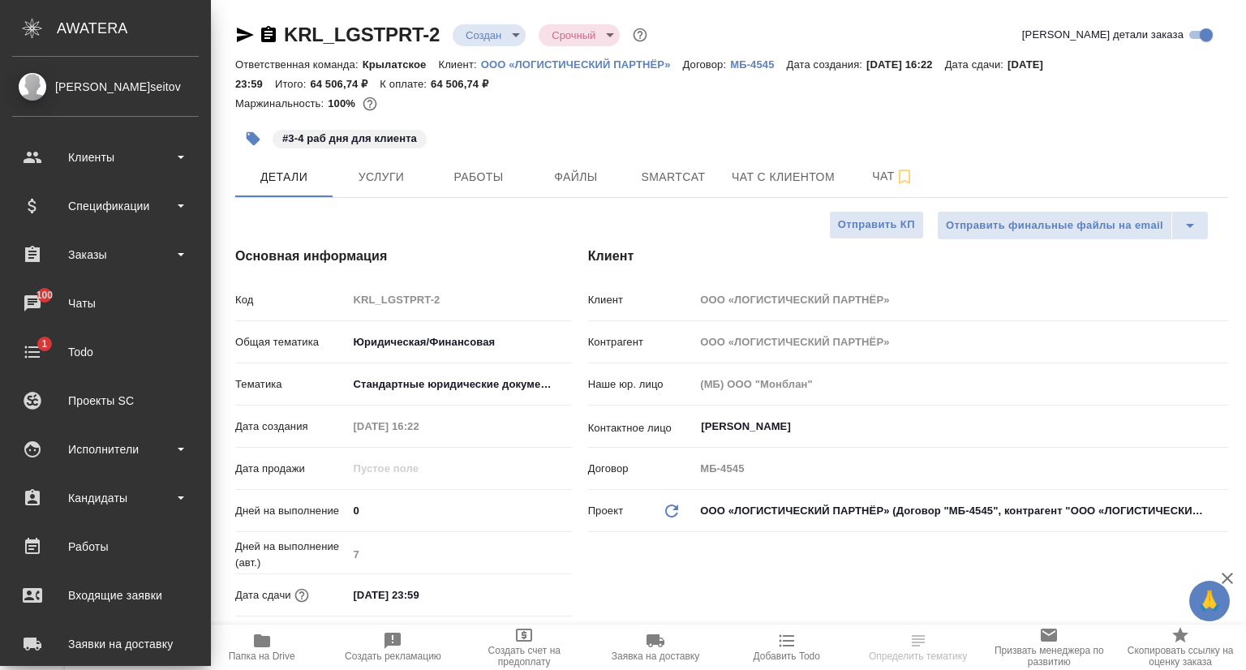
type textarea "x"
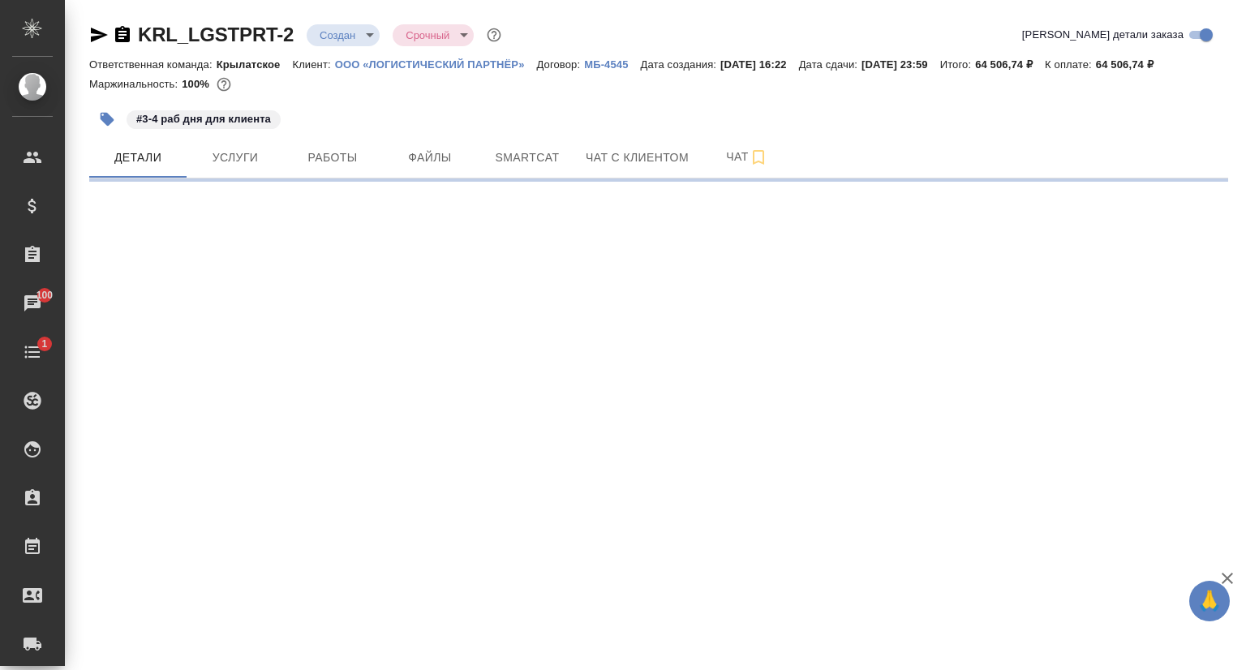
select select "RU"
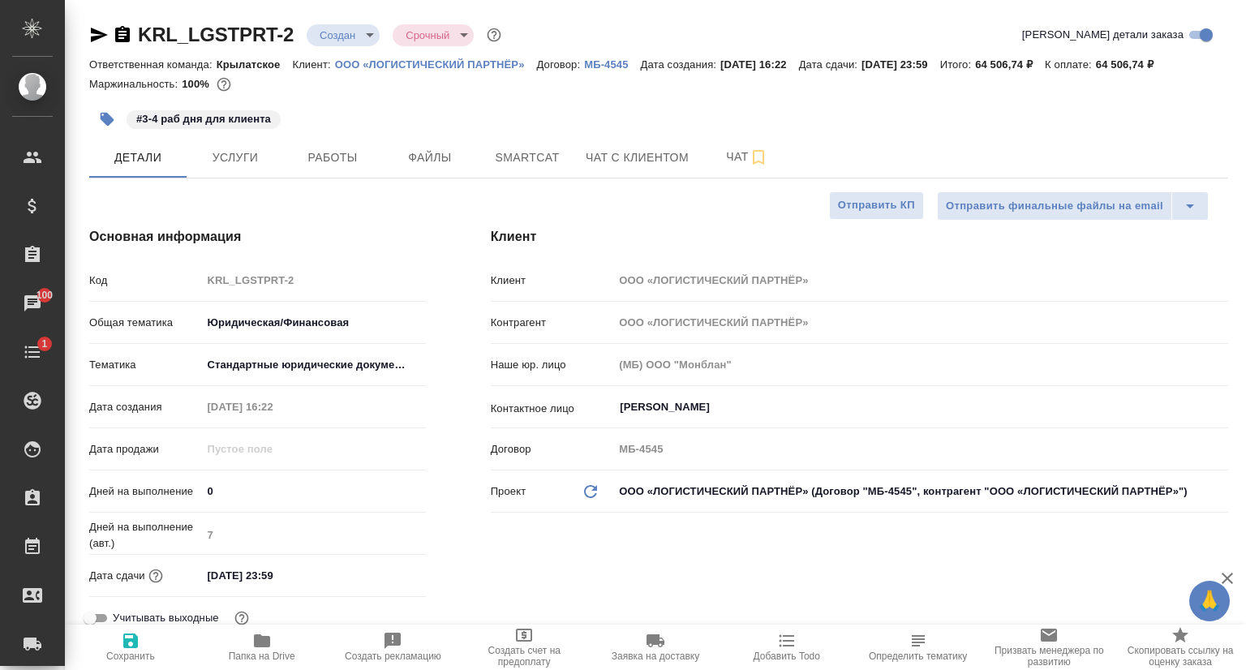
type textarea "x"
click at [91, 37] on icon "button" at bounding box center [98, 34] width 19 height 19
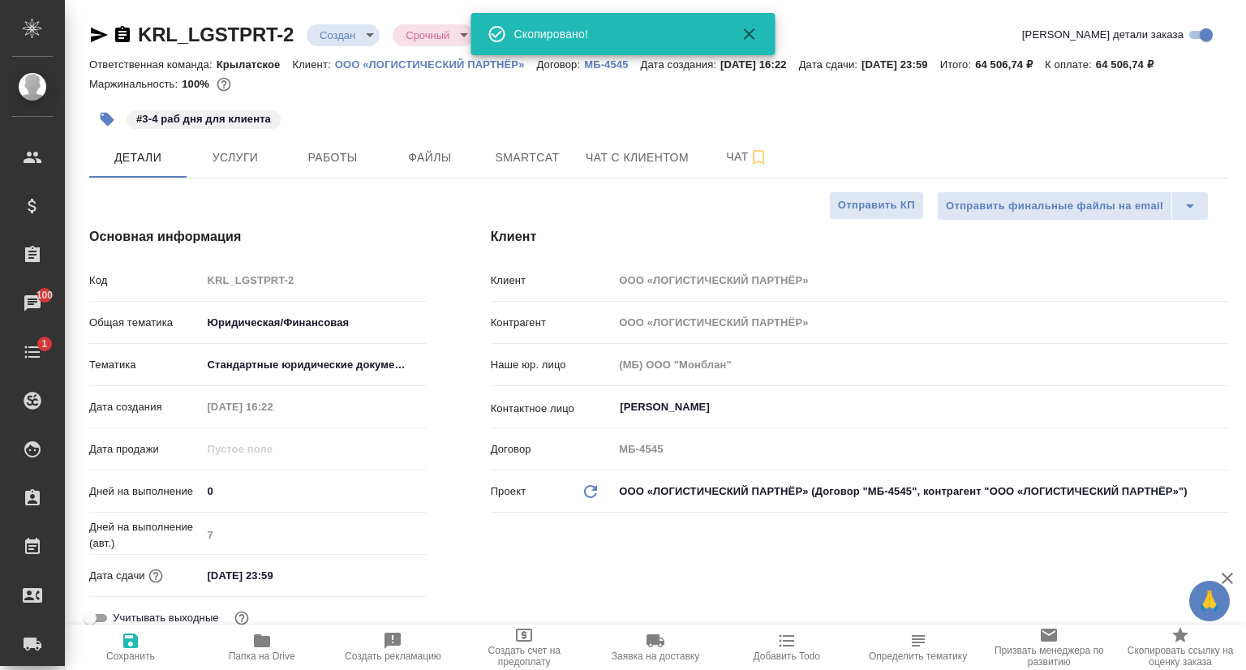
type textarea "x"
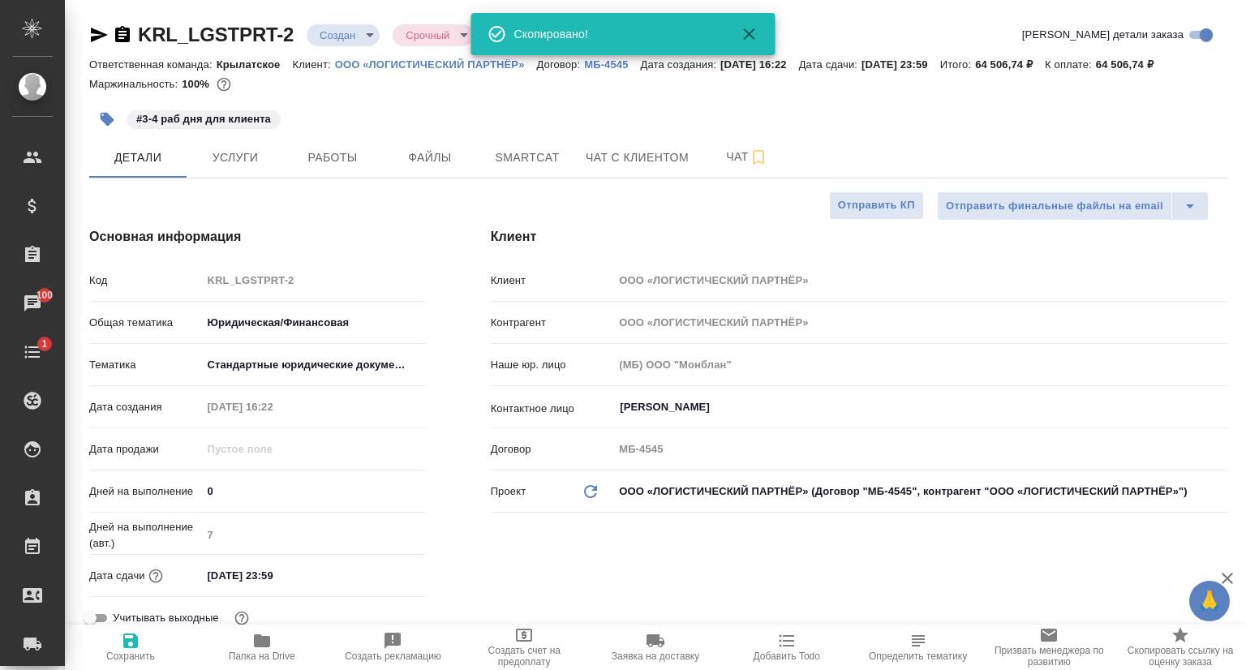
type textarea "x"
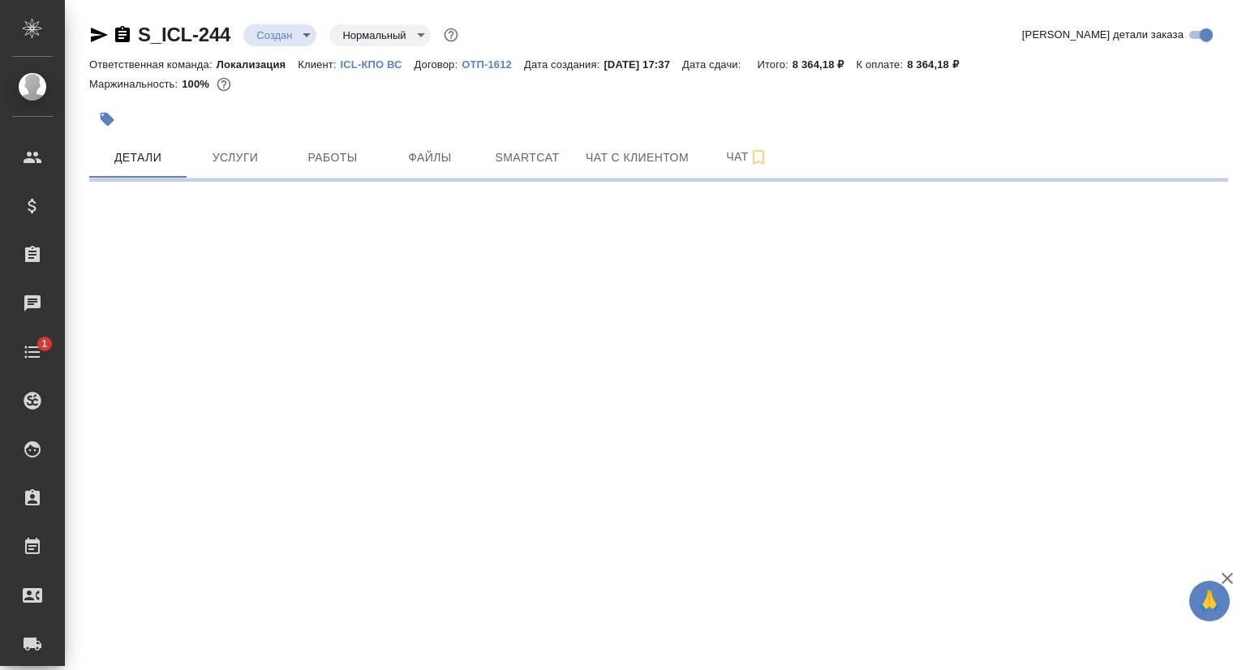
select select "RU"
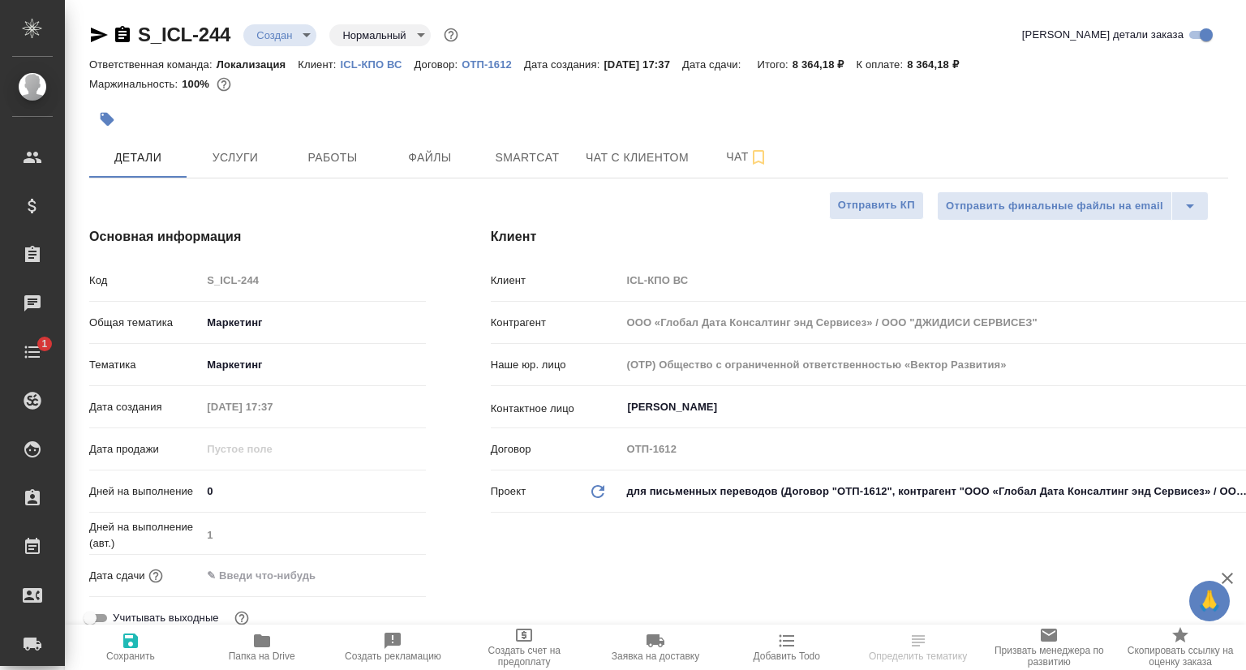
type textarea "x"
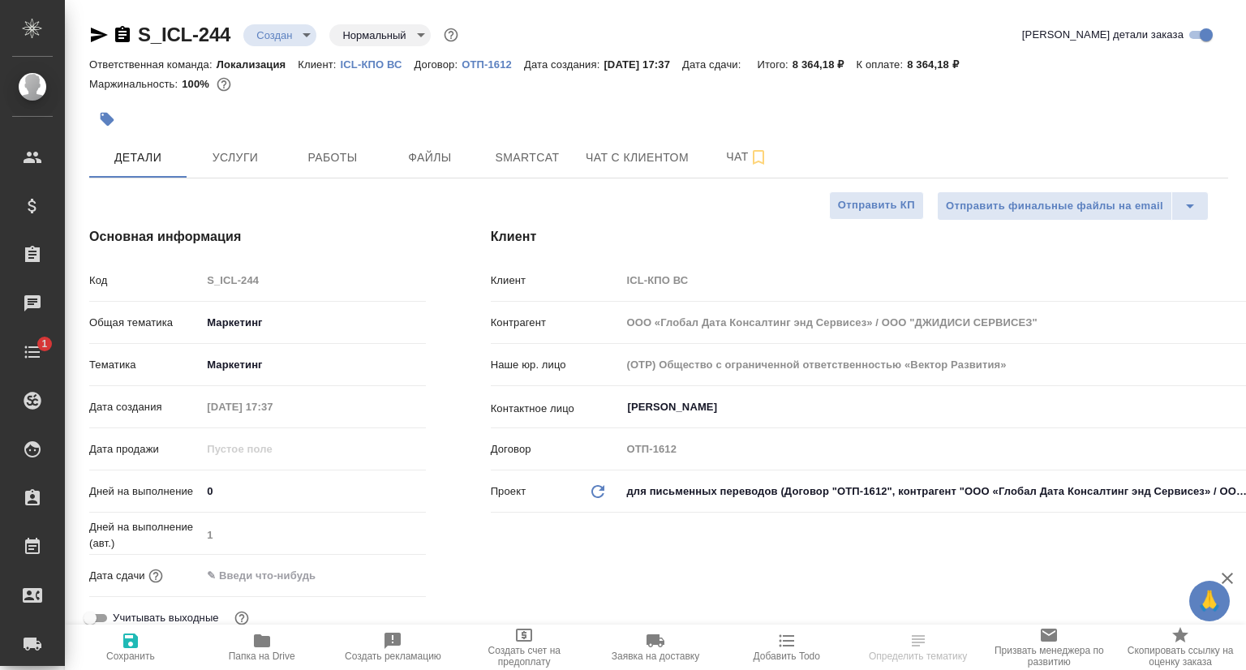
type textarea "x"
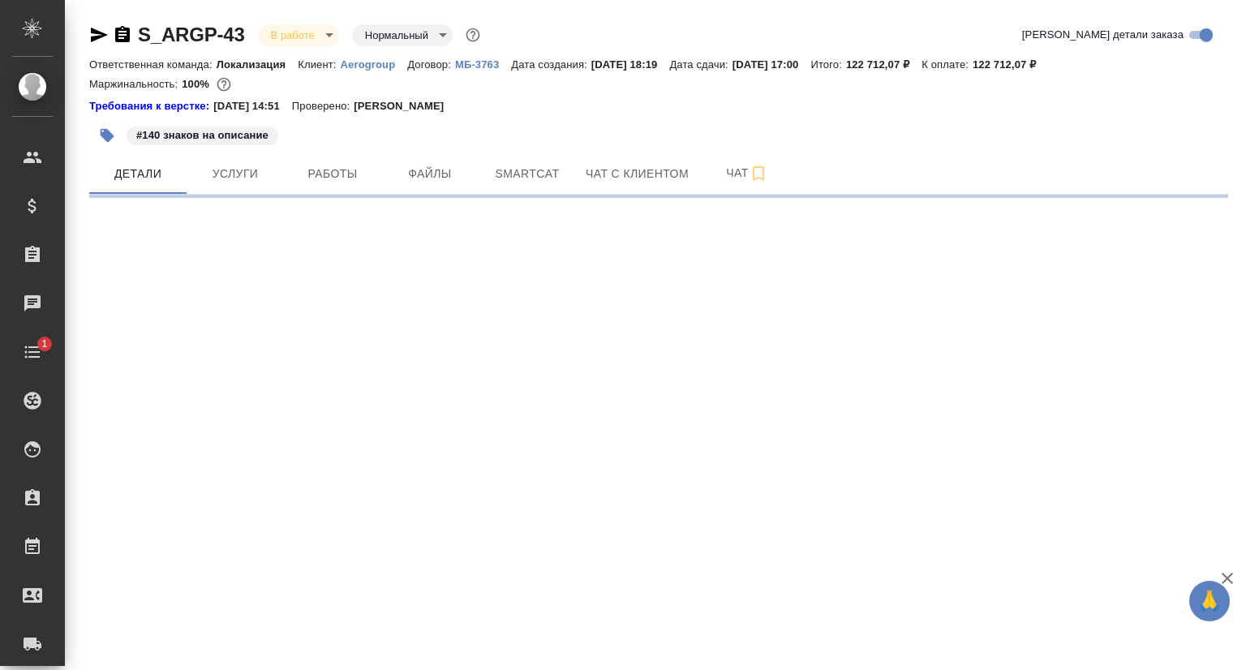
select select "RU"
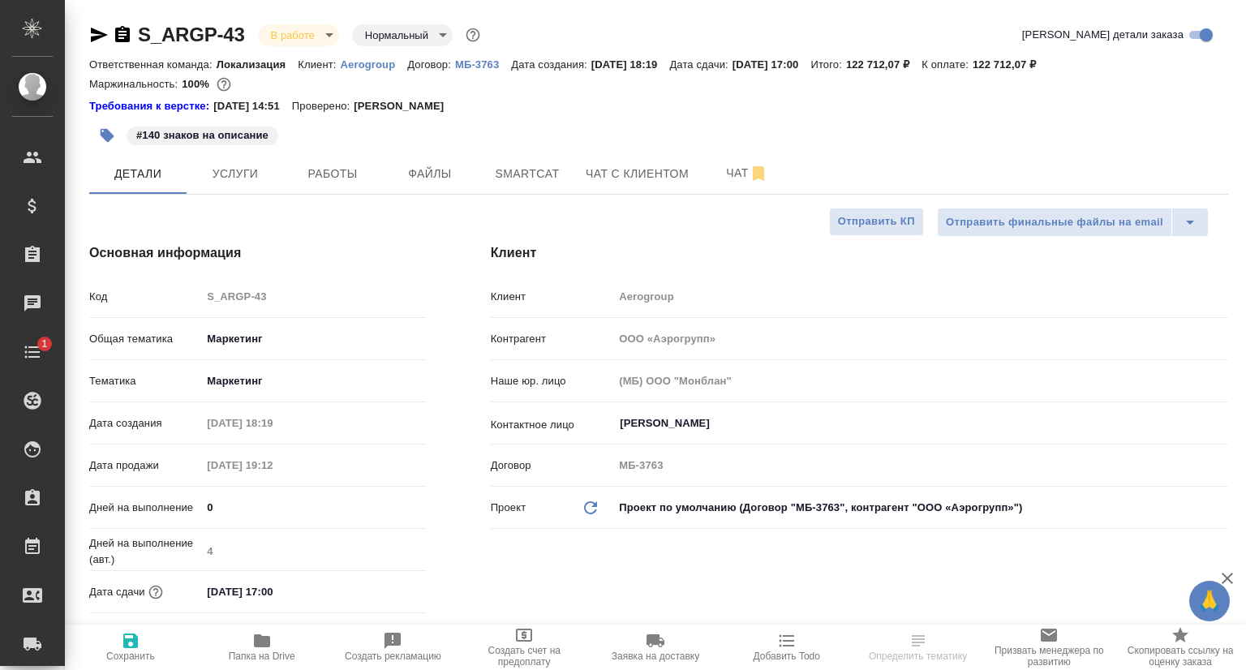
type textarea "x"
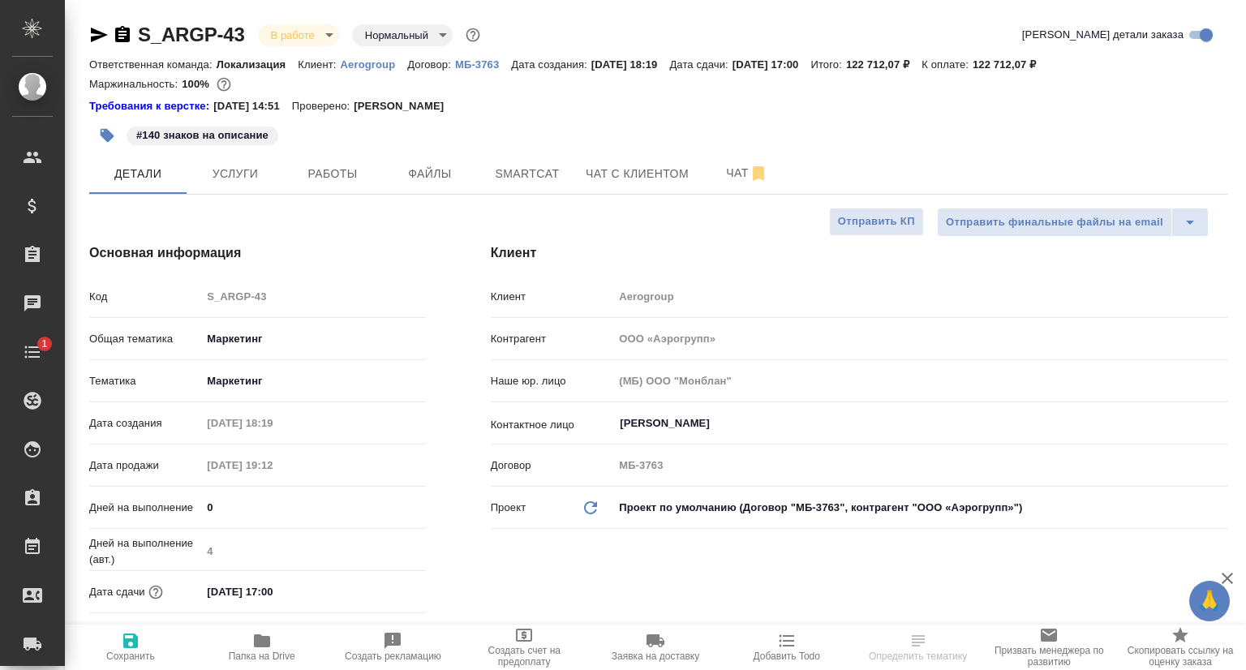
type textarea "x"
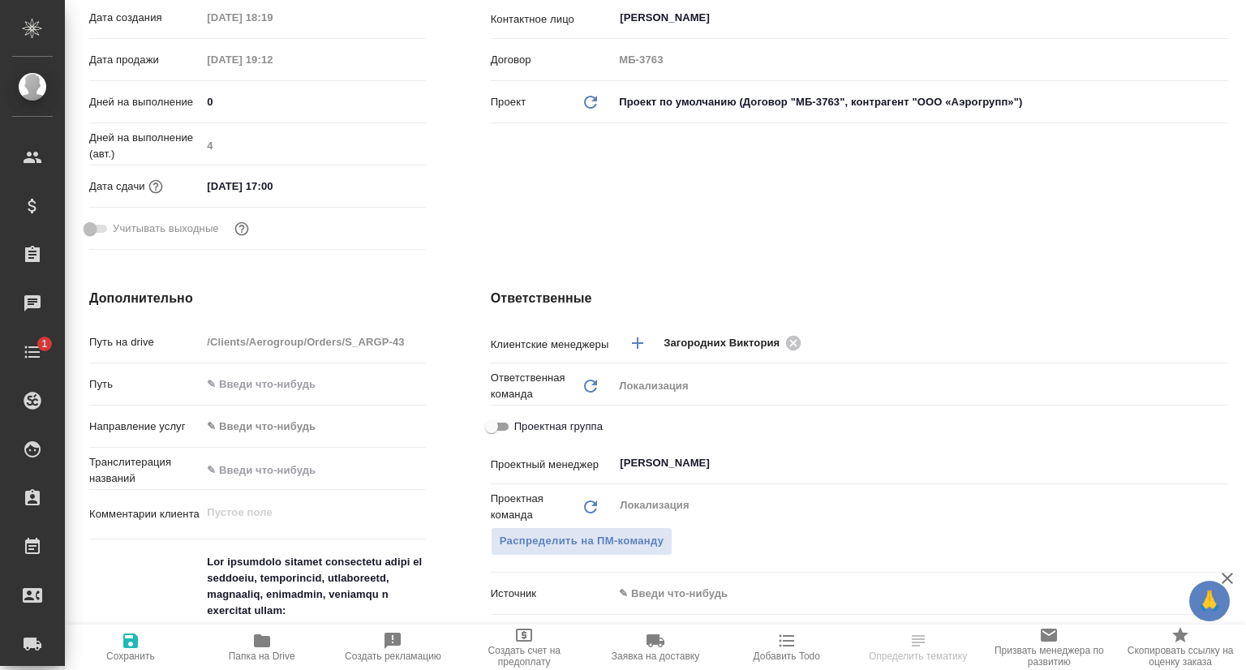
scroll to position [568, 0]
